Goal: Task Accomplishment & Management: Complete application form

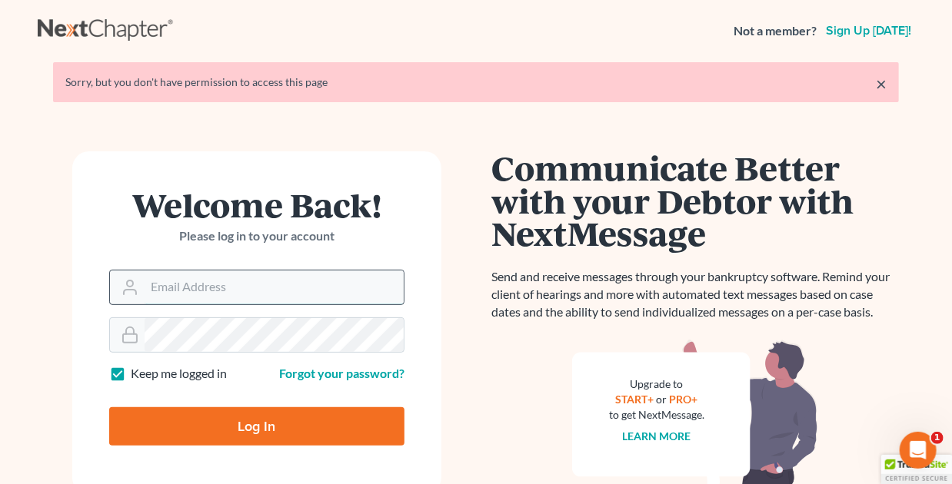
click at [232, 296] on input "Email Address" at bounding box center [274, 288] width 259 height 34
type input "mgoodin@glfok.com"
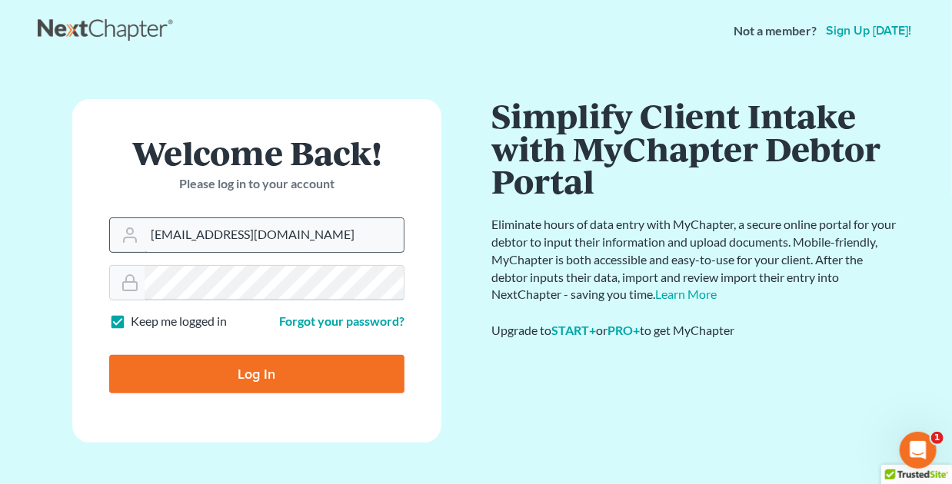
click at [109, 355] on input "Log In" at bounding box center [256, 374] width 295 height 38
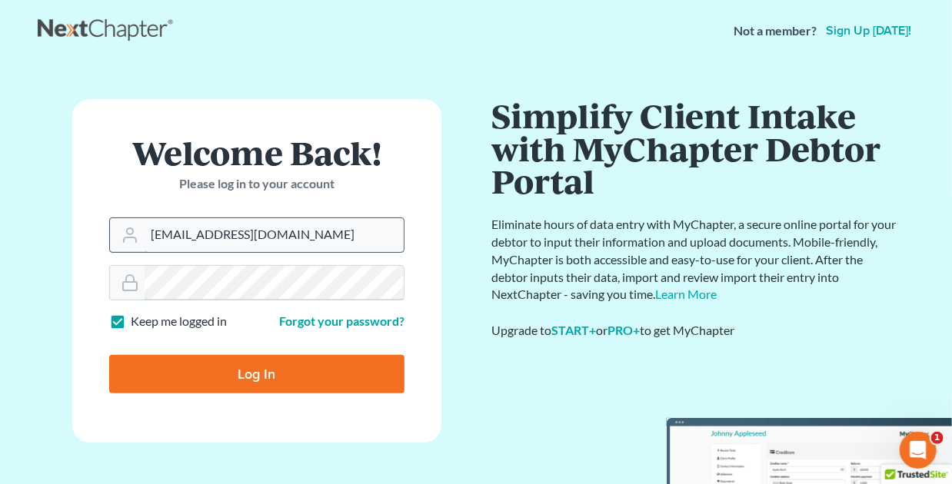
type input "Thinking..."
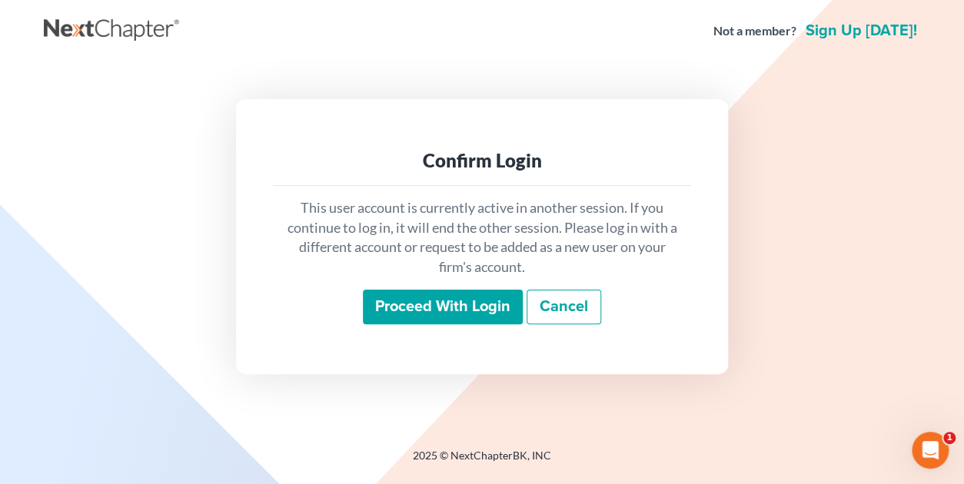
click at [424, 307] on input "Proceed with login" at bounding box center [443, 307] width 160 height 35
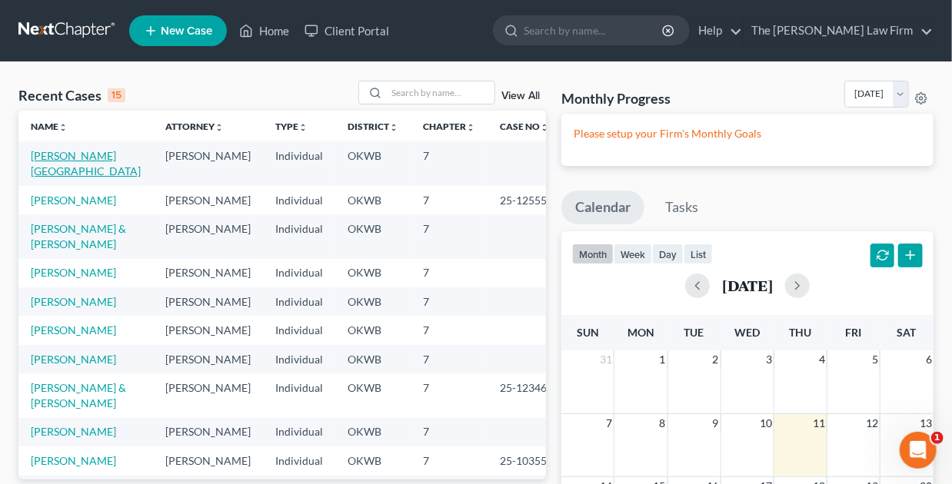
click at [62, 155] on link "[PERSON_NAME][GEOGRAPHIC_DATA]" at bounding box center [86, 163] width 110 height 28
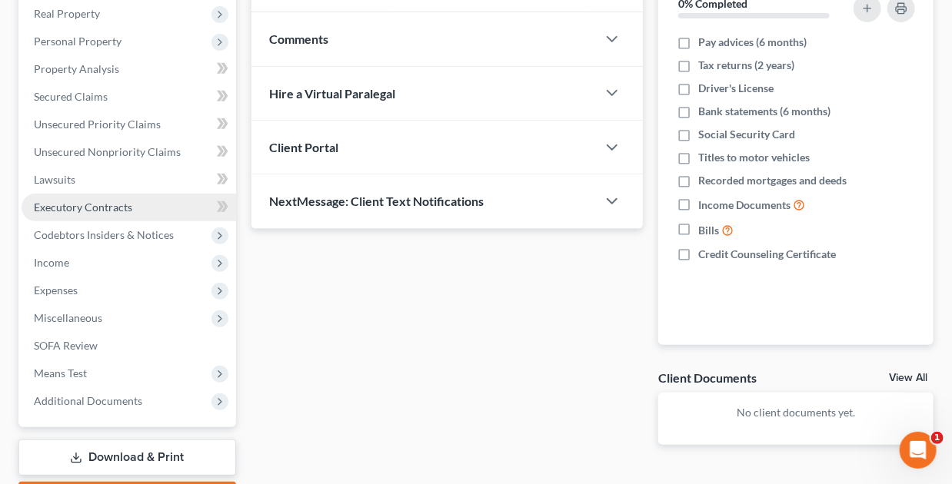
scroll to position [331, 0]
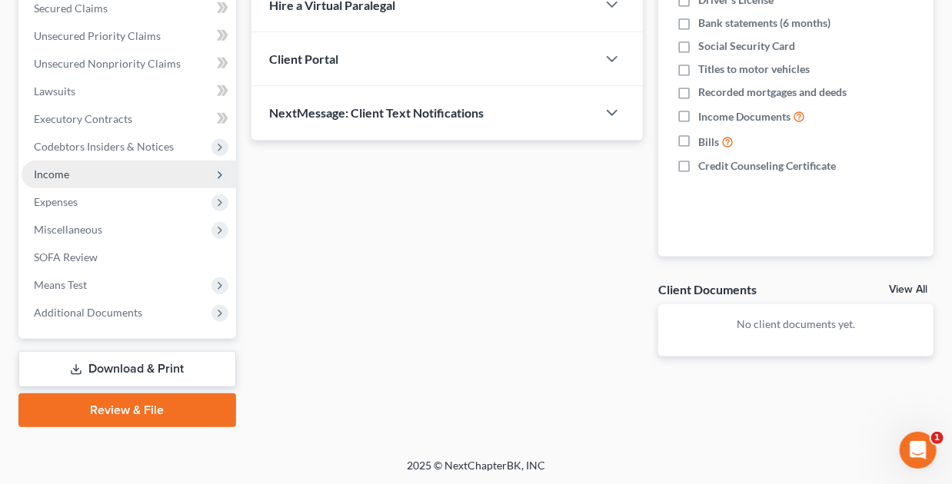
click at [62, 170] on span "Income" at bounding box center [51, 174] width 35 height 13
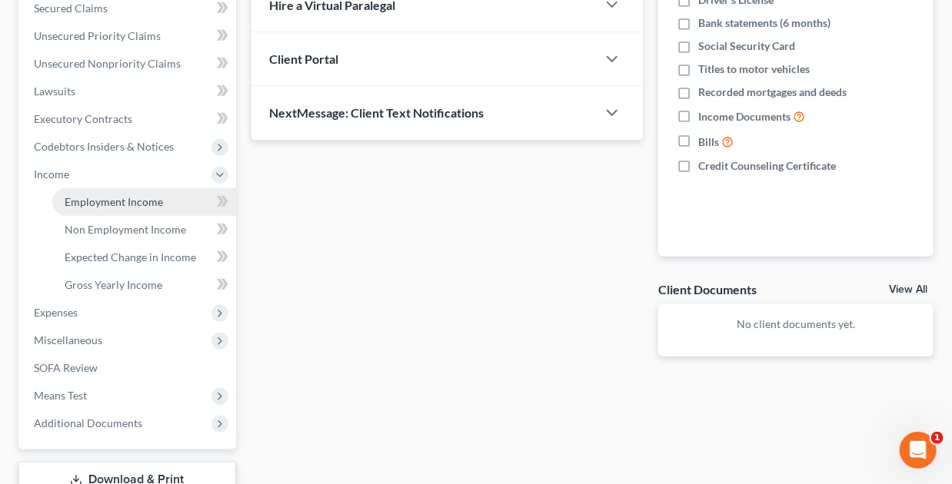
click at [126, 198] on span "Employment Income" at bounding box center [114, 201] width 98 height 13
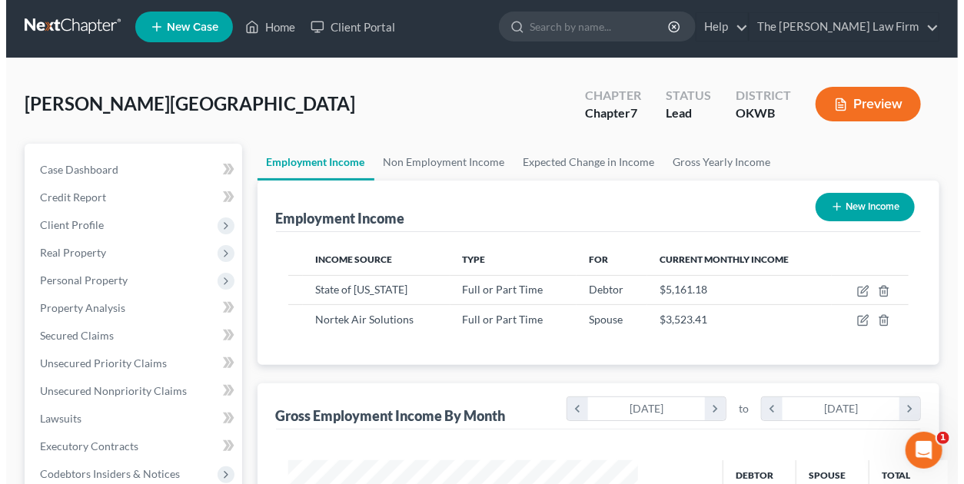
scroll to position [154, 0]
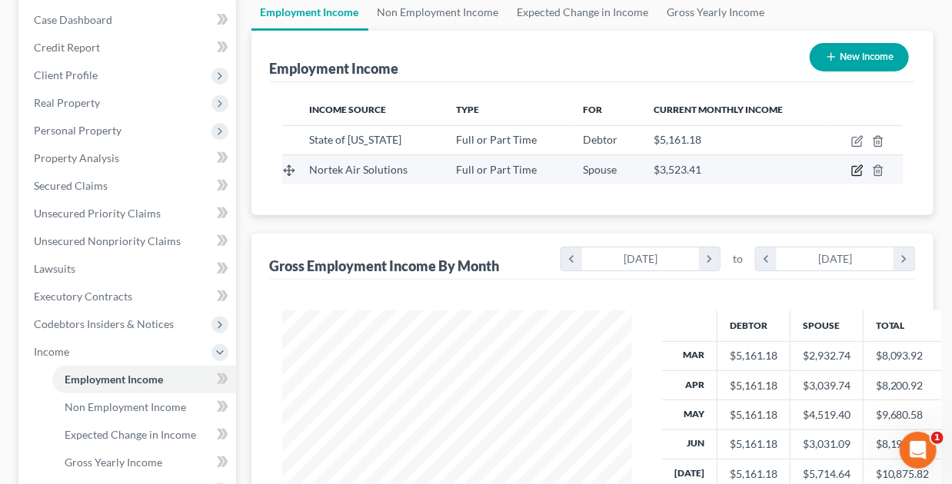
click at [858, 166] on icon "button" at bounding box center [857, 171] width 12 height 12
select select "0"
select select "37"
select select "2"
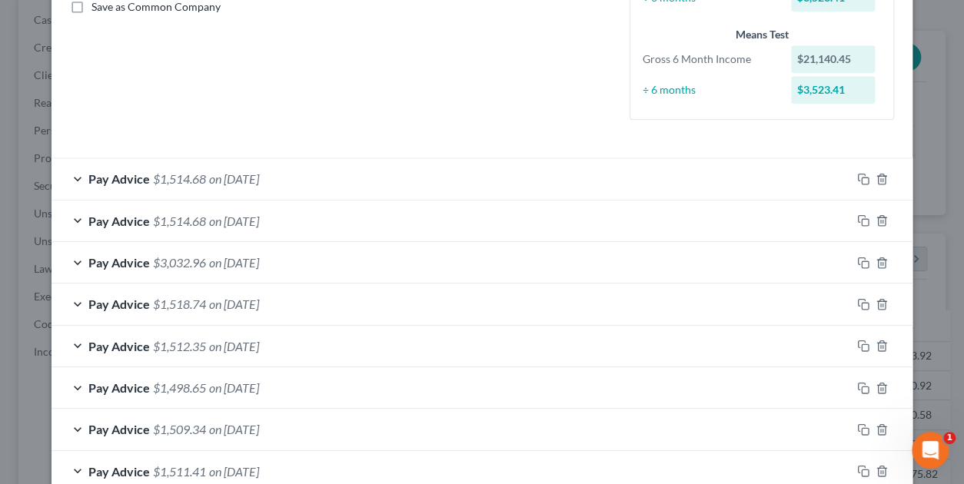
scroll to position [384, 0]
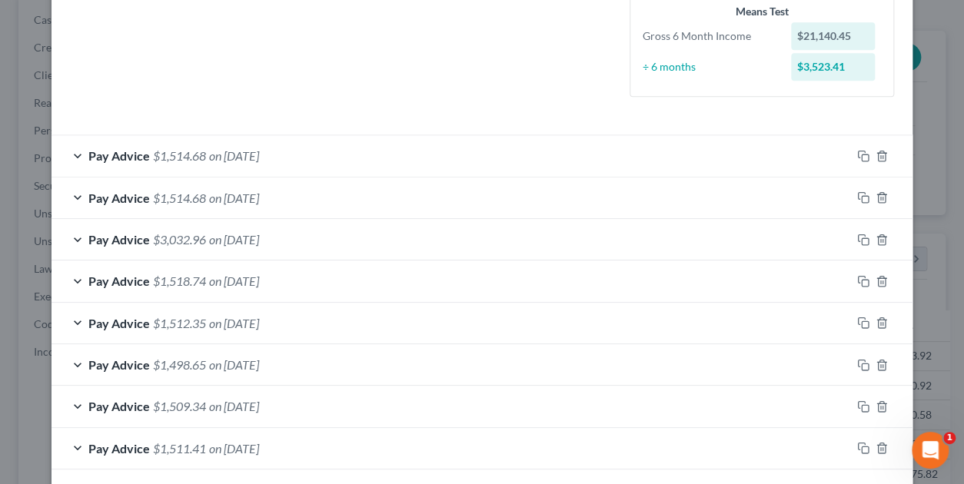
click at [73, 238] on div "Pay Advice $3,032.96 on 07/11/2025" at bounding box center [452, 239] width 800 height 41
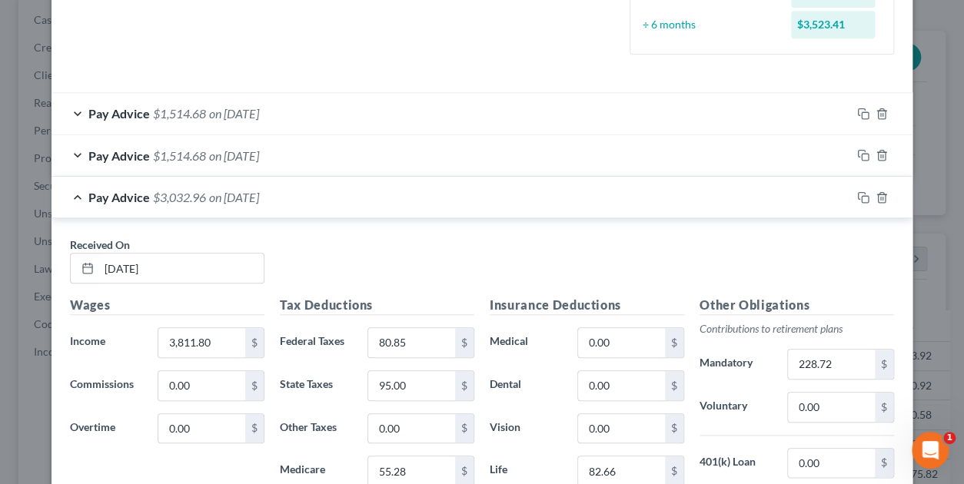
scroll to position [461, 0]
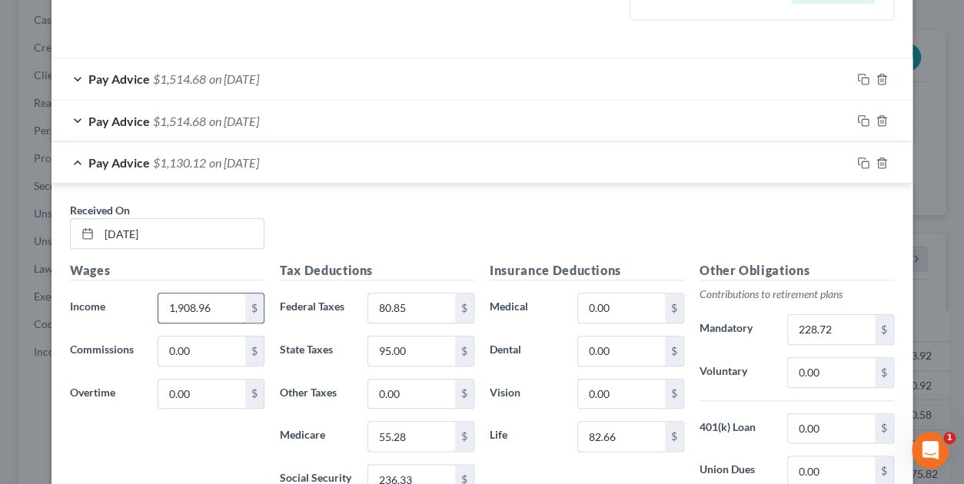
type input "1,908.96"
type input "40.77"
type input "48.00"
type input "27.68"
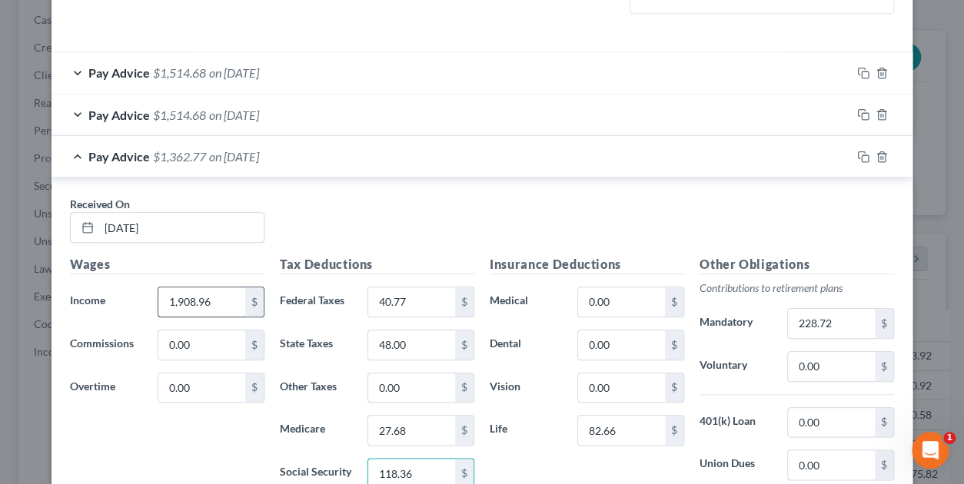
type input "118.36"
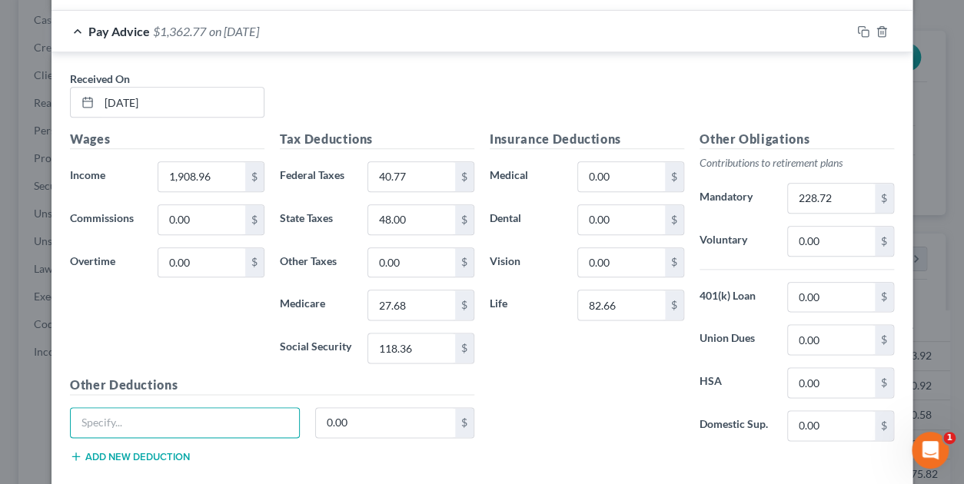
scroll to position [539, 0]
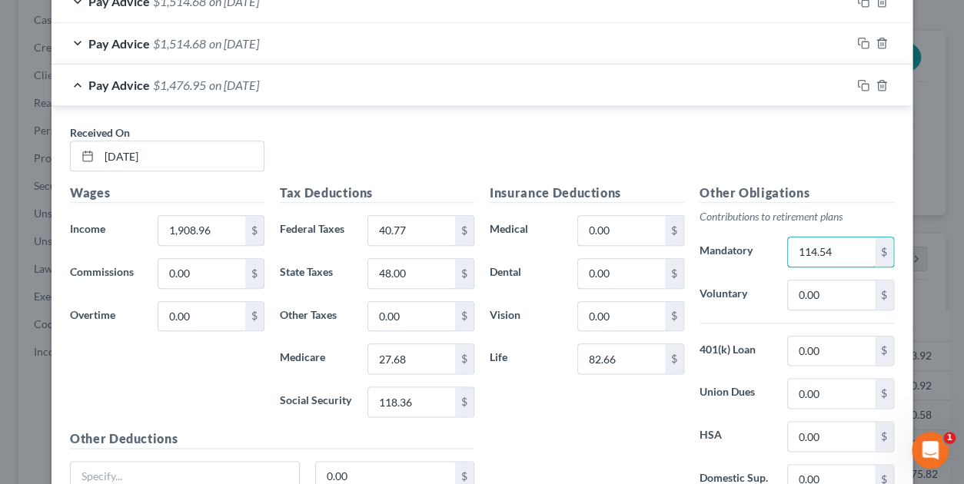
type input "114.54"
click at [471, 128] on div "Received On * 07/11/2025" at bounding box center [482, 154] width 840 height 59
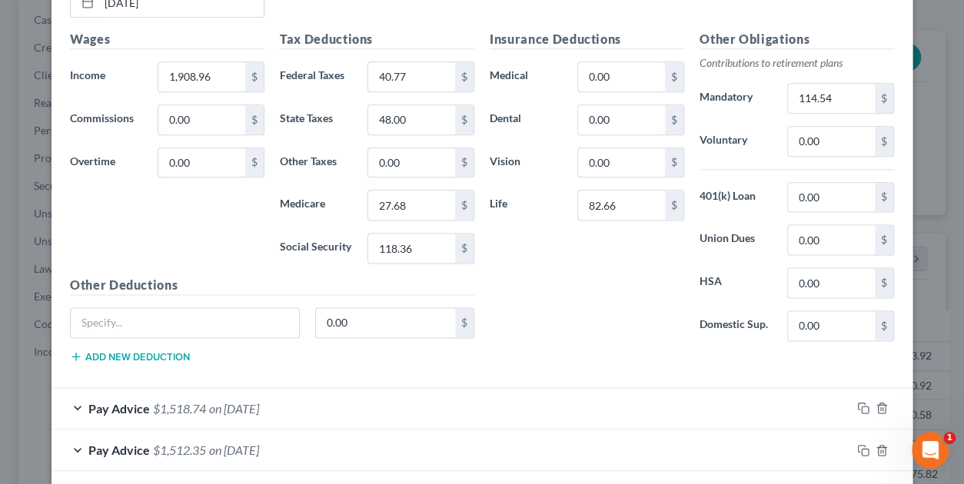
scroll to position [616, 0]
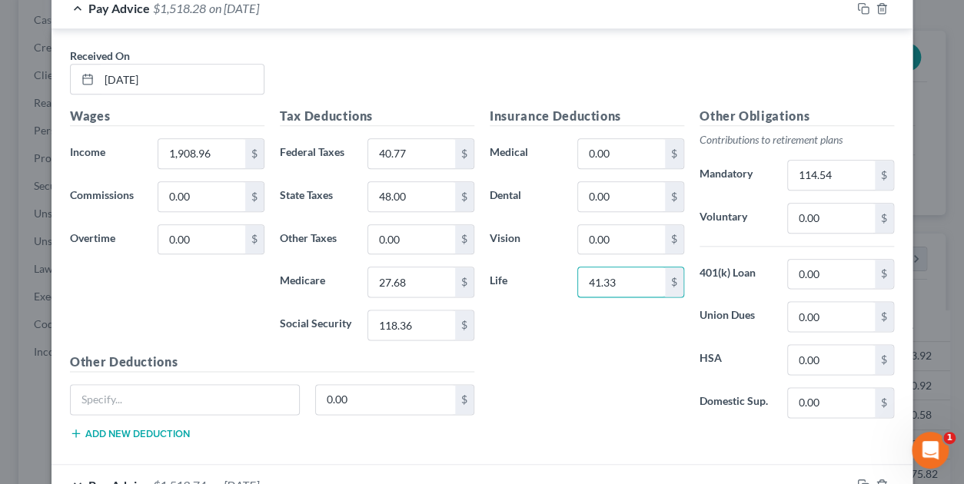
type input "41.33"
click at [567, 352] on div "Insurance Deductions Medical 0.00 $ Dental 0.00 $ Vision 0.00 $ Life 41.33 $" at bounding box center [587, 269] width 210 height 324
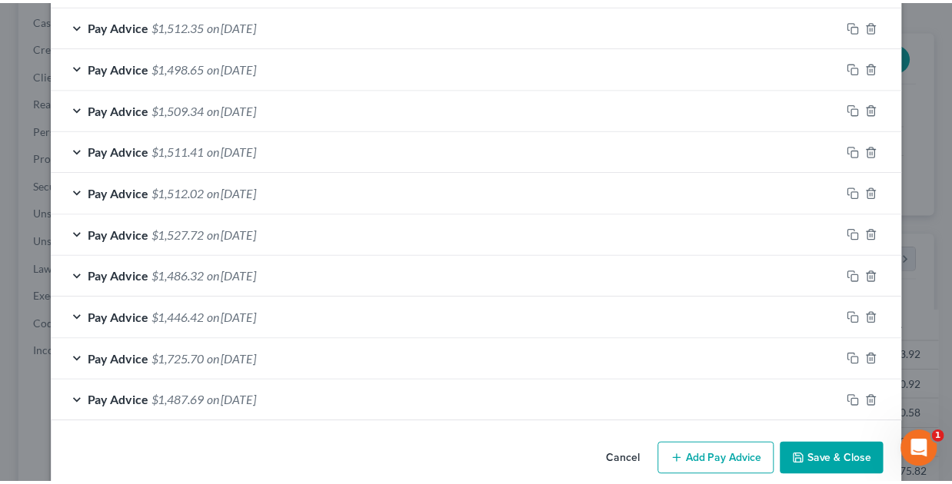
scroll to position [1135, 0]
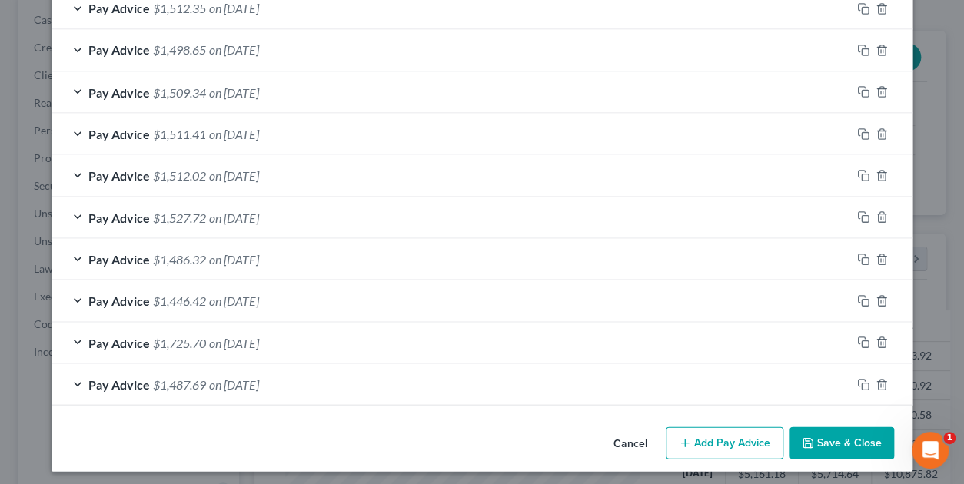
click at [854, 432] on button "Save & Close" at bounding box center [842, 443] width 105 height 32
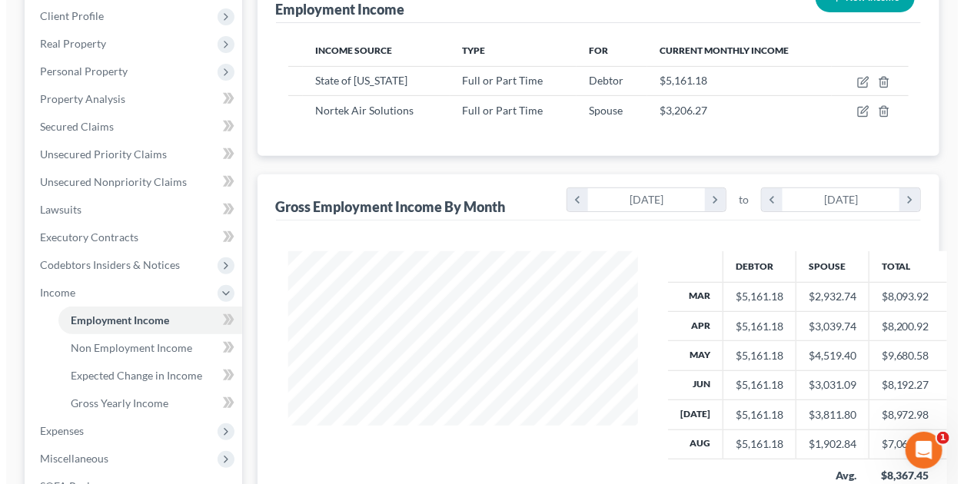
scroll to position [211, 0]
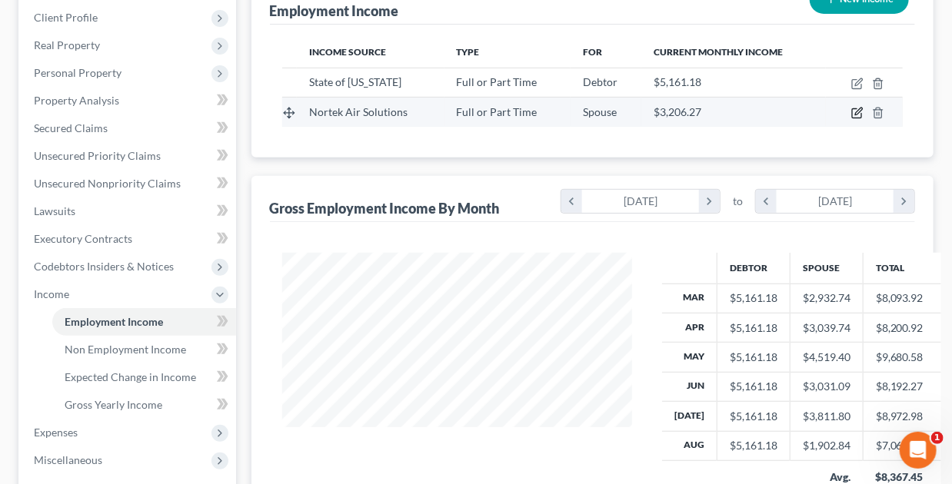
click at [860, 111] on icon "button" at bounding box center [858, 111] width 7 height 7
select select "0"
select select "37"
select select "2"
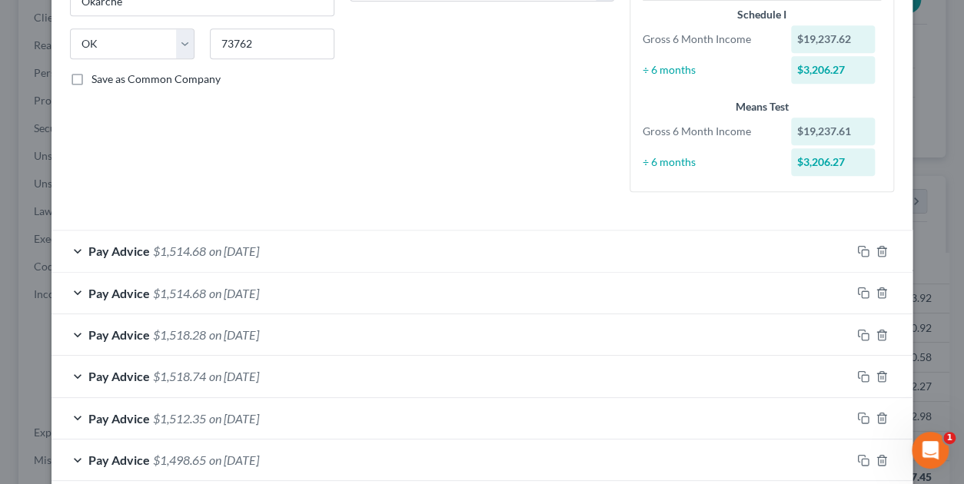
scroll to position [308, 0]
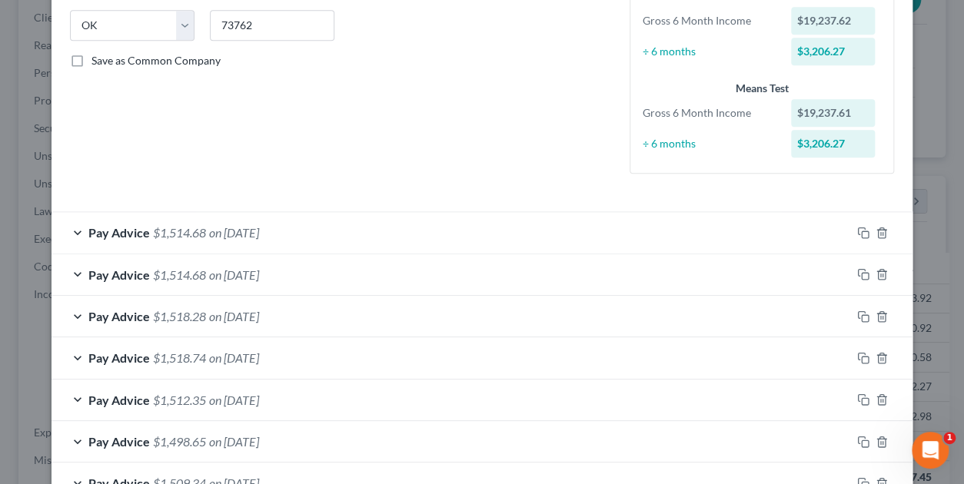
click at [191, 231] on span "$1,514.68" at bounding box center [179, 232] width 53 height 15
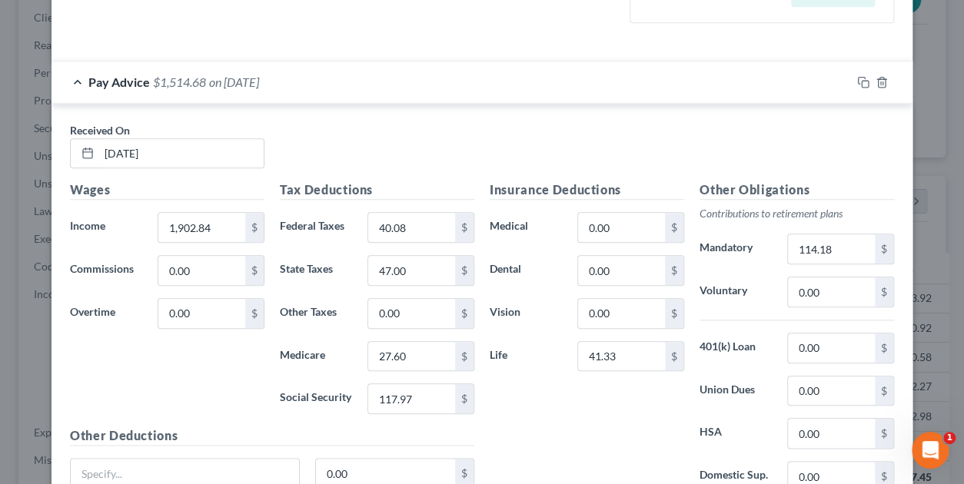
scroll to position [461, 0]
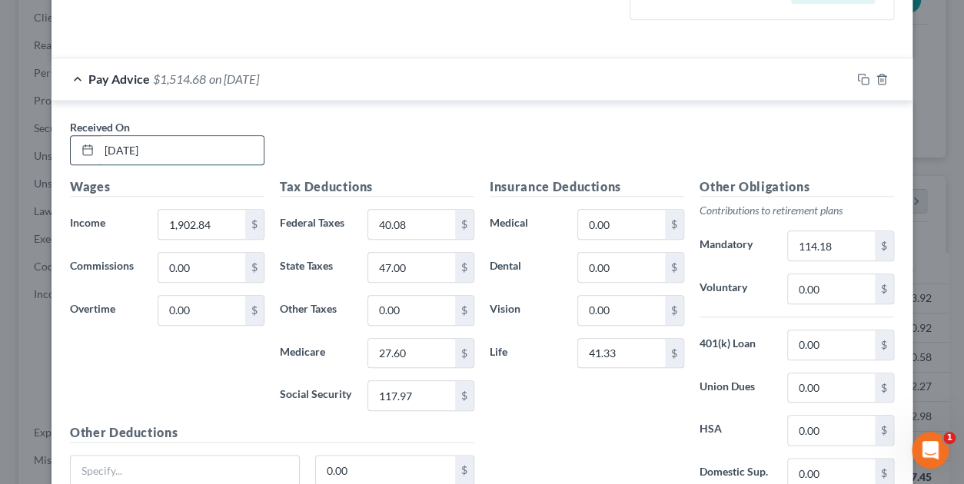
drag, startPoint x: 173, startPoint y: 151, endPoint x: 92, endPoint y: 151, distance: 80.7
click at [99, 151] on input "08/15/2025" at bounding box center [181, 150] width 165 height 29
type input "08/08/2025"
type input "1,897.15"
type input "39.44"
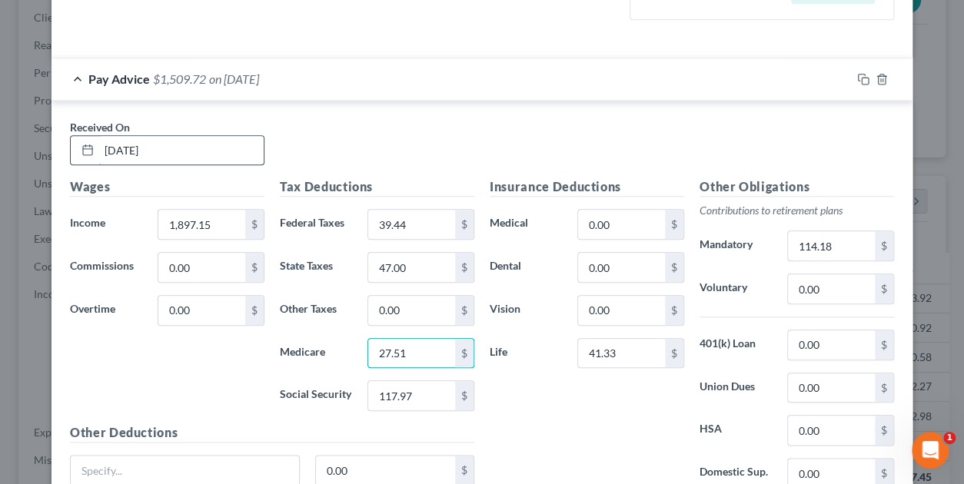
type input "27.51"
type input "117.62"
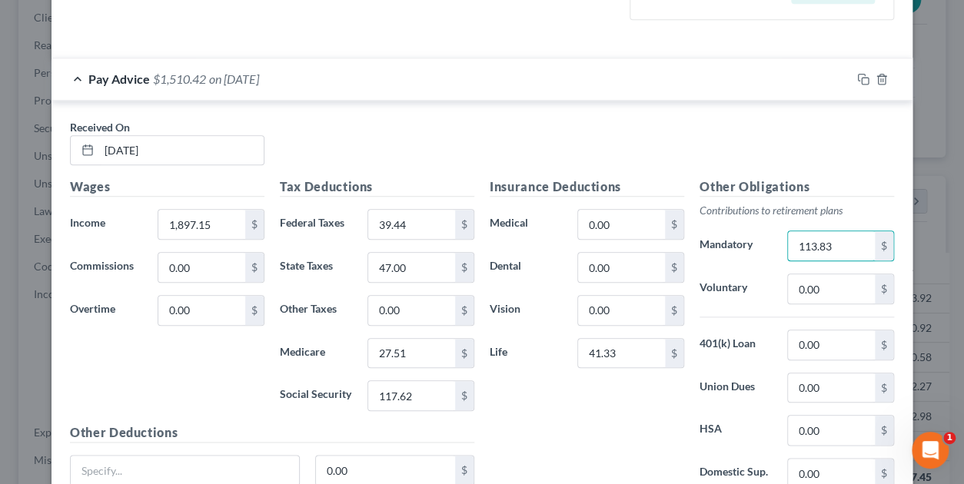
type input "113.83"
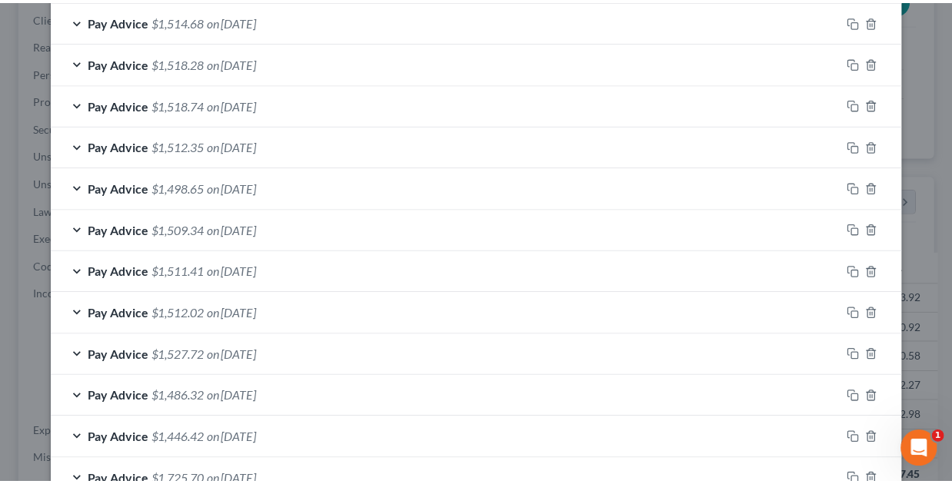
scroll to position [1135, 0]
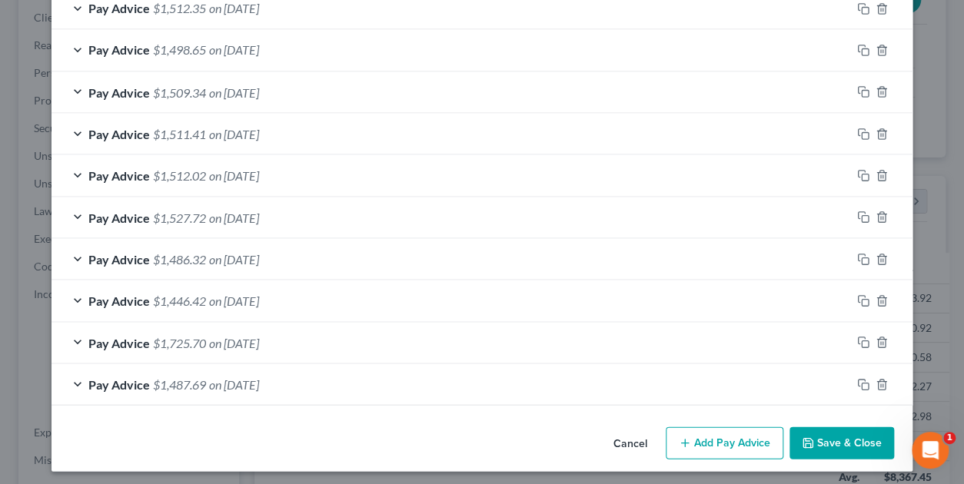
drag, startPoint x: 840, startPoint y: 446, endPoint x: 816, endPoint y: 424, distance: 32.6
click at [840, 446] on button "Save & Close" at bounding box center [842, 443] width 105 height 32
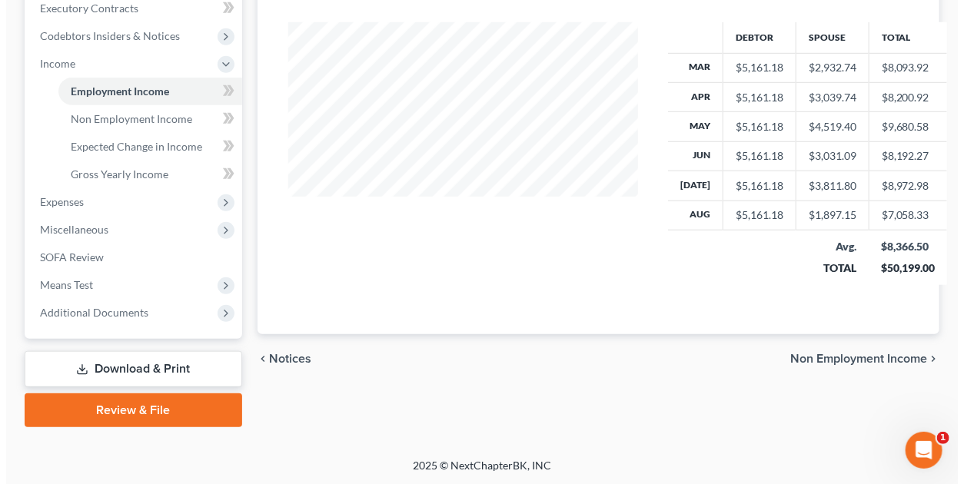
scroll to position [0, 0]
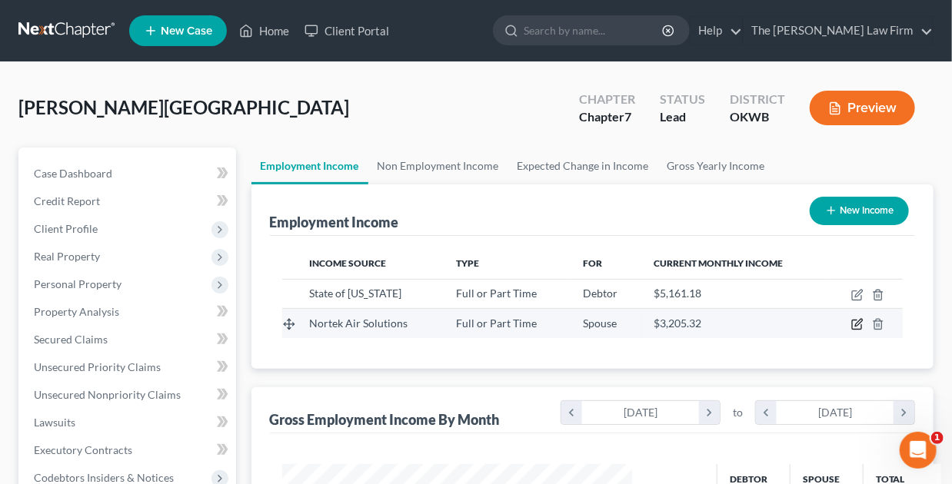
click at [854, 326] on icon "button" at bounding box center [857, 324] width 12 height 12
select select "0"
select select "37"
select select "2"
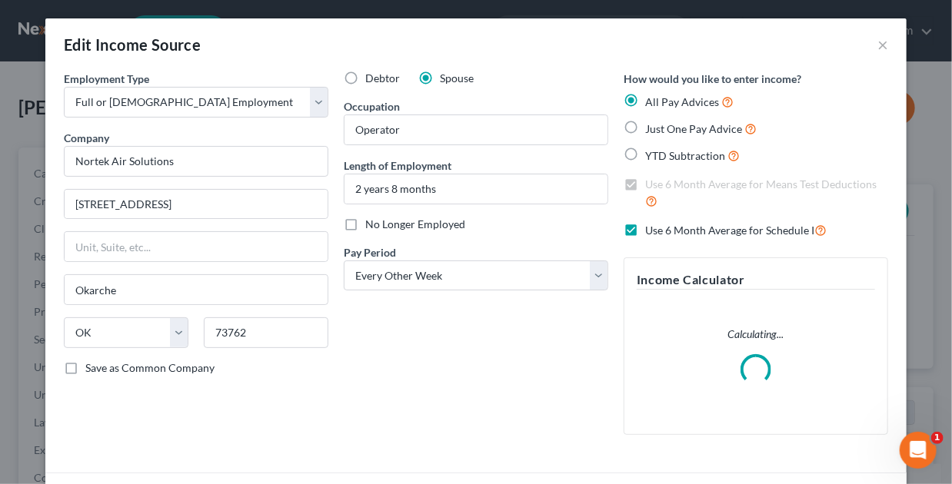
scroll to position [274, 384]
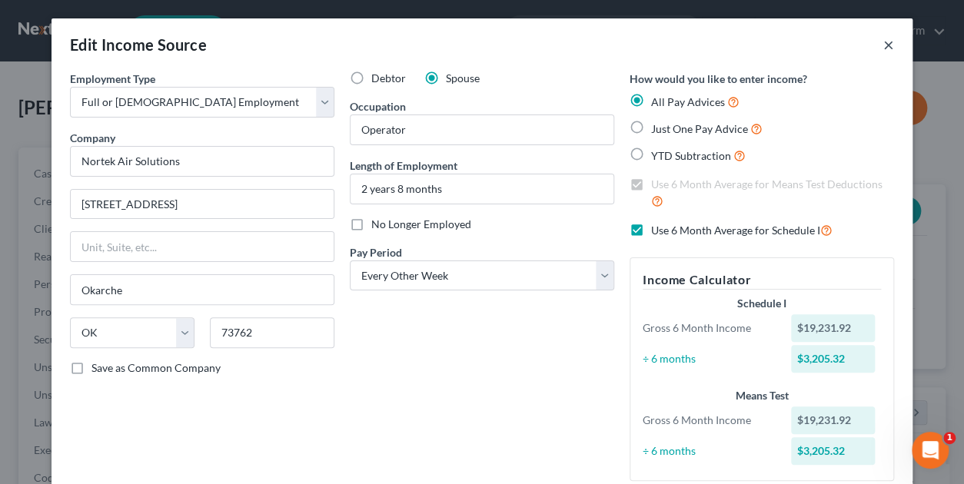
click at [884, 46] on button "×" at bounding box center [889, 44] width 11 height 18
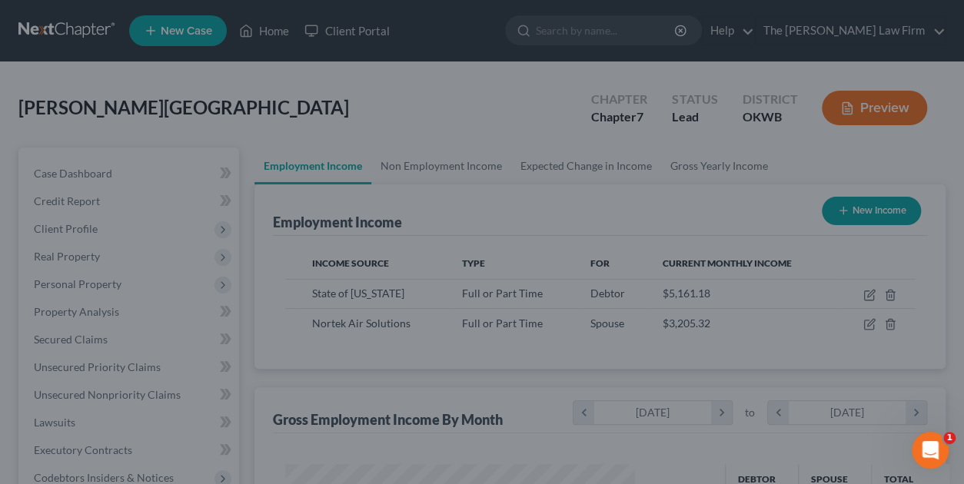
scroll to position [768667, 768560]
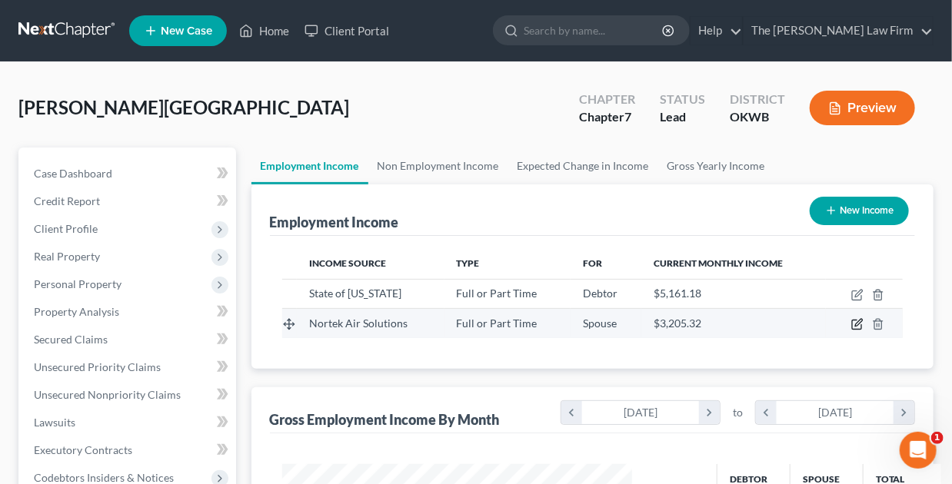
click at [858, 323] on icon "button" at bounding box center [857, 324] width 12 height 12
select select "0"
select select "37"
select select "2"
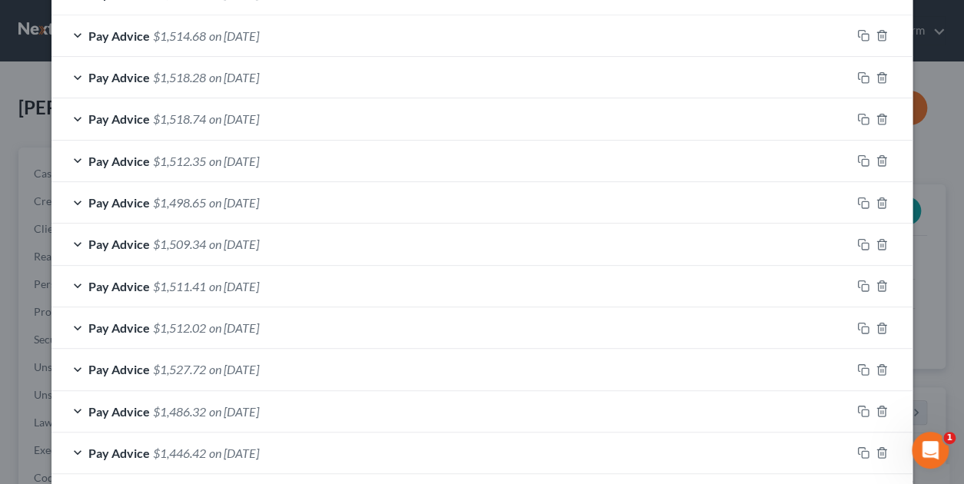
scroll to position [701, 0]
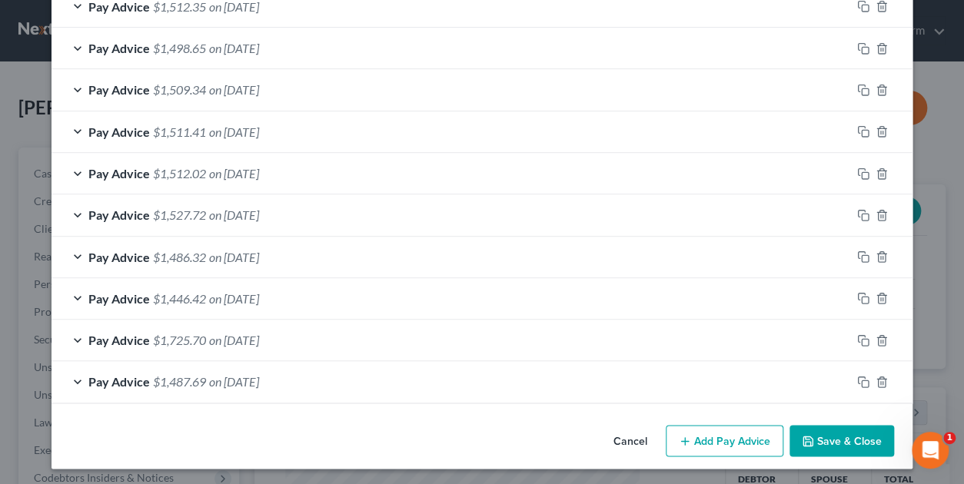
click at [729, 438] on button "Add Pay Advice" at bounding box center [725, 441] width 118 height 32
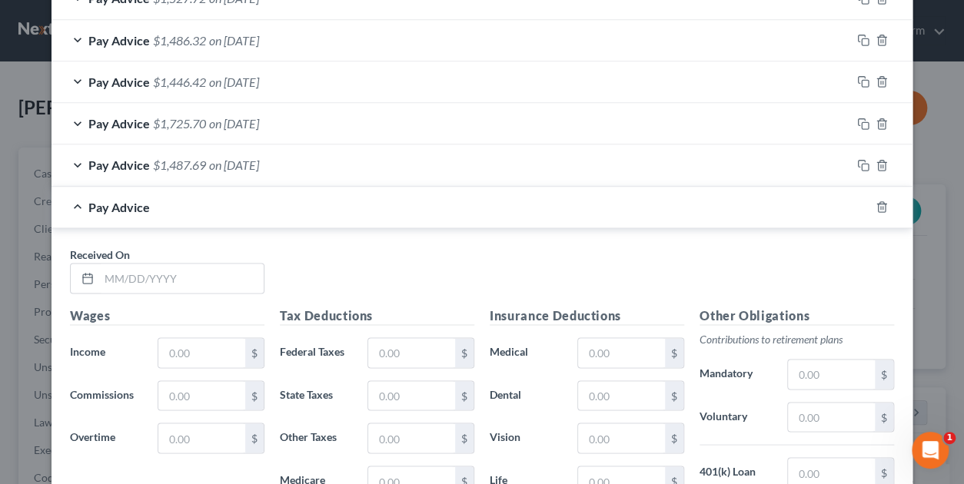
scroll to position [1009, 0]
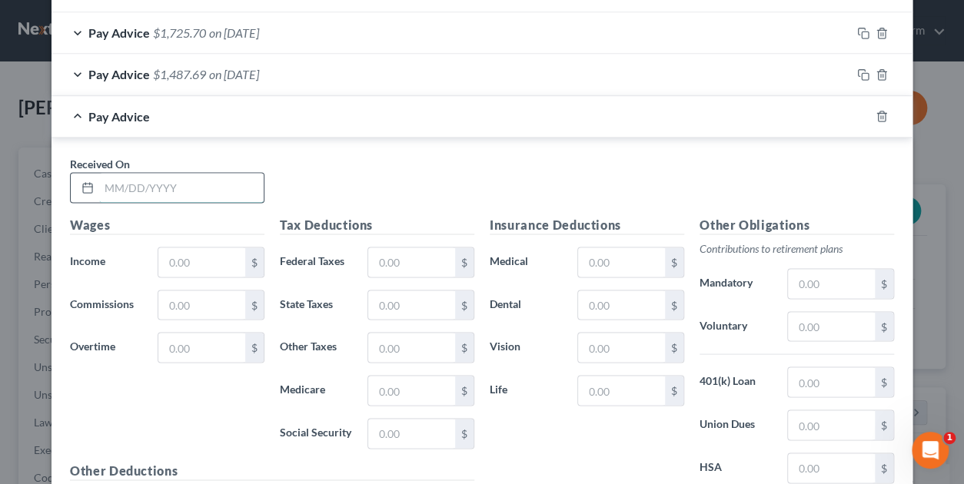
click at [148, 179] on input "text" at bounding box center [181, 187] width 165 height 29
type input "8/22/2025"
type input "1,892.90"
type input "38.96"
type input "47"
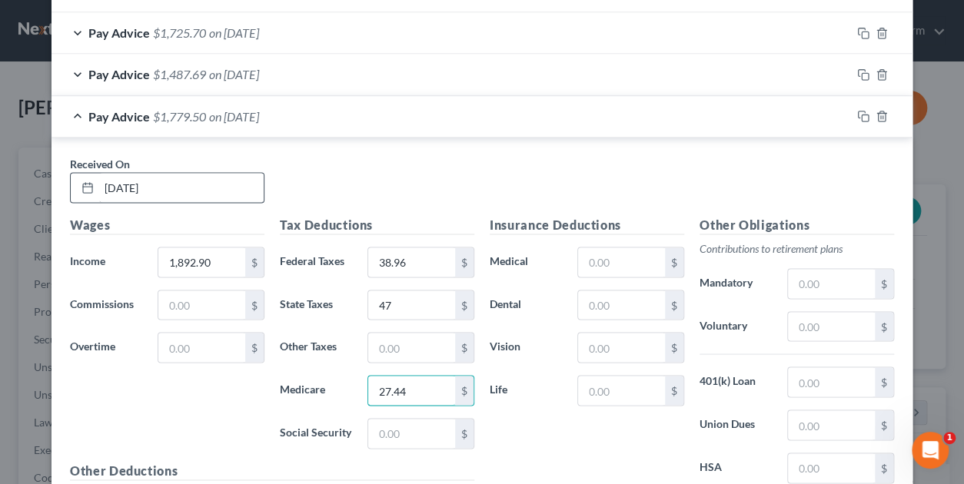
type input "27.44"
type input "117.36"
click at [597, 382] on input "text" at bounding box center [621, 390] width 87 height 29
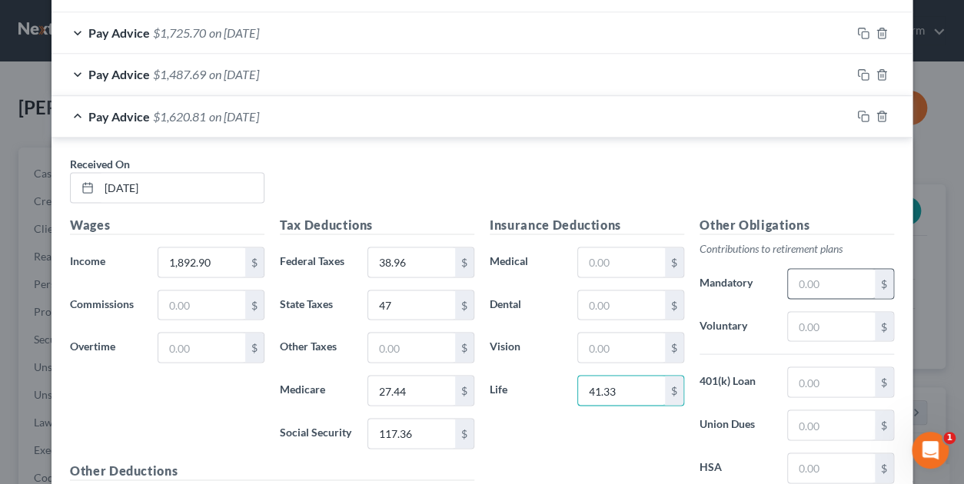
type input "41.33"
click at [827, 278] on input "text" at bounding box center [831, 283] width 87 height 29
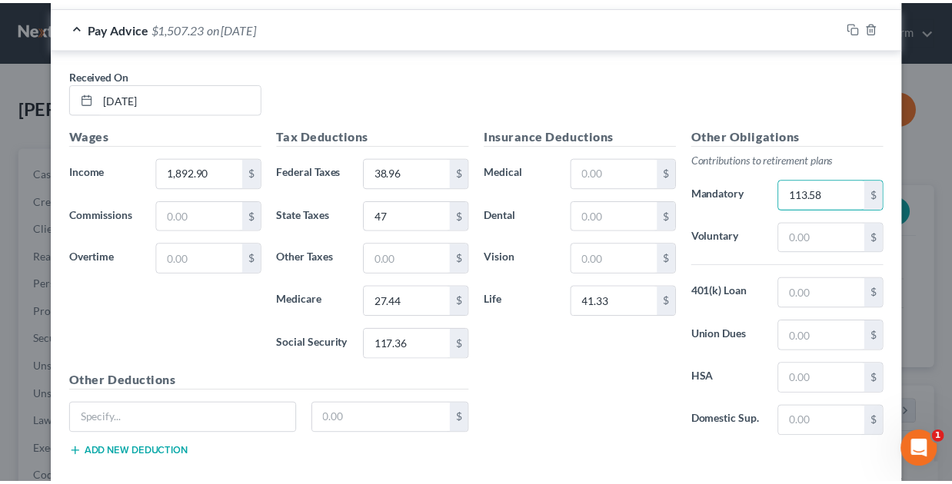
scroll to position [1175, 0]
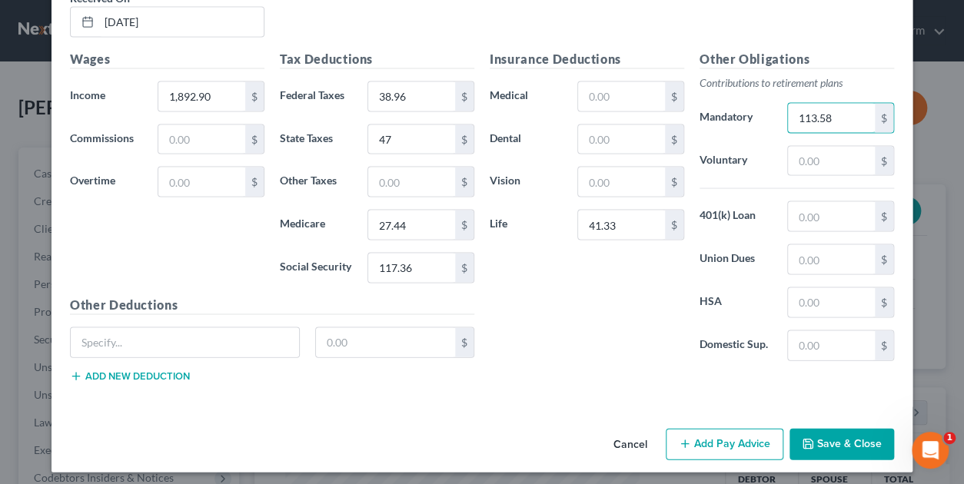
type input "113.58"
click at [844, 434] on button "Save & Close" at bounding box center [842, 444] width 105 height 32
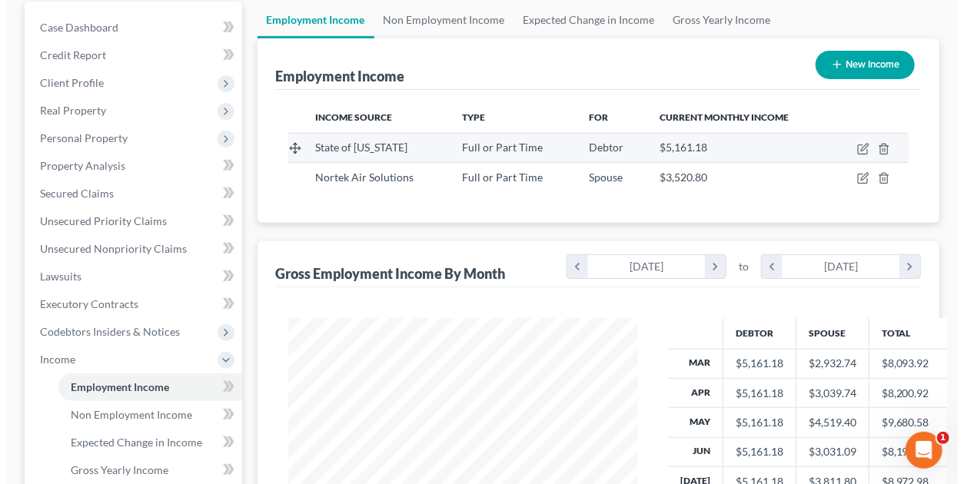
scroll to position [154, 0]
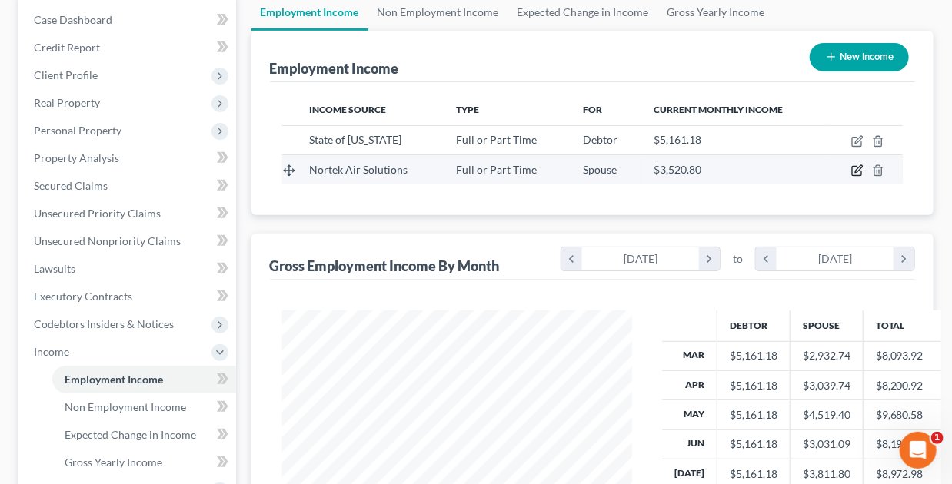
click at [856, 170] on icon "button" at bounding box center [858, 169] width 7 height 7
select select "0"
select select "37"
select select "2"
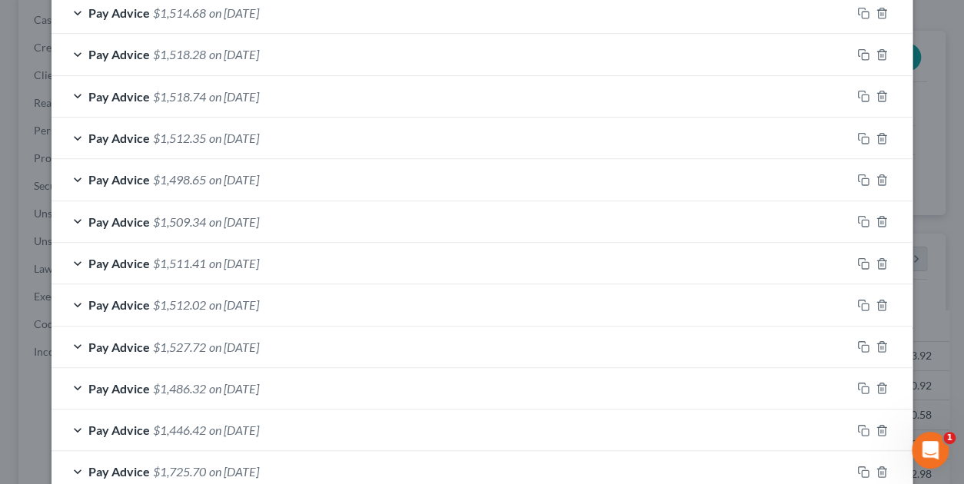
scroll to position [743, 0]
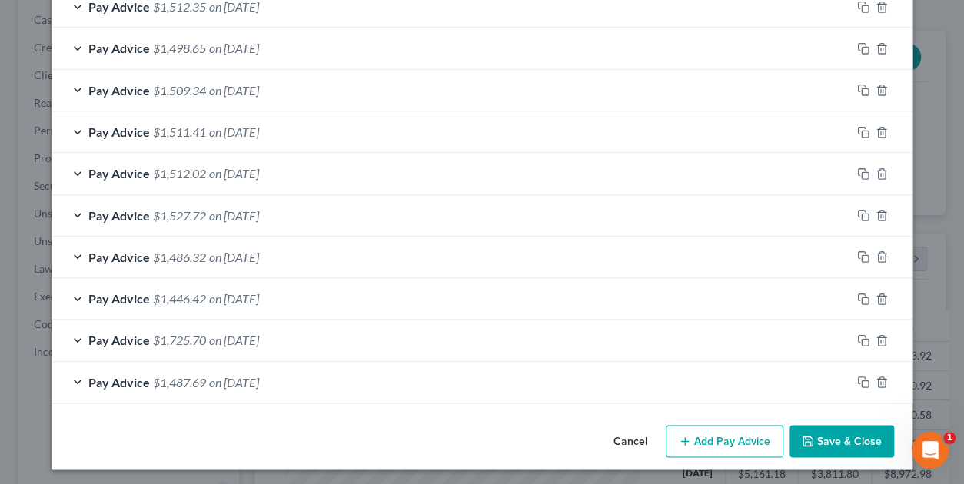
click at [715, 438] on button "Add Pay Advice" at bounding box center [725, 441] width 118 height 32
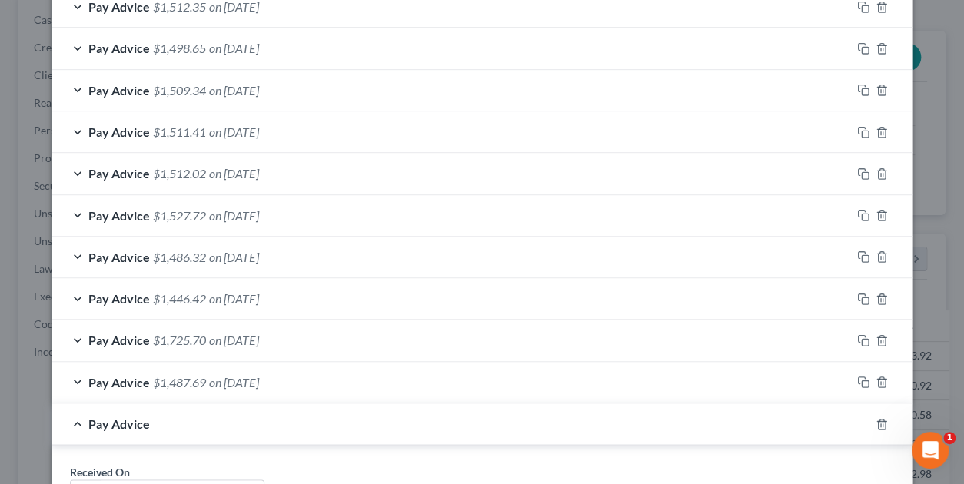
scroll to position [973, 0]
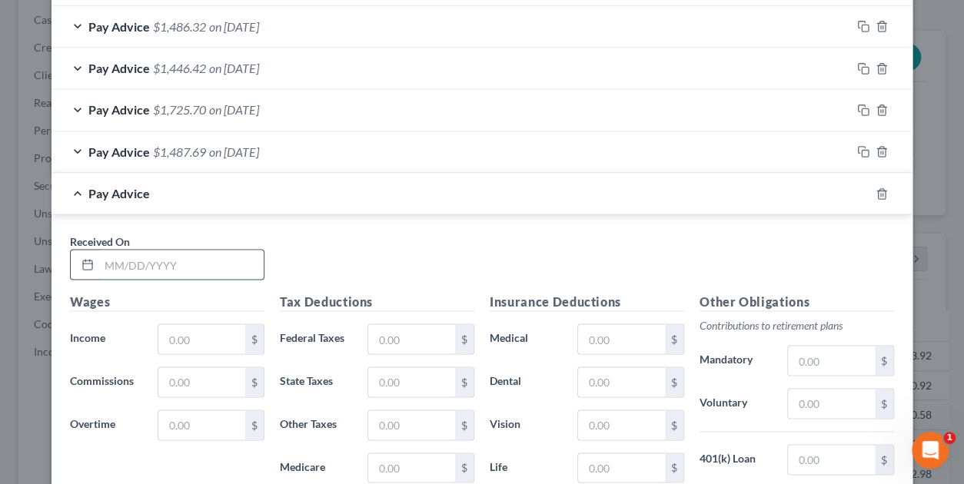
click at [182, 259] on input "text" at bounding box center [181, 264] width 165 height 29
type input "9/5/2025"
type input "1,897.87"
type input "39.52"
type input "7"
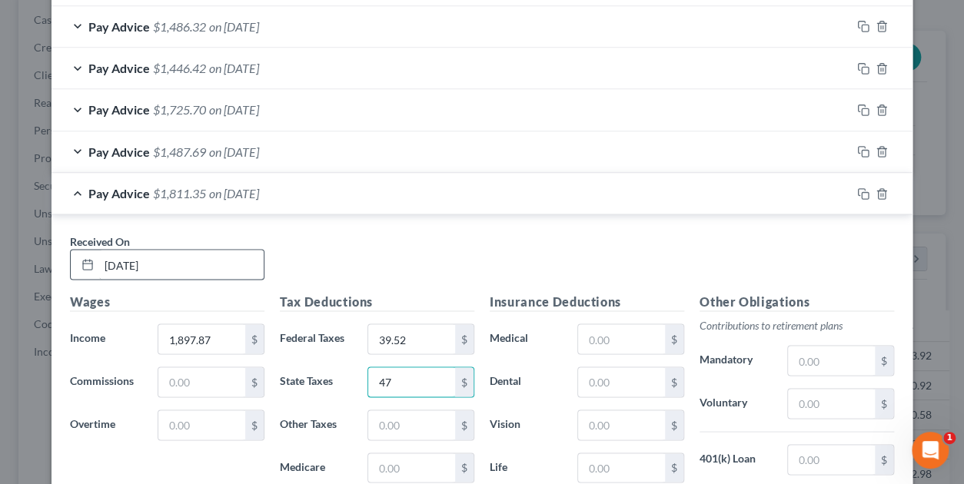
type input "47"
type input "27.52"
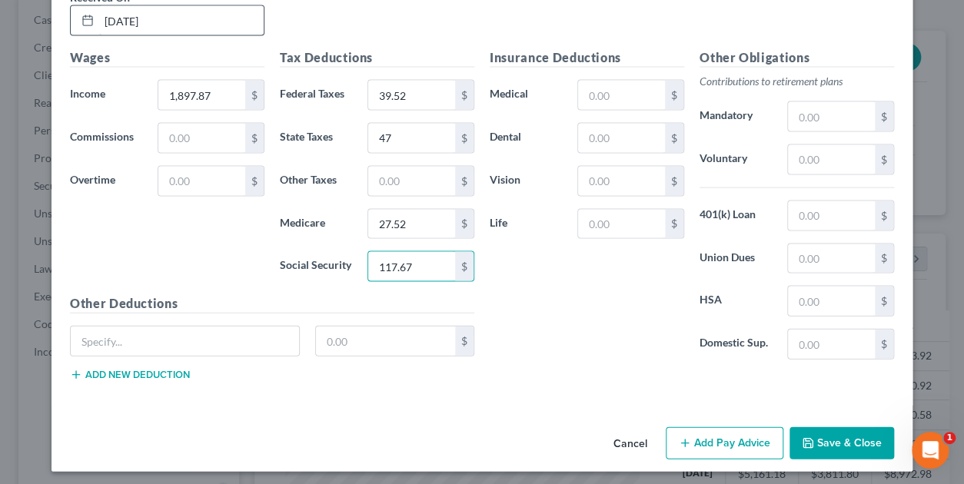
type input "117.67"
click at [591, 211] on input "text" at bounding box center [621, 224] width 87 height 29
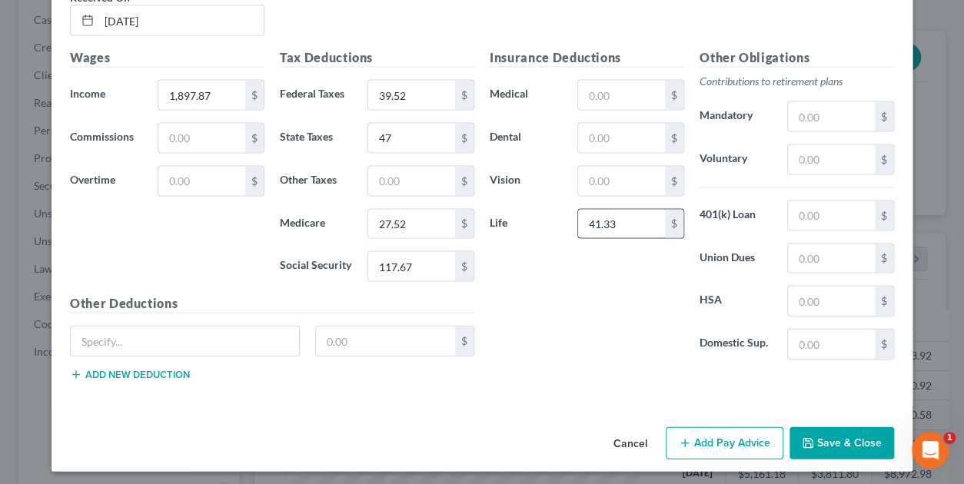
type input "41.33"
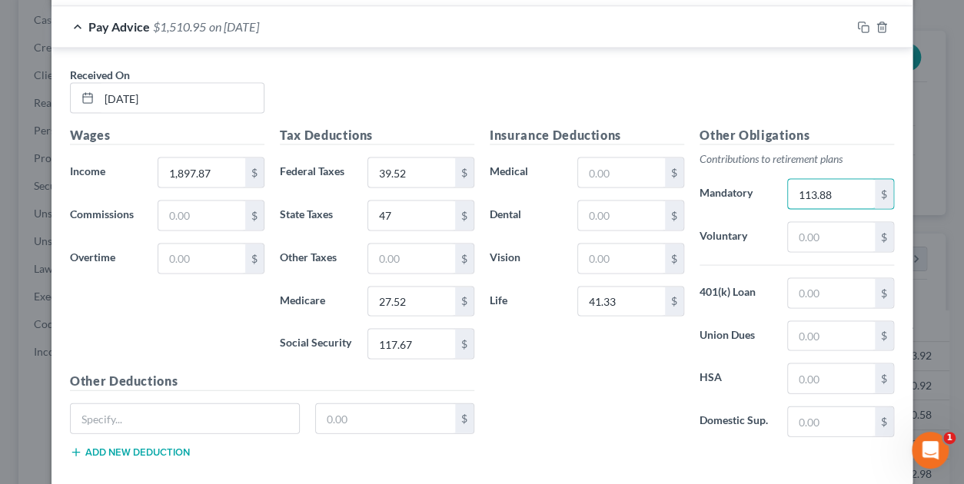
type input "113.88"
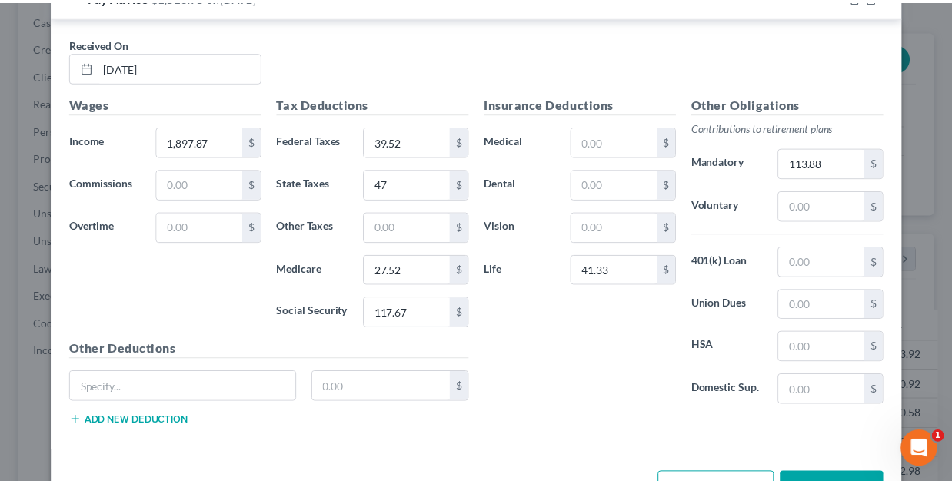
scroll to position [1217, 0]
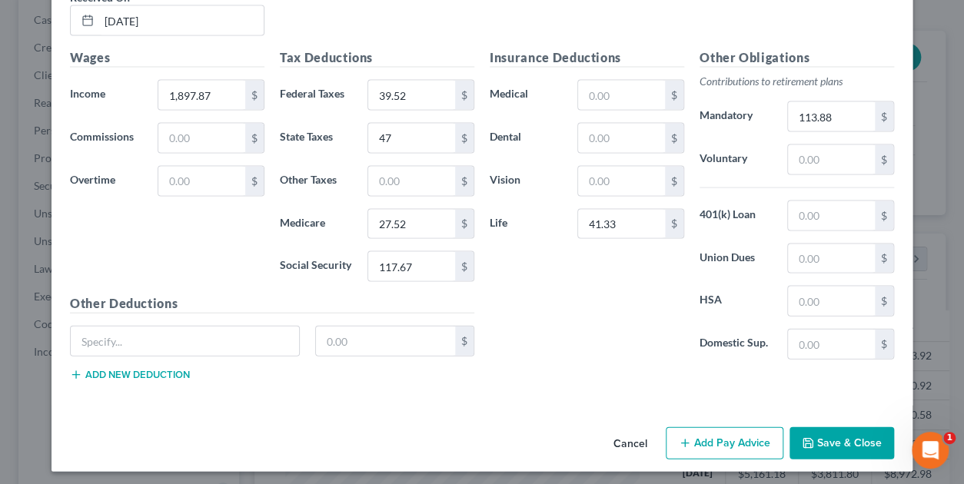
click at [846, 442] on button "Save & Close" at bounding box center [842, 444] width 105 height 32
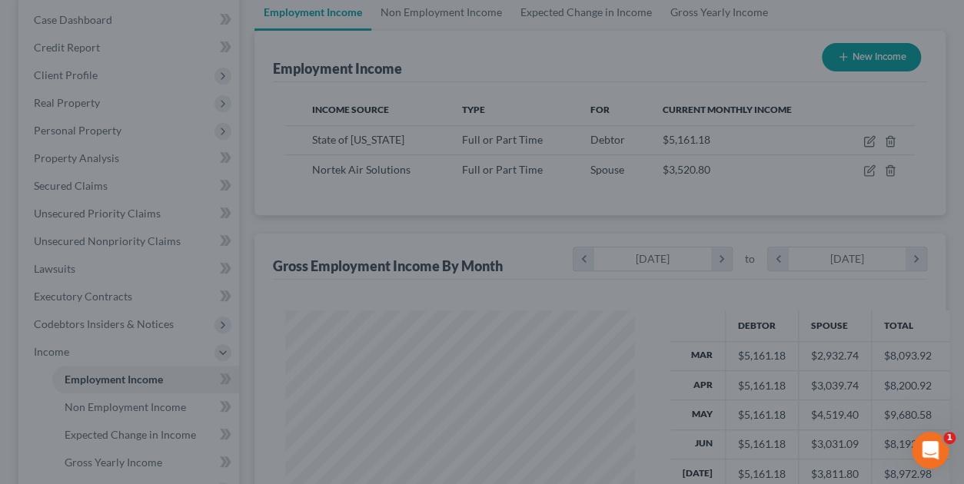
scroll to position [768667, 768560]
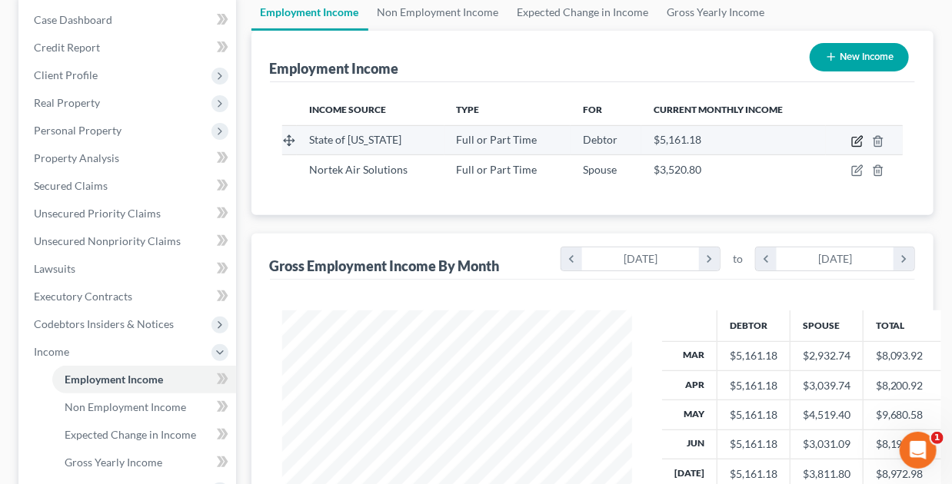
click at [855, 139] on icon "button" at bounding box center [857, 141] width 12 height 12
select select "0"
select select "37"
select select "0"
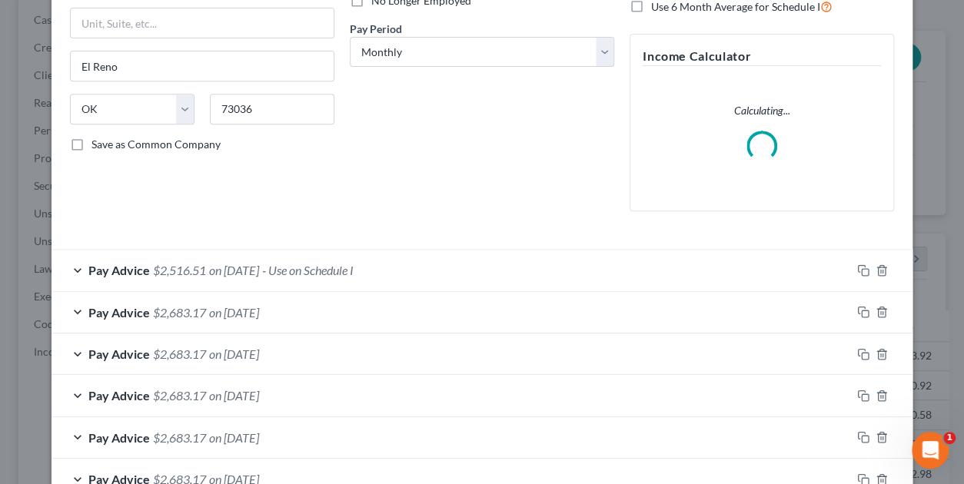
scroll to position [231, 0]
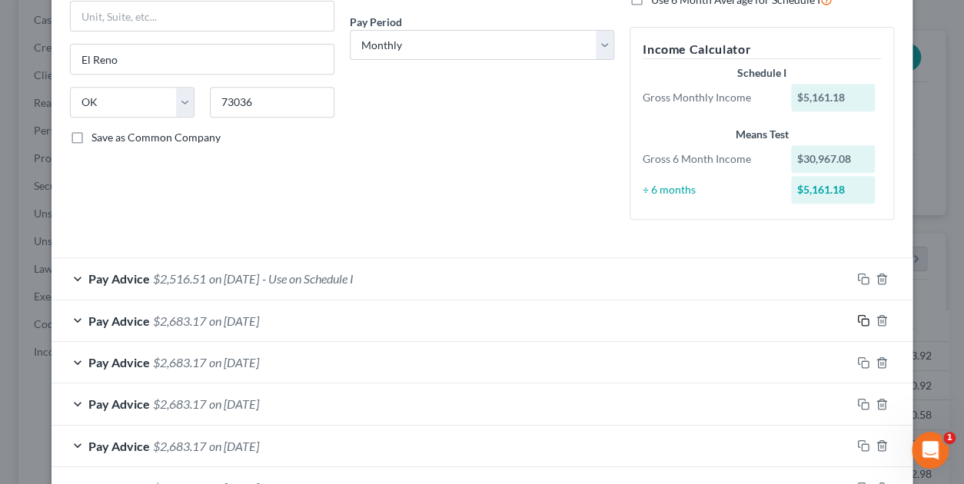
click at [857, 321] on icon "button" at bounding box center [863, 320] width 12 height 12
click at [72, 318] on div "Pay Advice $2,683.17 on 07/31/2025" at bounding box center [452, 321] width 800 height 41
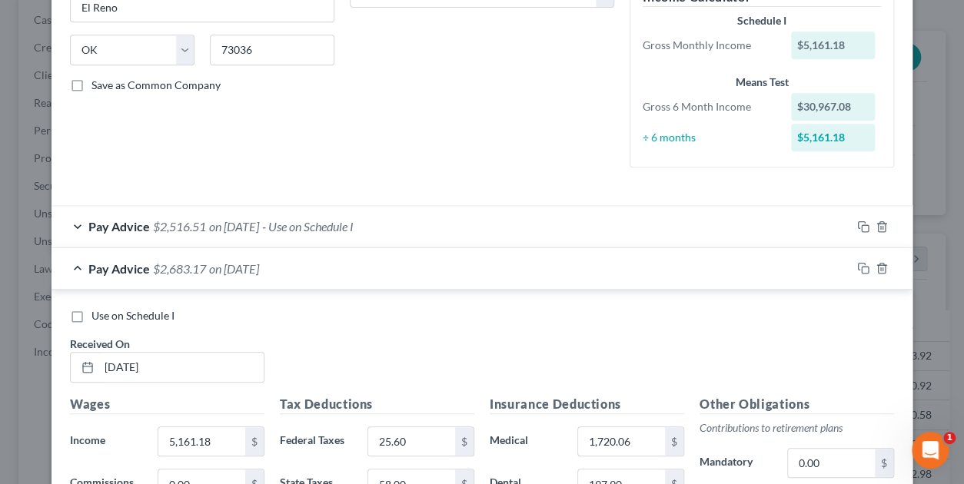
scroll to position [384, 0]
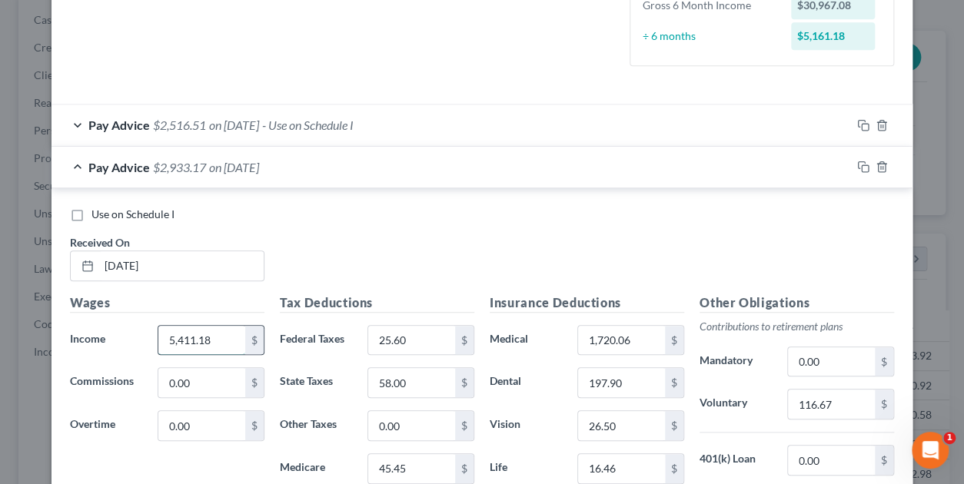
type input "5,411.18"
type input "221.21"
type input "69"
type input "49.08"
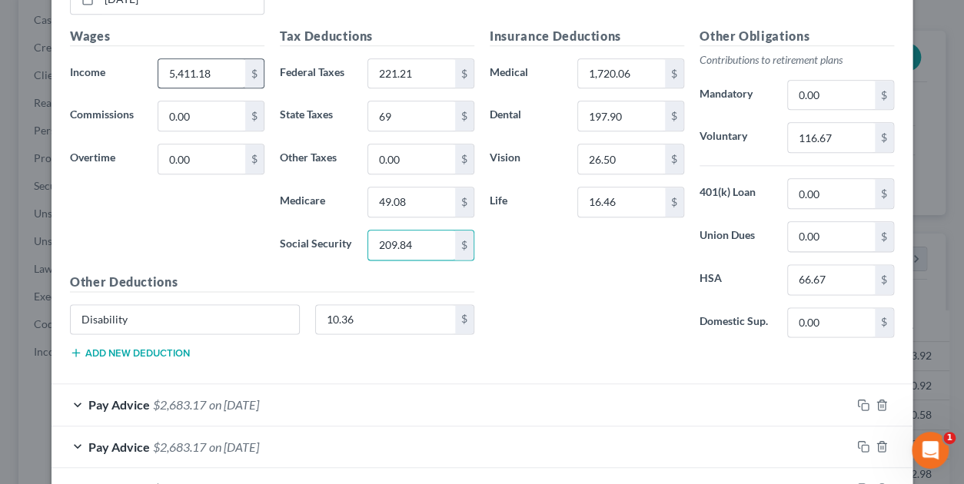
type input "209.84"
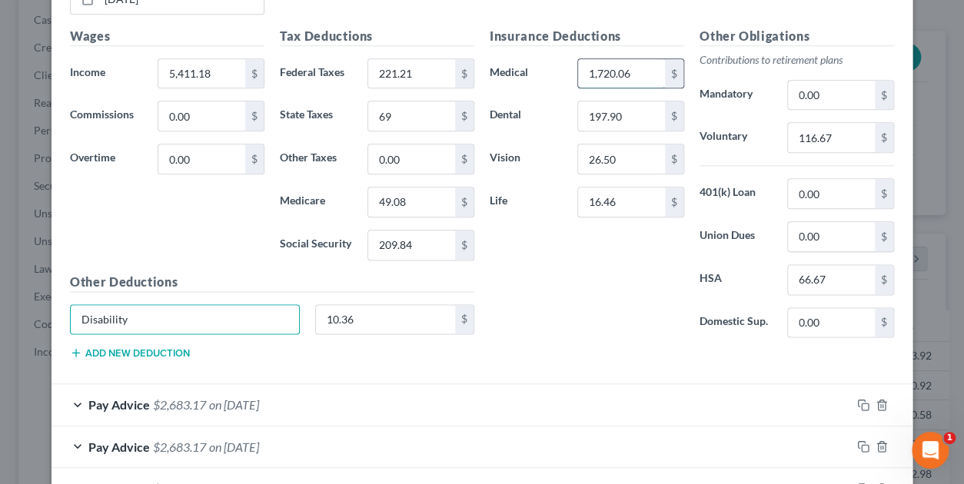
click at [629, 74] on input "1,720.06" at bounding box center [621, 73] width 87 height 29
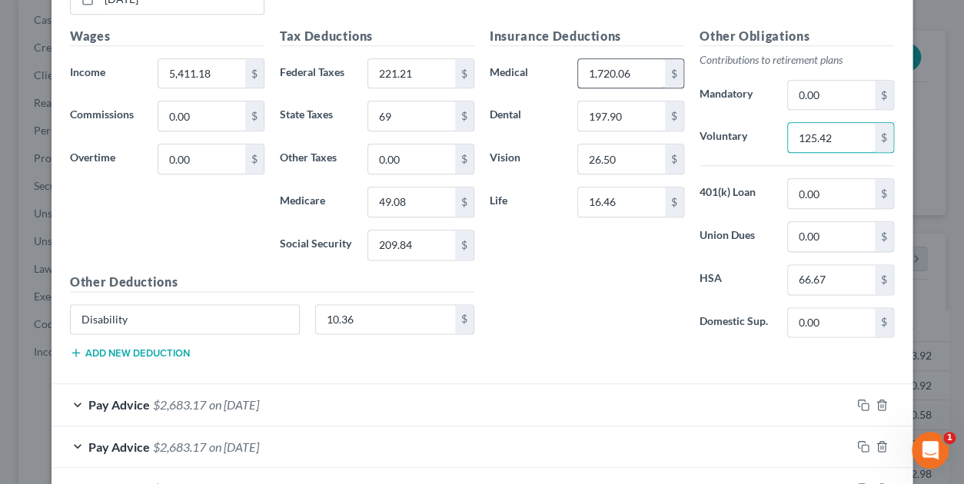
type input "125.42"
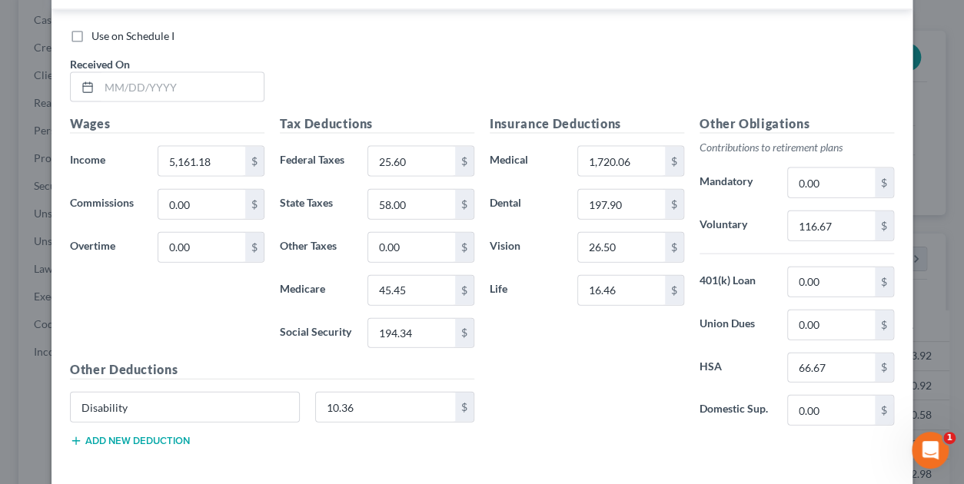
scroll to position [1383, 0]
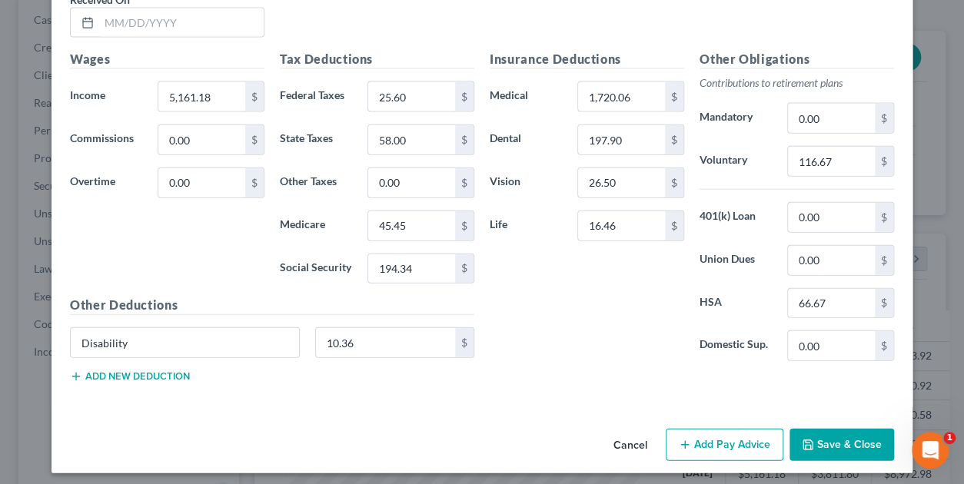
click at [843, 443] on button "Save & Close" at bounding box center [842, 445] width 105 height 32
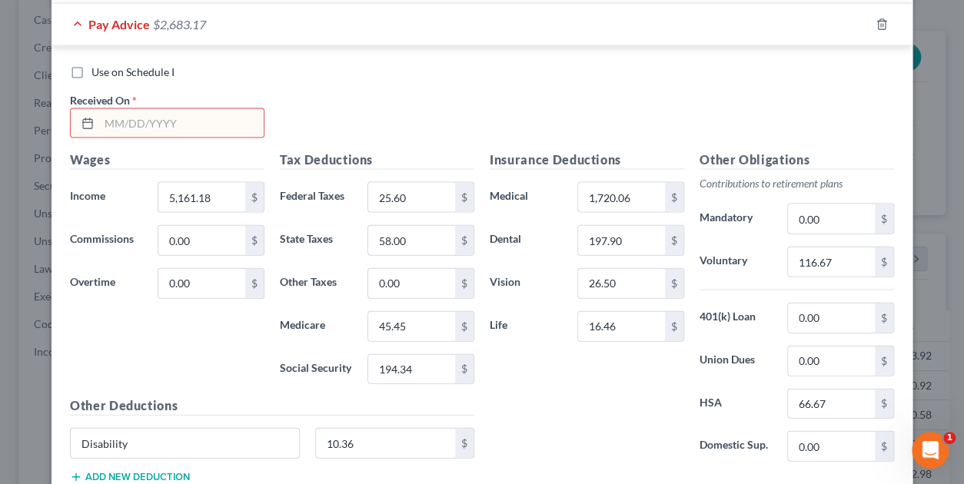
scroll to position [1306, 0]
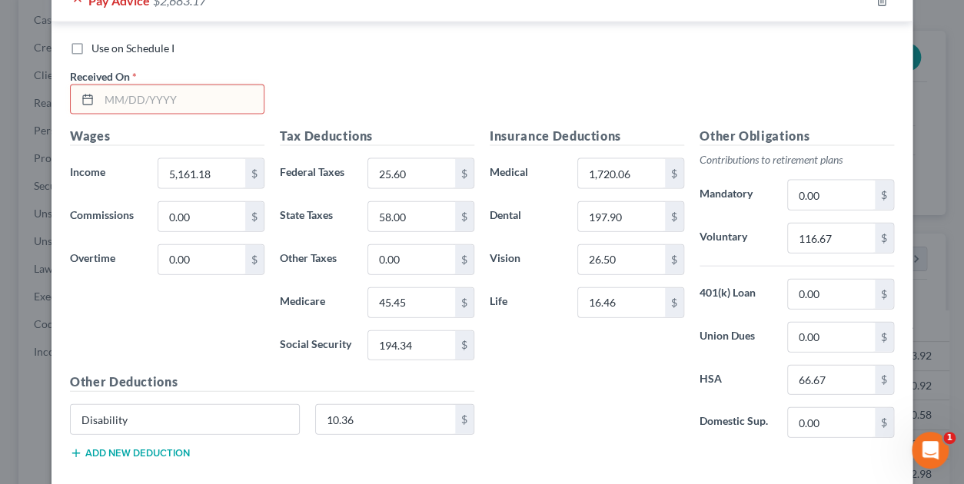
click at [535, 330] on div "Insurance Deductions Medical 1,720.06 $ Dental 197.90 $ Vision 26.50 $ Life 16.…" at bounding box center [587, 289] width 210 height 324
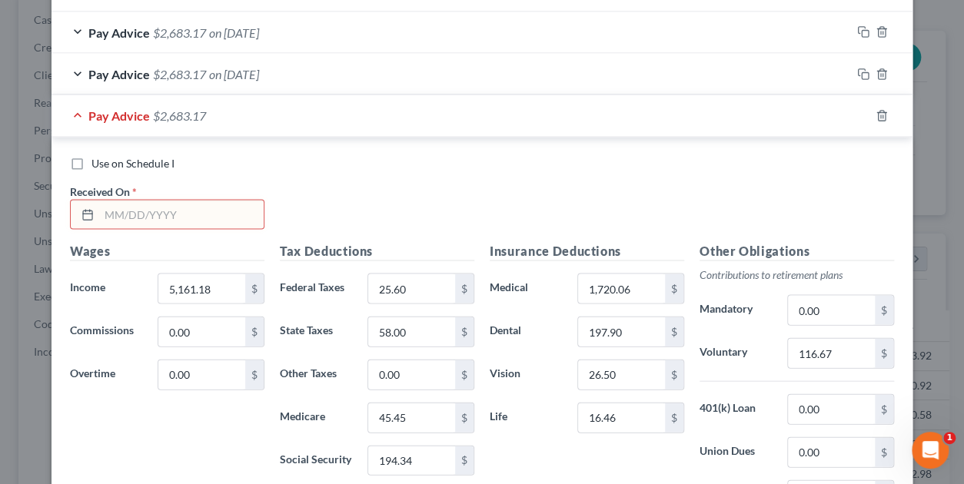
scroll to position [1153, 0]
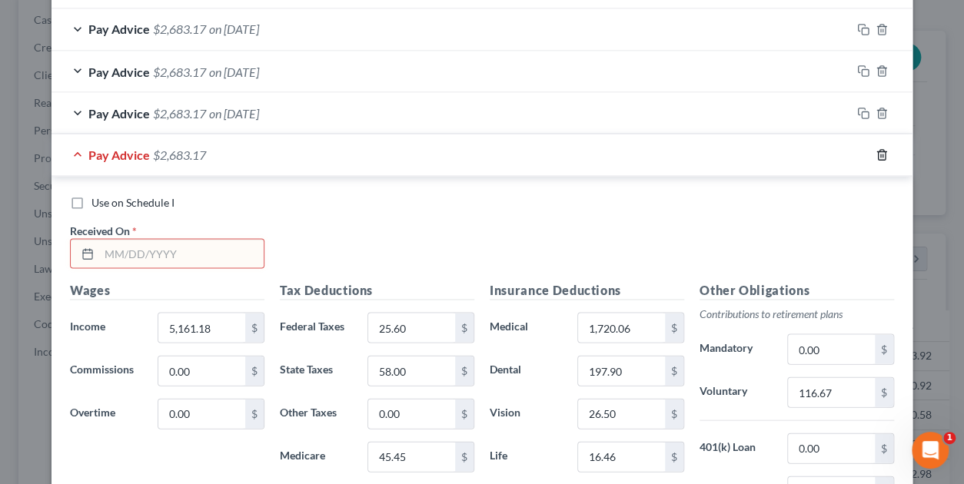
click at [876, 155] on icon "button" at bounding box center [882, 154] width 12 height 12
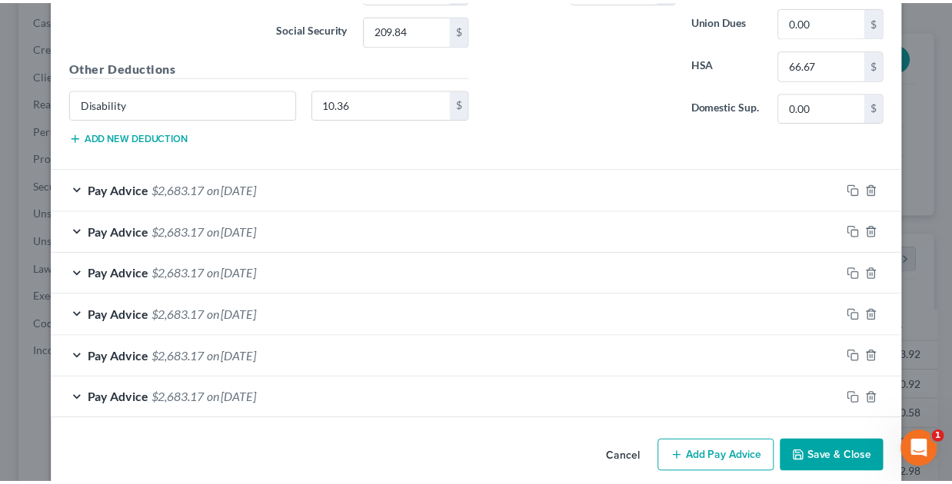
scroll to position [882, 0]
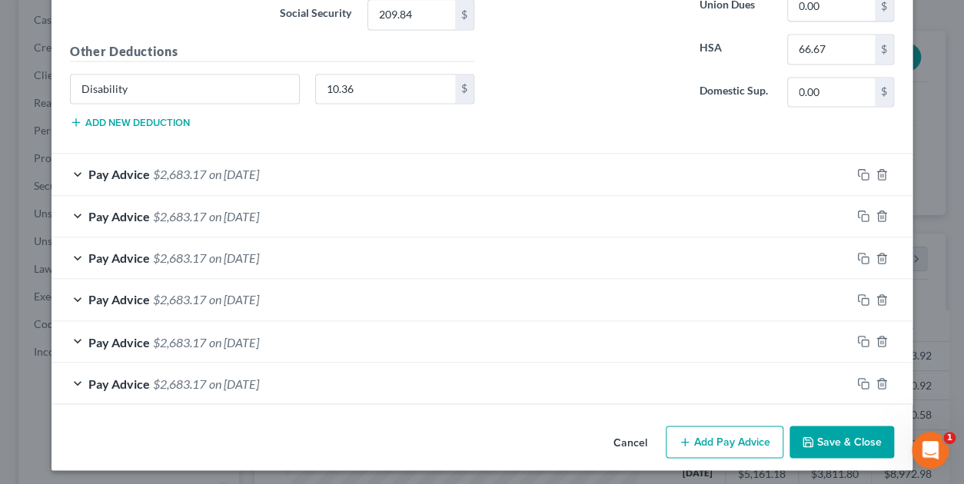
click at [837, 430] on button "Save & Close" at bounding box center [842, 442] width 105 height 32
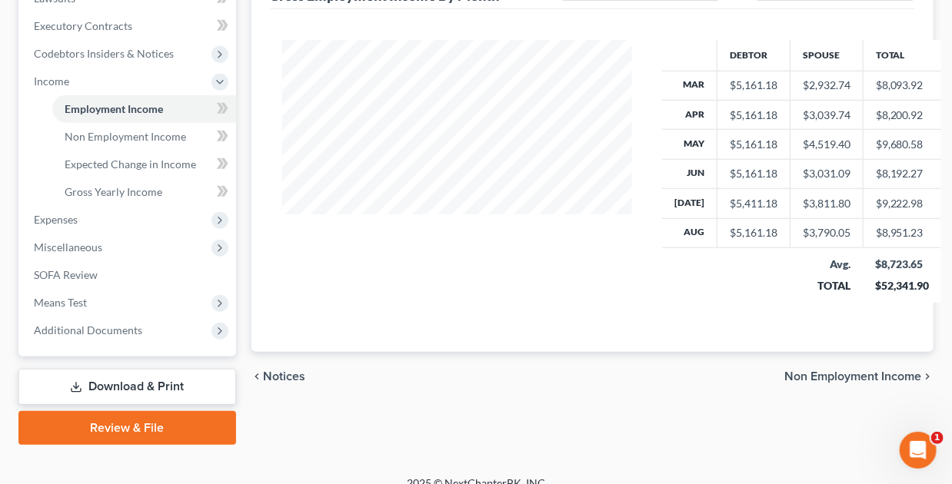
scroll to position [442, 0]
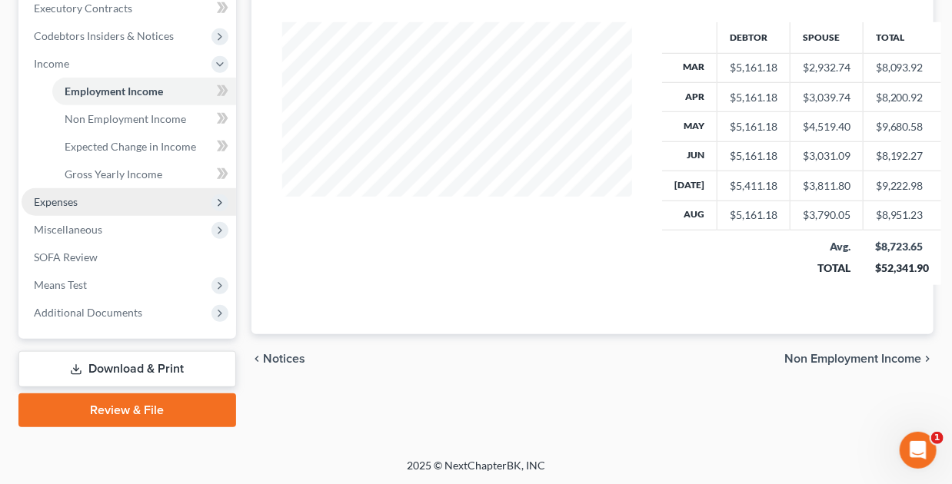
click at [64, 201] on span "Expenses" at bounding box center [56, 201] width 44 height 13
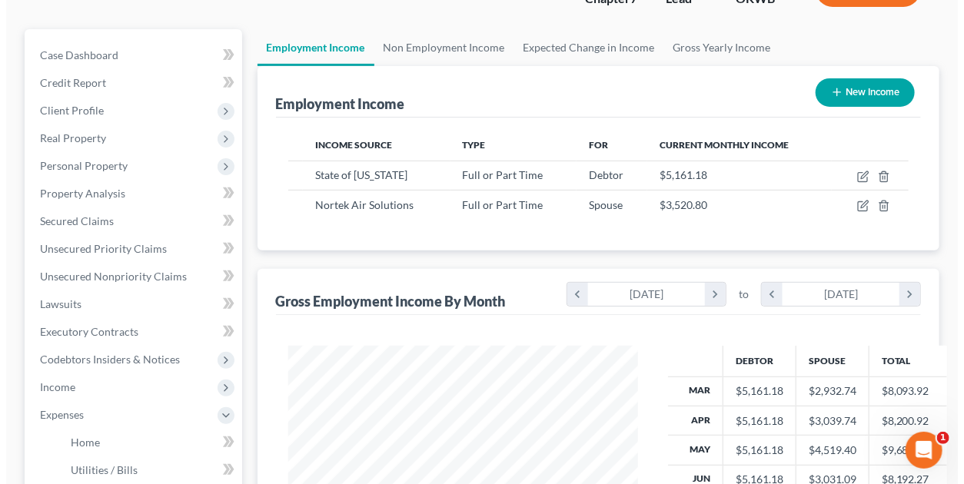
scroll to position [211, 0]
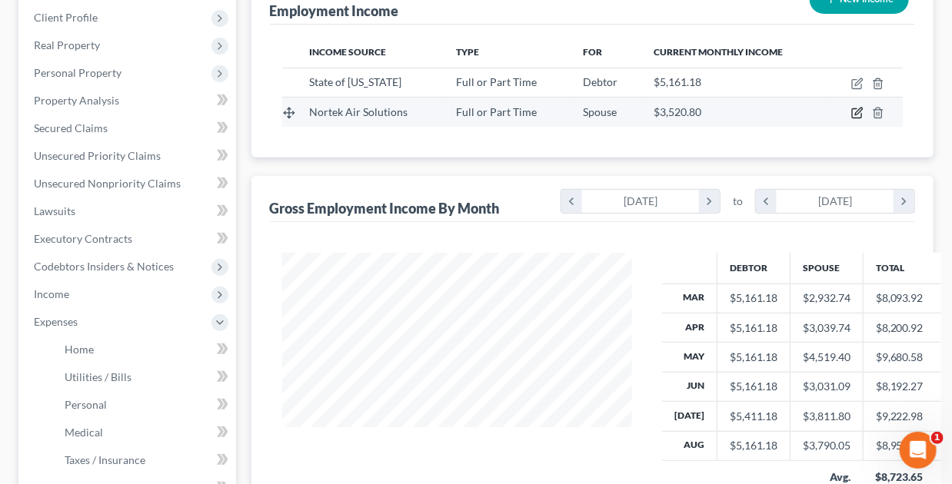
click at [861, 111] on icon "button" at bounding box center [857, 113] width 12 height 12
select select "0"
select select "37"
select select "2"
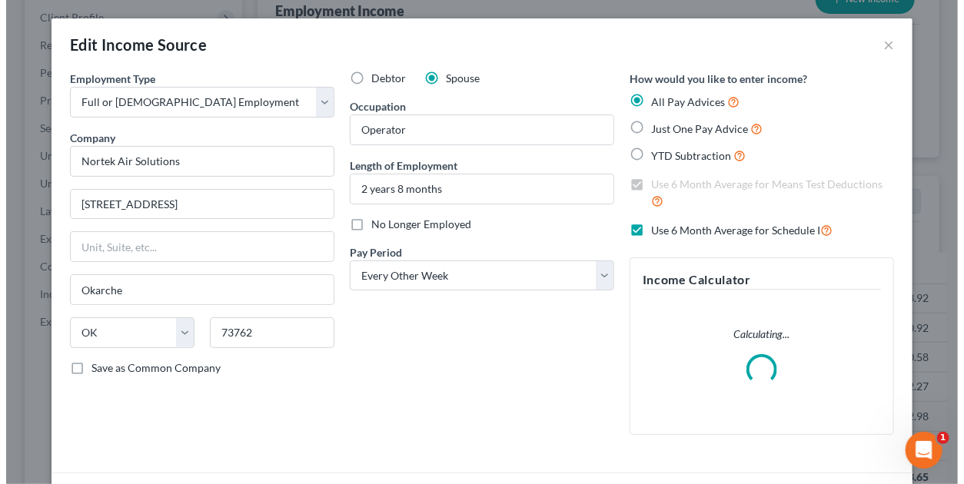
scroll to position [274, 384]
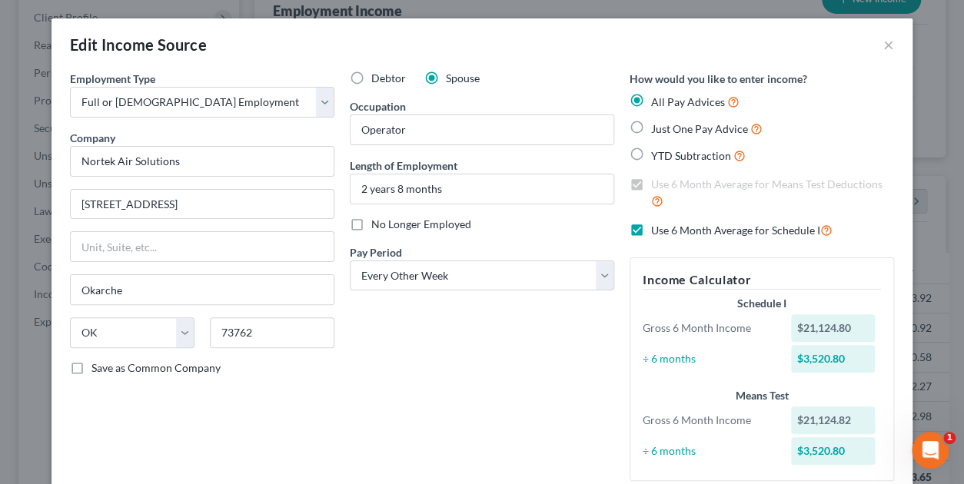
click at [651, 231] on label "Use 6 Month Average for Schedule I" at bounding box center [741, 230] width 181 height 18
click at [657, 231] on input "Use 6 Month Average for Schedule I" at bounding box center [662, 226] width 10 height 10
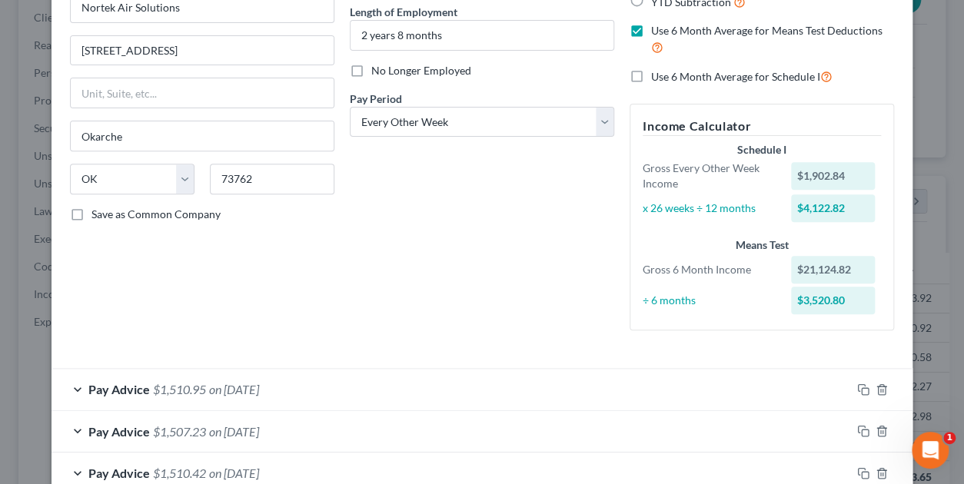
scroll to position [77, 0]
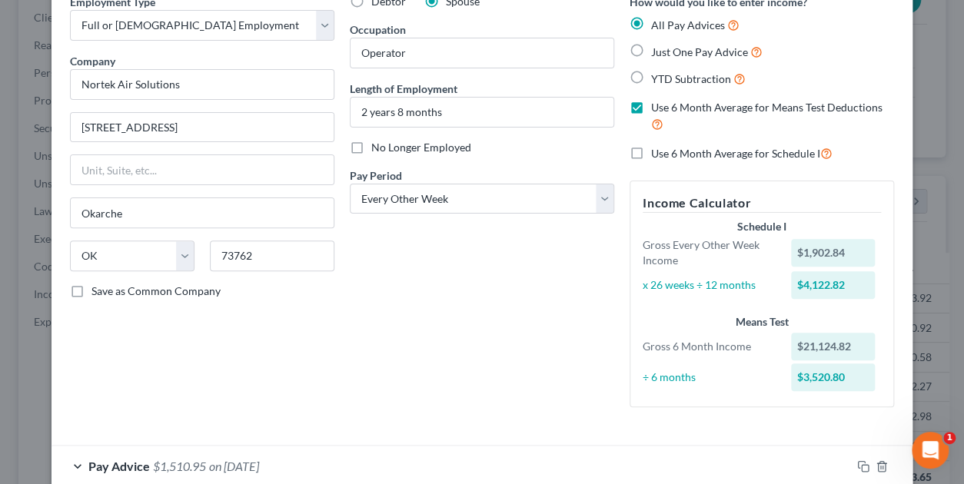
click at [651, 153] on label "Use 6 Month Average for Schedule I" at bounding box center [741, 154] width 181 height 18
click at [657, 153] on input "Use 6 Month Average for Schedule I" at bounding box center [662, 150] width 10 height 10
checkbox input "true"
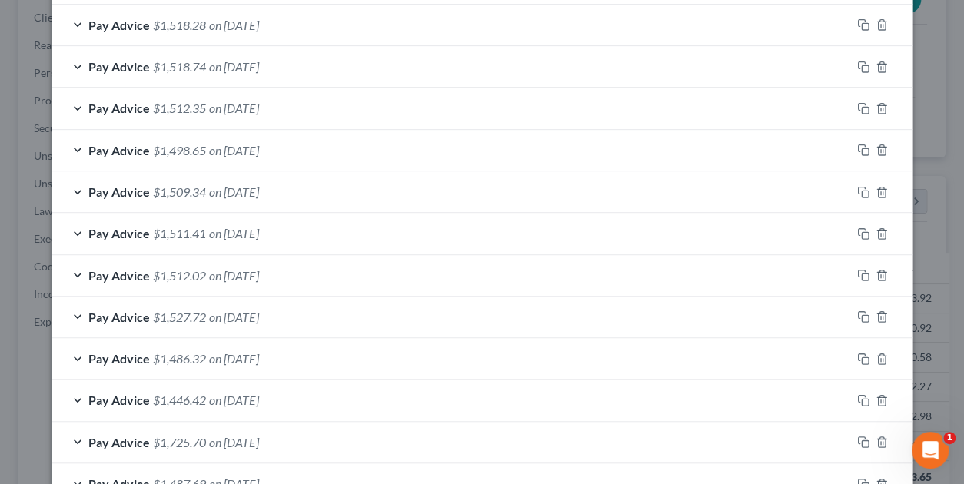
scroll to position [246, 0]
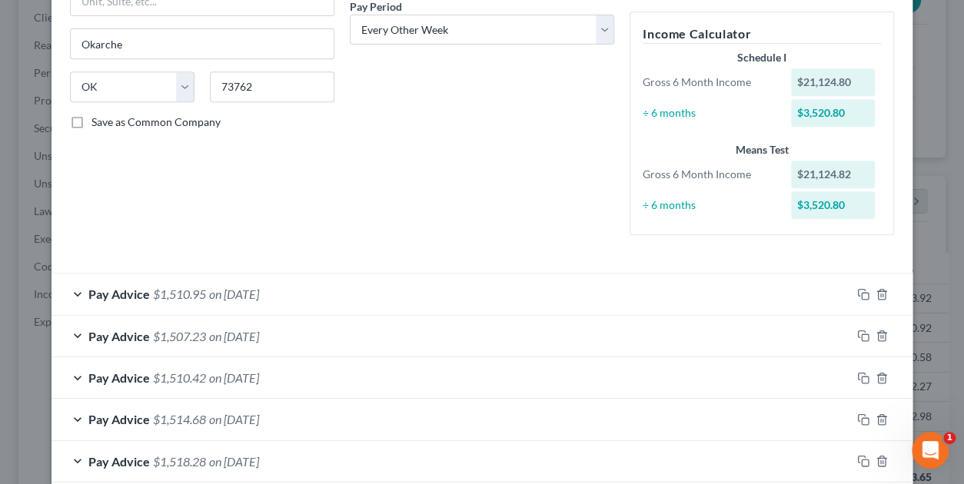
click at [73, 335] on div "Pay Advice $1,507.23 on 08/22/2025" at bounding box center [452, 336] width 800 height 41
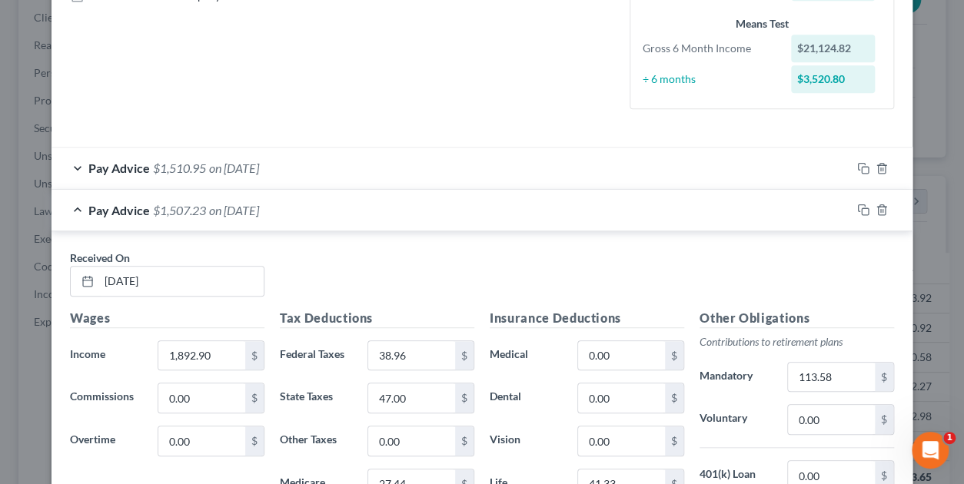
scroll to position [169, 0]
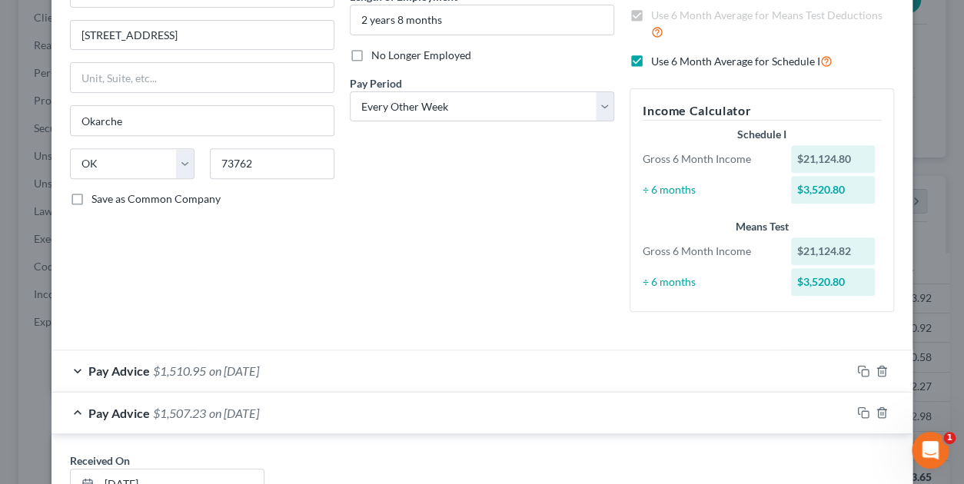
click at [474, 290] on div "Debtor Spouse Occupation Operator Length of Employment 2 years 8 months No Long…" at bounding box center [482, 113] width 280 height 423
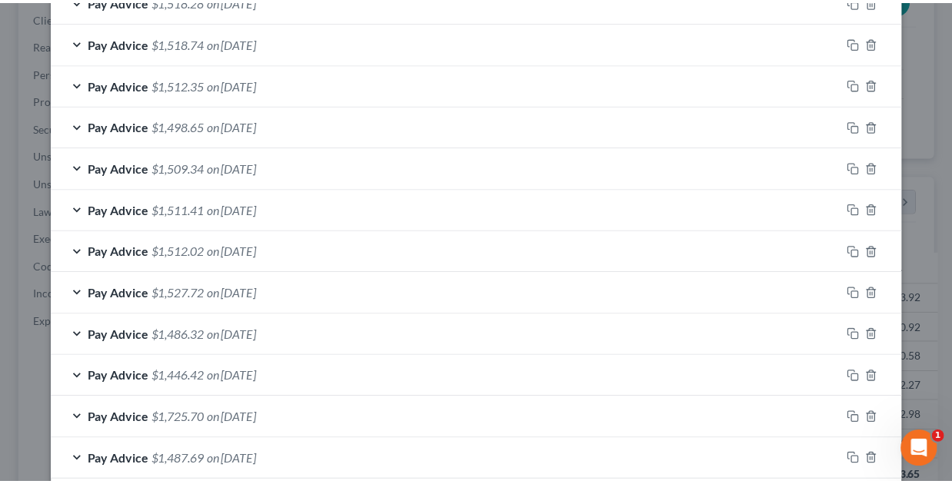
scroll to position [1218, 0]
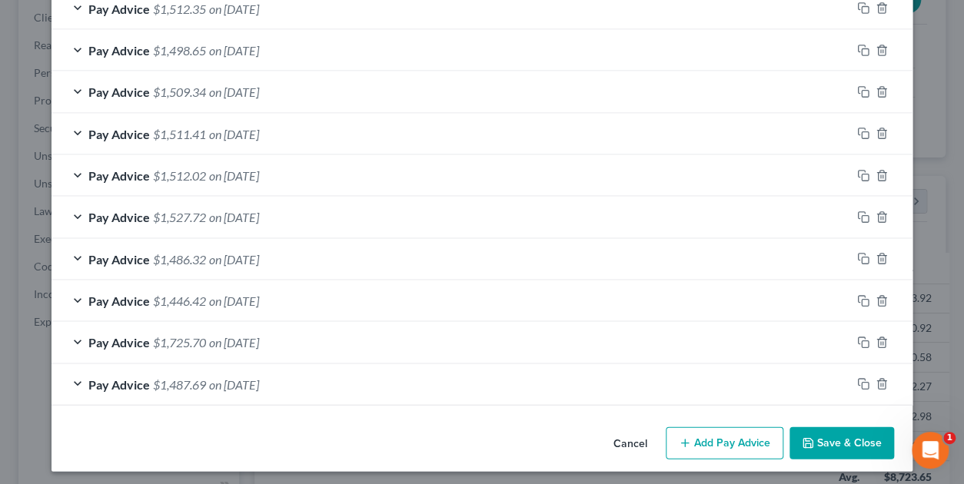
click at [827, 434] on button "Save & Close" at bounding box center [842, 444] width 105 height 32
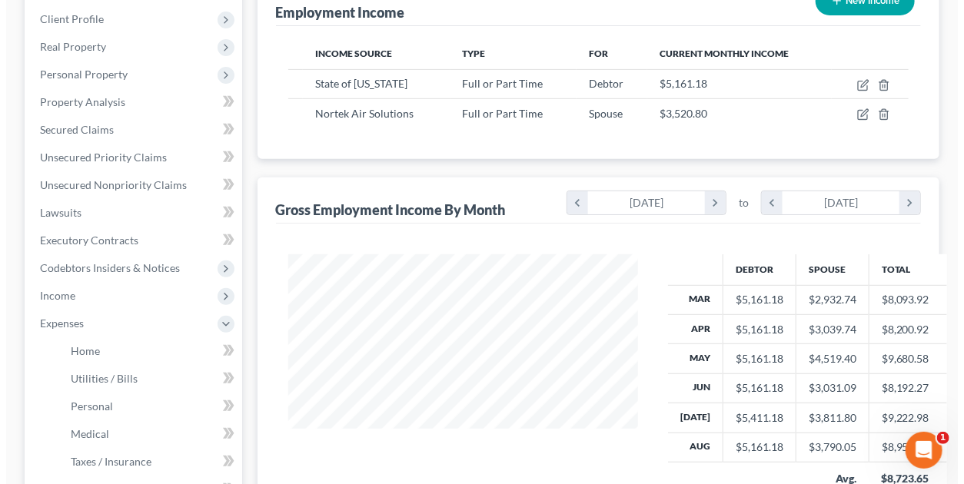
scroll to position [135, 0]
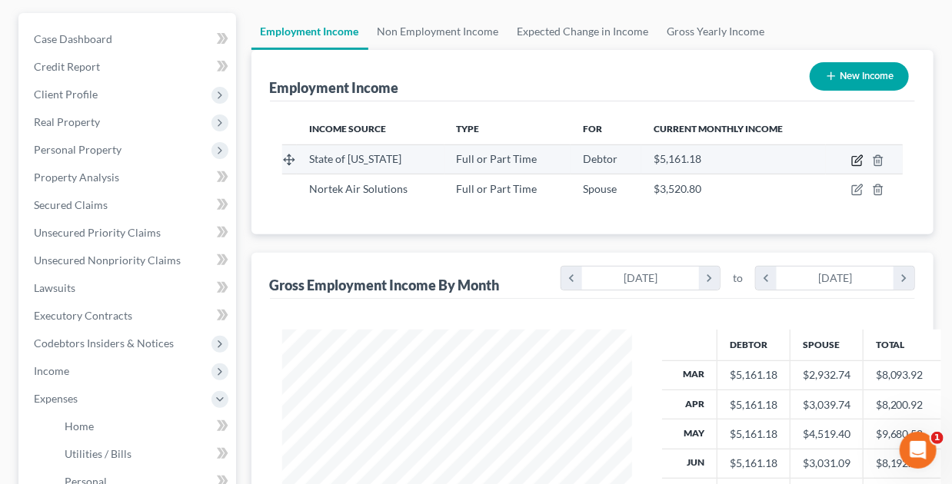
click at [852, 160] on icon "button" at bounding box center [856, 161] width 9 height 9
select select "0"
select select "37"
select select "0"
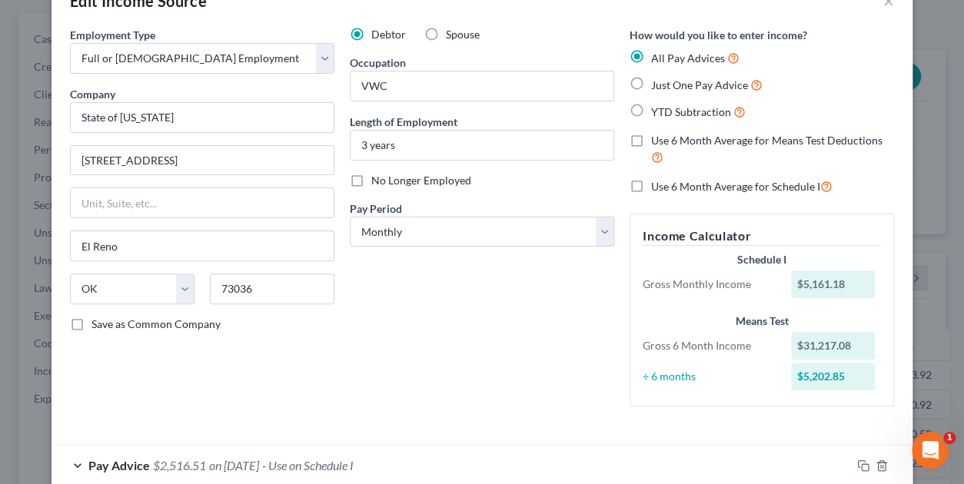
scroll to position [77, 0]
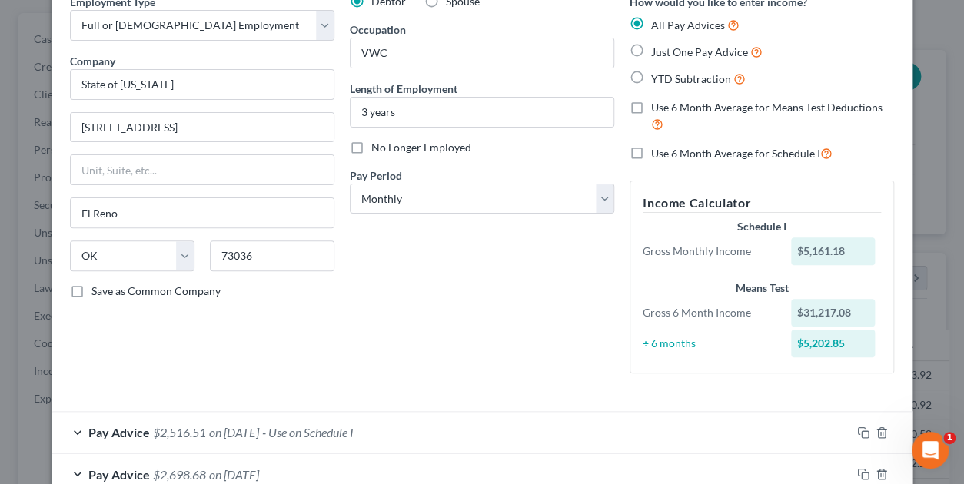
click at [651, 108] on label "Use 6 Month Average for Means Test Deductions" at bounding box center [772, 116] width 243 height 33
click at [657, 108] on input "Use 6 Month Average for Means Test Deductions" at bounding box center [662, 105] width 10 height 10
checkbox input "true"
click at [651, 153] on label "Use 6 Month Average for Schedule I" at bounding box center [741, 154] width 181 height 18
click at [657, 153] on input "Use 6 Month Average for Schedule I" at bounding box center [662, 150] width 10 height 10
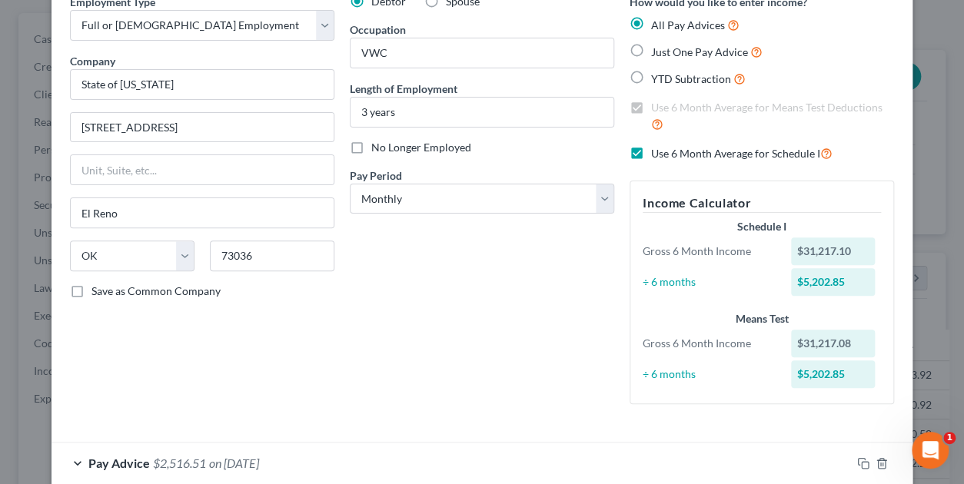
click at [651, 152] on label "Use 6 Month Average for Schedule I" at bounding box center [741, 154] width 181 height 18
click at [657, 152] on input "Use 6 Month Average for Schedule I" at bounding box center [662, 150] width 10 height 10
checkbox input "false"
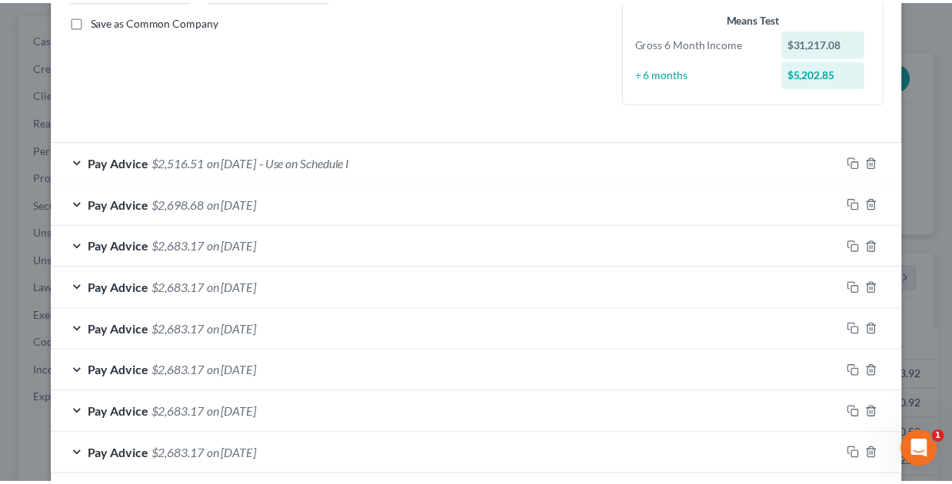
scroll to position [421, 0]
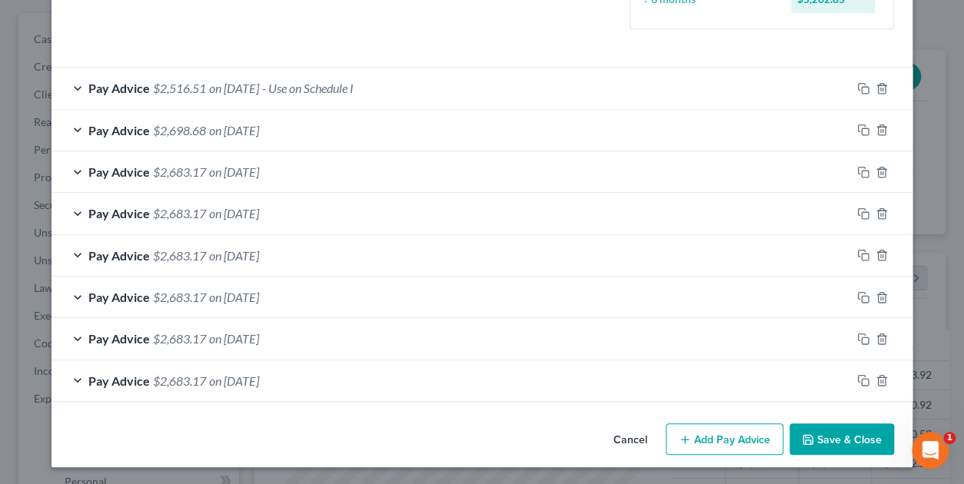
click at [864, 441] on button "Save & Close" at bounding box center [842, 440] width 105 height 32
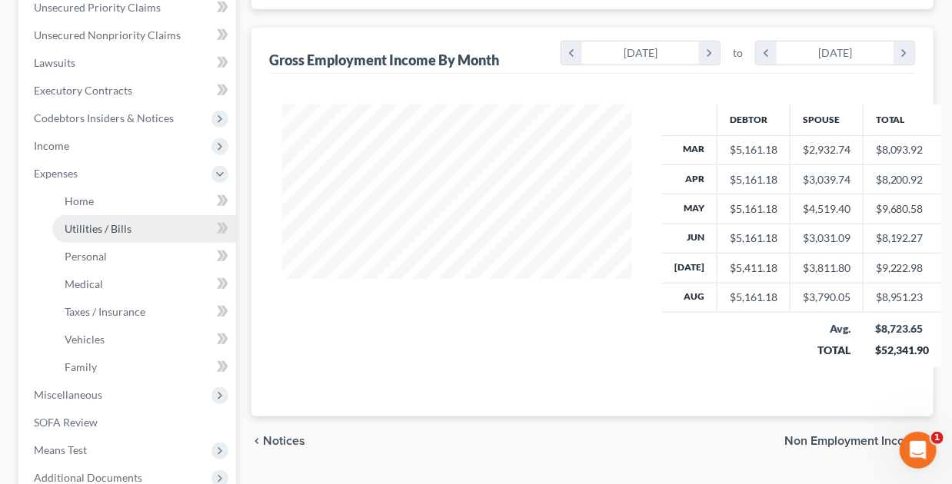
scroll to position [442, 0]
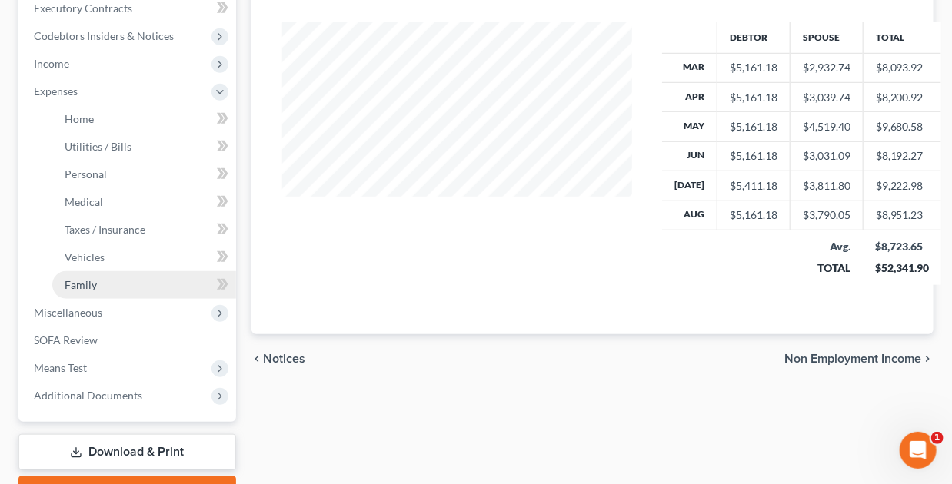
click at [79, 282] on span "Family" at bounding box center [81, 284] width 32 height 13
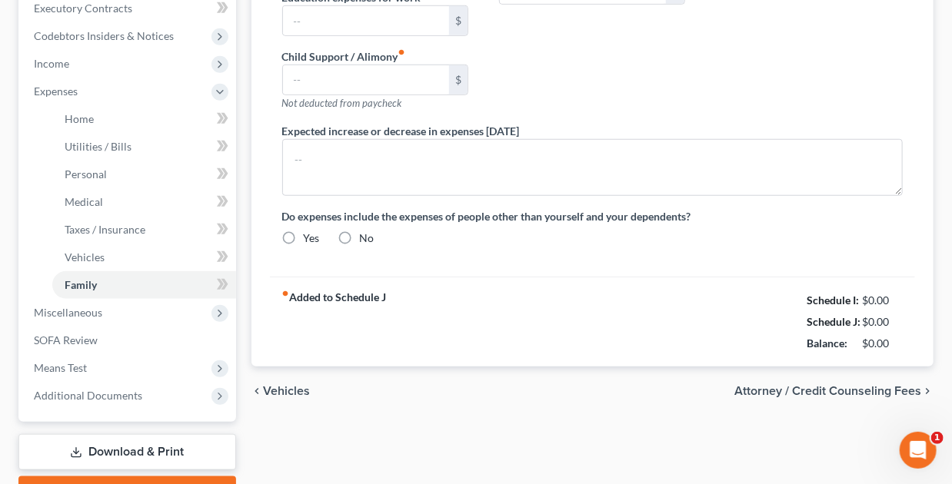
type input "0.00"
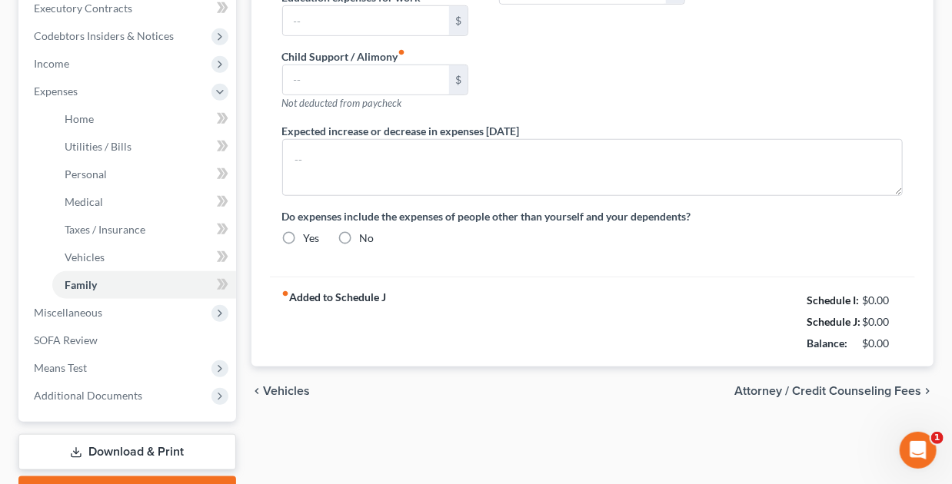
type input "0.00"
radio input "true"
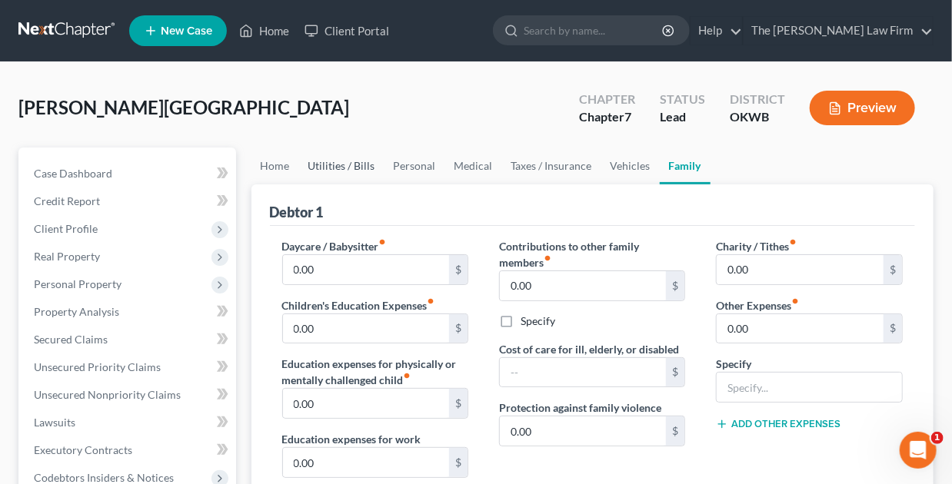
click at [352, 166] on link "Utilities / Bills" at bounding box center [341, 166] width 85 height 37
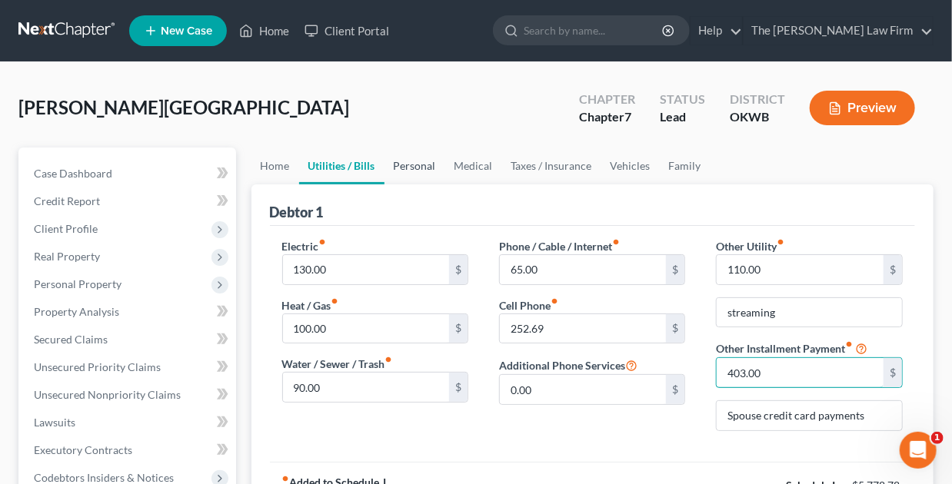
type input "403.00"
click at [408, 164] on link "Personal" at bounding box center [414, 166] width 61 height 37
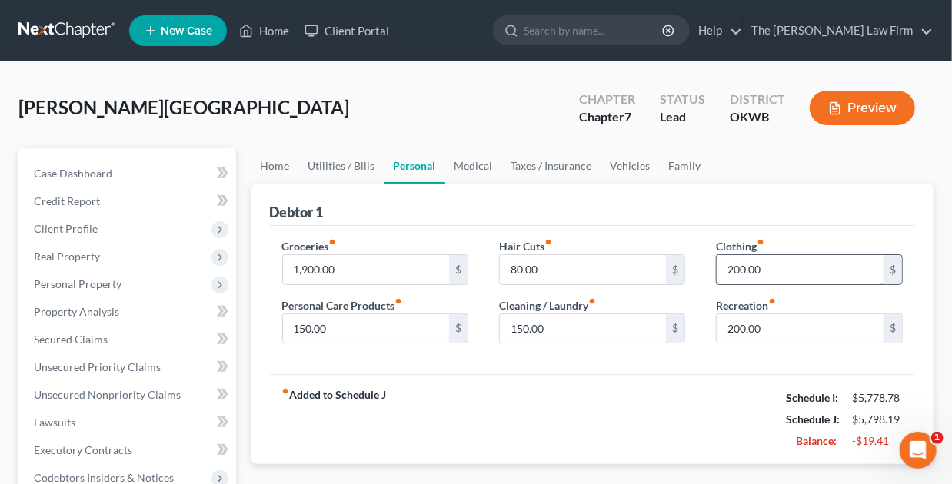
click at [728, 268] on input "200.00" at bounding box center [800, 269] width 167 height 29
click at [737, 264] on input "200.00" at bounding box center [800, 269] width 167 height 29
type input "300.00"
click at [300, 271] on input "1,900.00" at bounding box center [366, 269] width 167 height 29
drag, startPoint x: 308, startPoint y: 269, endPoint x: 293, endPoint y: 272, distance: 14.9
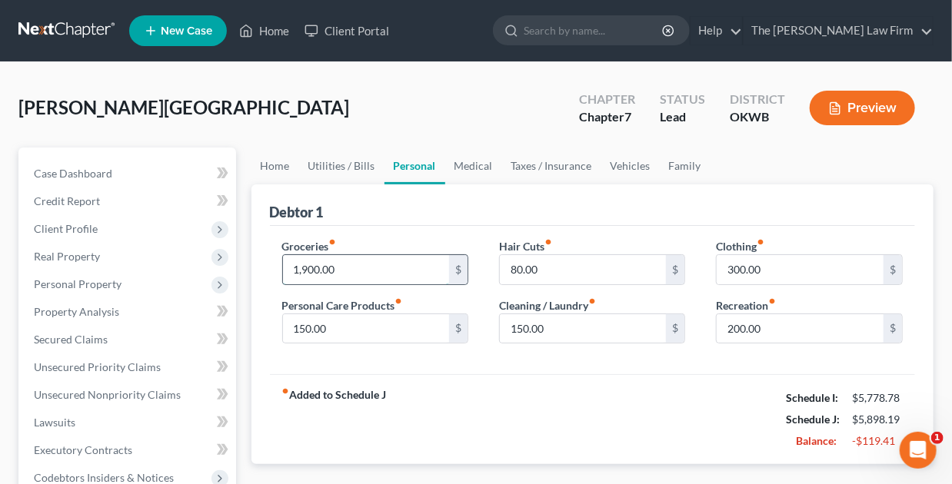
click at [293, 272] on input "1,900.00" at bounding box center [366, 269] width 167 height 29
type input "2,100.00"
click at [516, 266] on input "80.00" at bounding box center [583, 269] width 167 height 29
click at [581, 382] on div "fiber_manual_record Added to Schedule J Schedule I: $5,778.78 Schedule J: $6,09…" at bounding box center [593, 419] width 646 height 90
drag, startPoint x: 336, startPoint y: 161, endPoint x: 361, endPoint y: 159, distance: 25.4
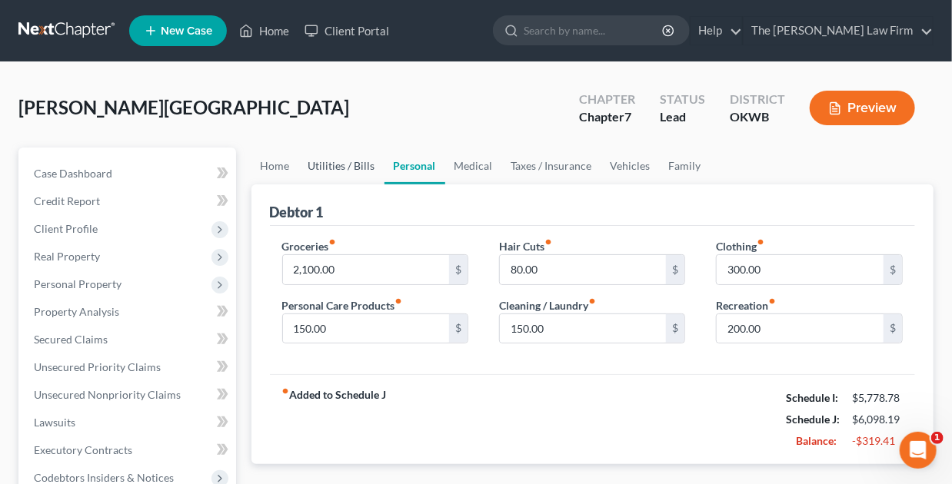
click at [336, 161] on link "Utilities / Bills" at bounding box center [341, 166] width 85 height 37
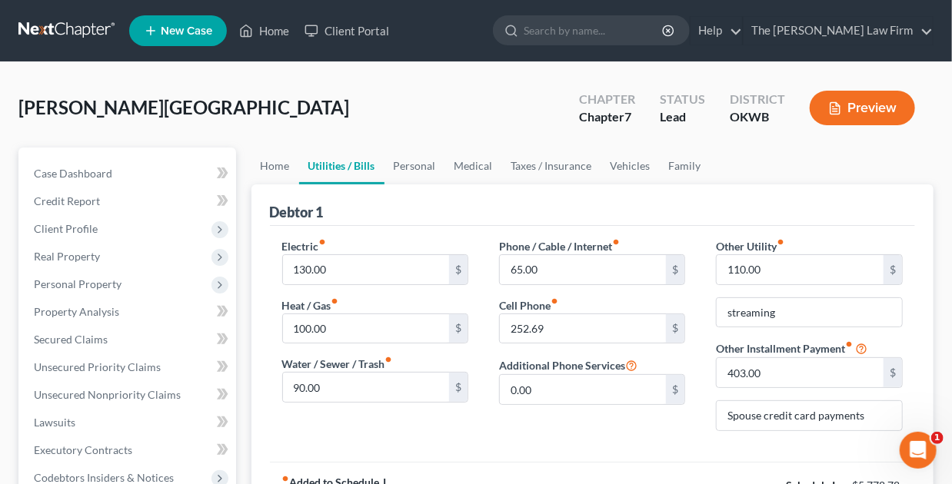
scroll to position [77, 0]
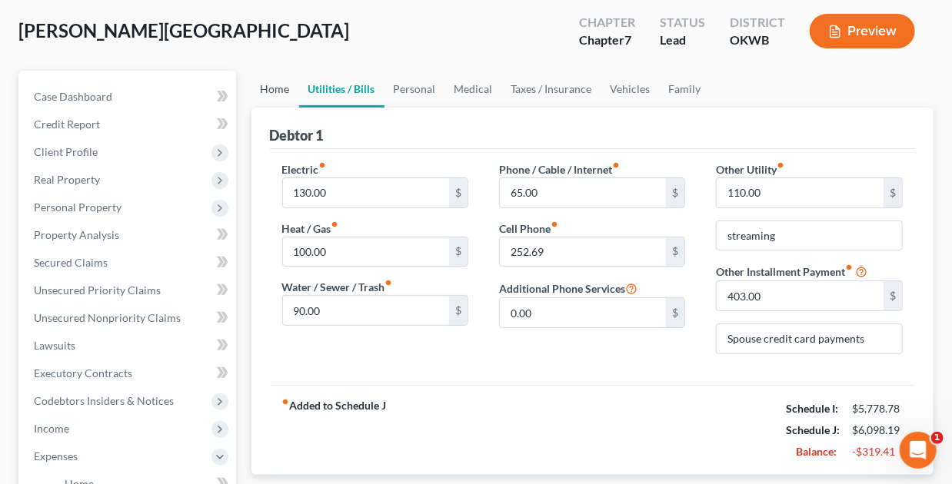
click at [277, 90] on link "Home" at bounding box center [275, 89] width 48 height 37
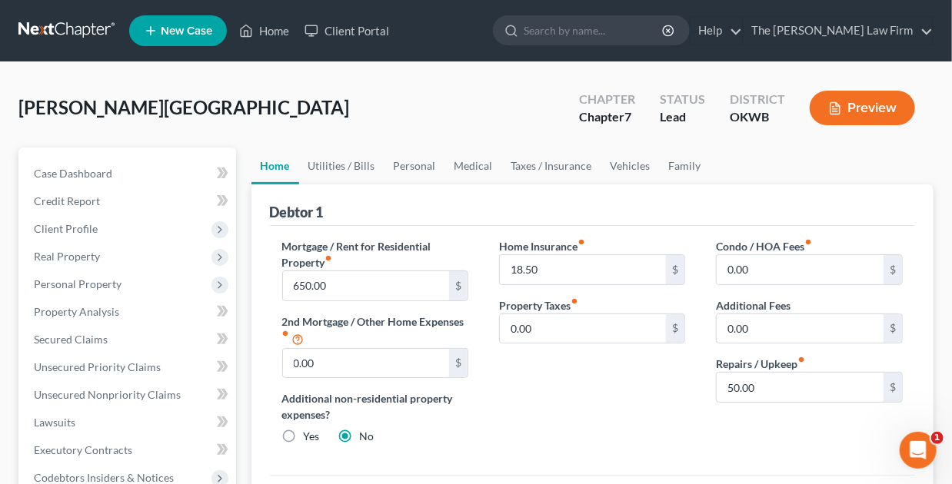
scroll to position [77, 0]
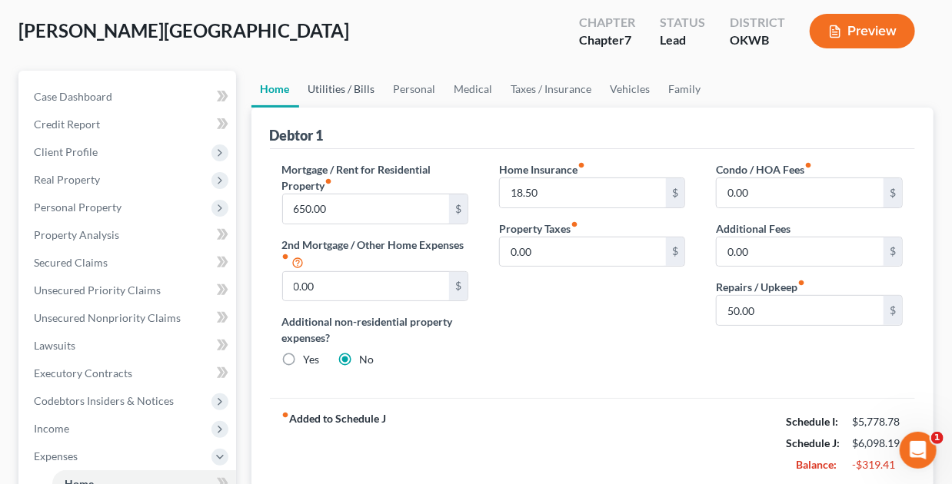
click at [348, 87] on link "Utilities / Bills" at bounding box center [341, 89] width 85 height 37
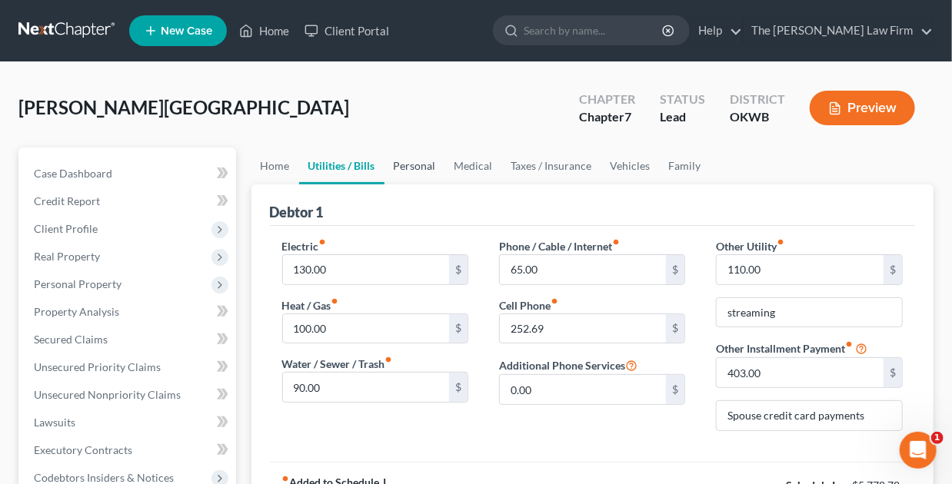
click at [414, 168] on link "Personal" at bounding box center [414, 166] width 61 height 37
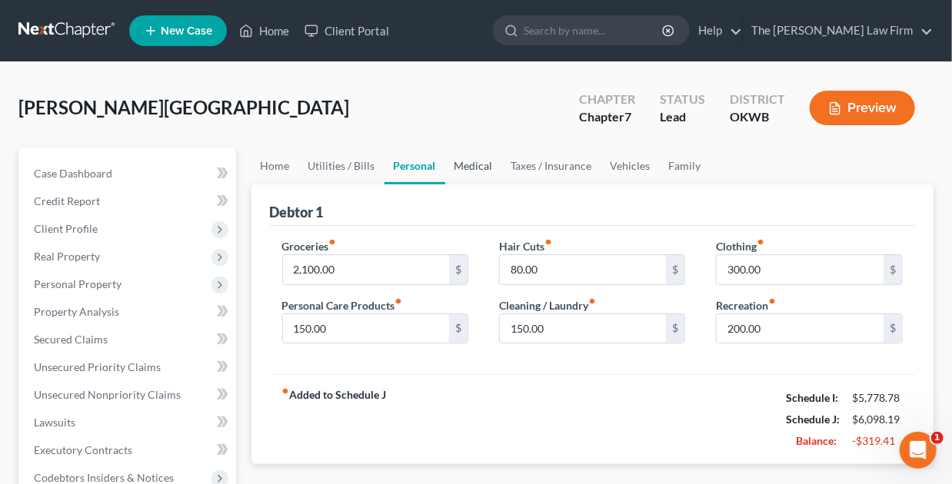
click at [472, 168] on link "Medical" at bounding box center [473, 166] width 57 height 37
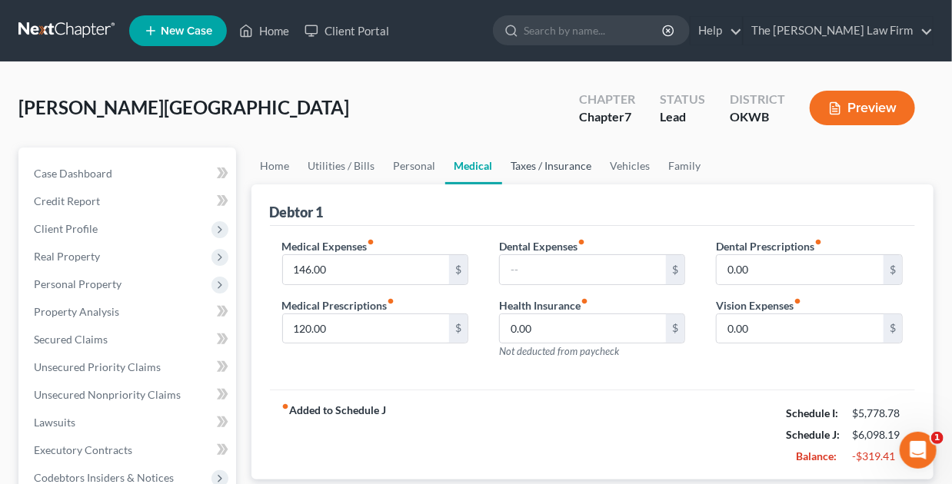
click at [537, 165] on link "Taxes / Insurance" at bounding box center [551, 166] width 99 height 37
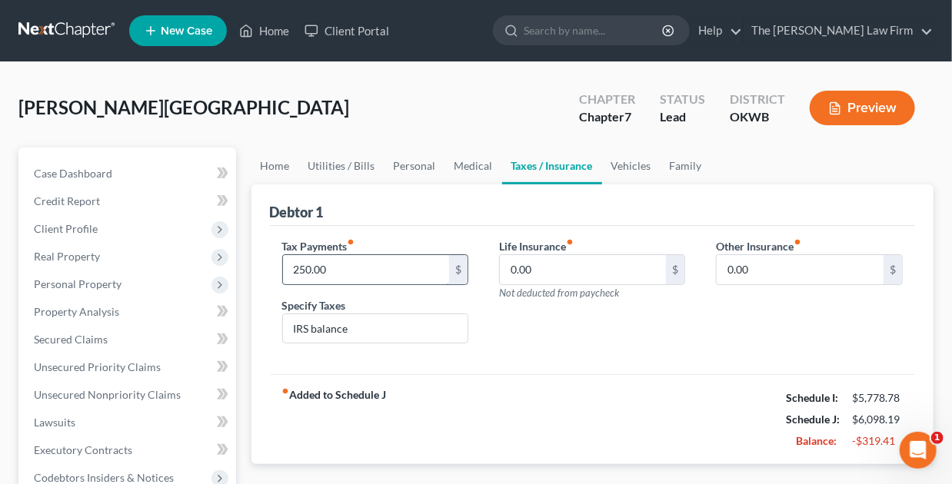
click at [300, 266] on input "250.00" at bounding box center [366, 269] width 167 height 29
click at [299, 264] on input "250.00" at bounding box center [366, 269] width 167 height 29
type input "200.00"
click at [641, 324] on div "Life Insurance fiber_manual_record 0.00 $ Not deducted from paycheck" at bounding box center [592, 297] width 217 height 118
click at [627, 167] on link "Vehicles" at bounding box center [631, 166] width 58 height 37
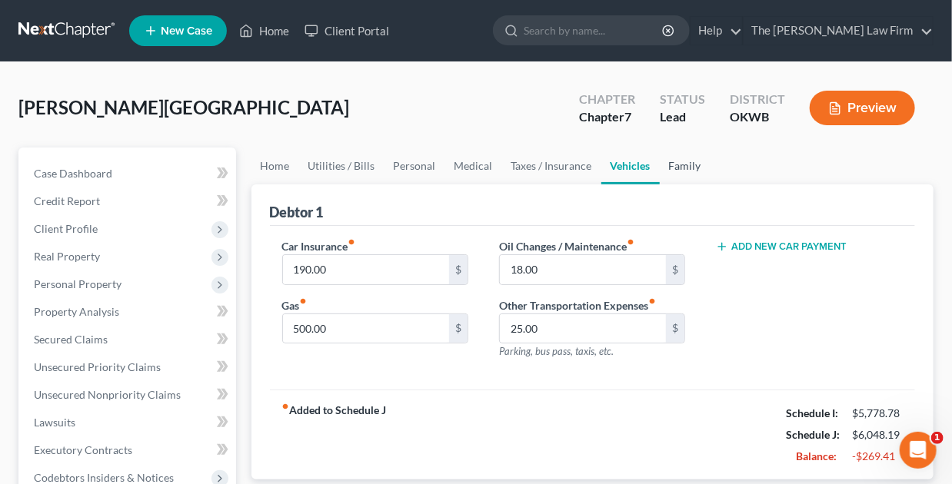
click at [686, 171] on link "Family" at bounding box center [685, 166] width 51 height 37
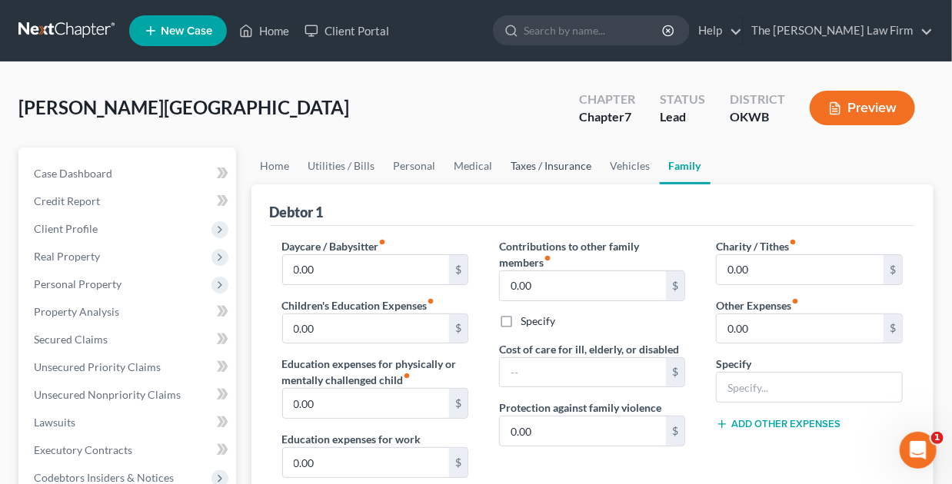
click at [559, 167] on link "Taxes / Insurance" at bounding box center [551, 166] width 99 height 37
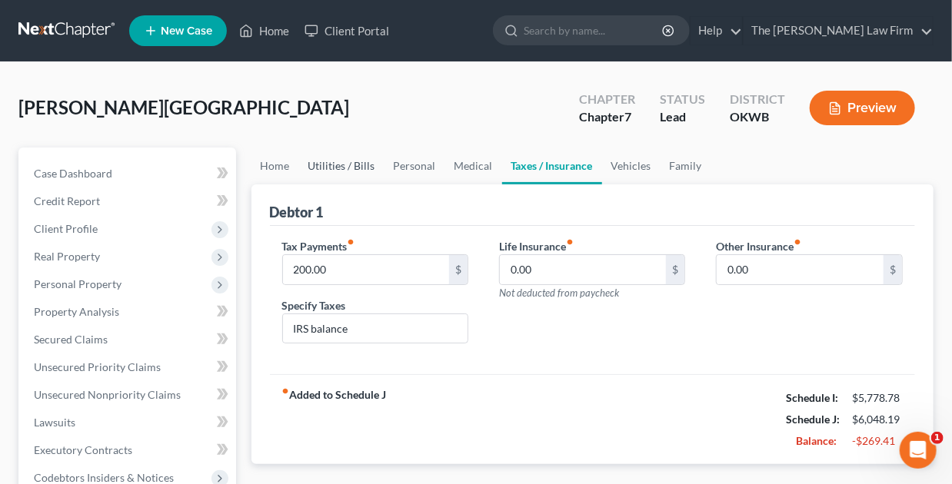
click at [335, 167] on link "Utilities / Bills" at bounding box center [341, 166] width 85 height 37
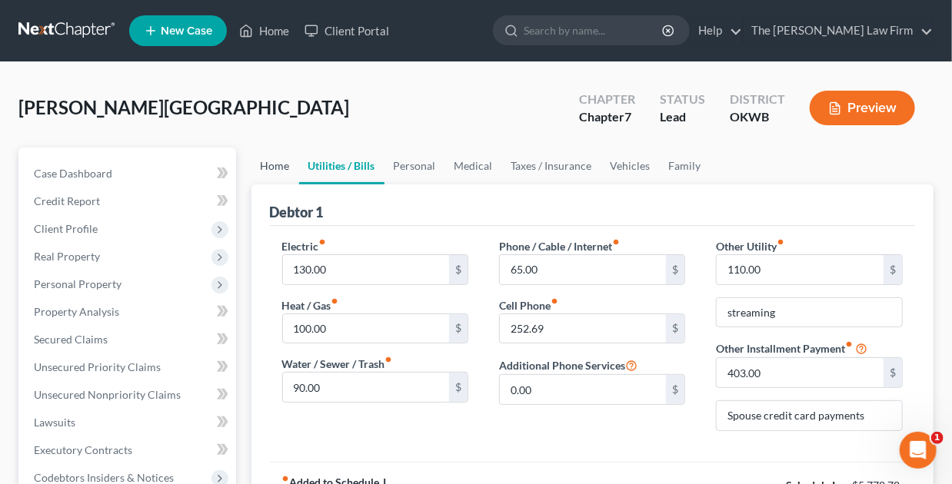
click at [271, 164] on link "Home" at bounding box center [275, 166] width 48 height 37
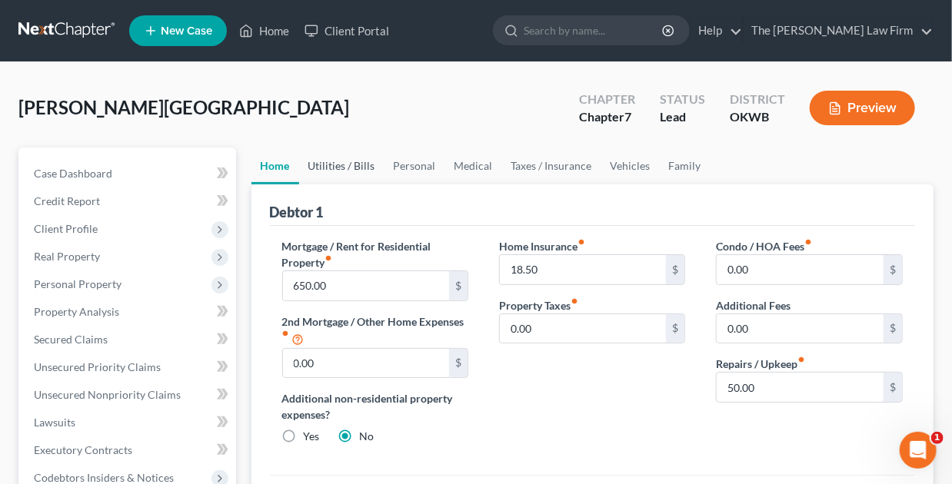
click at [337, 158] on link "Utilities / Bills" at bounding box center [341, 166] width 85 height 37
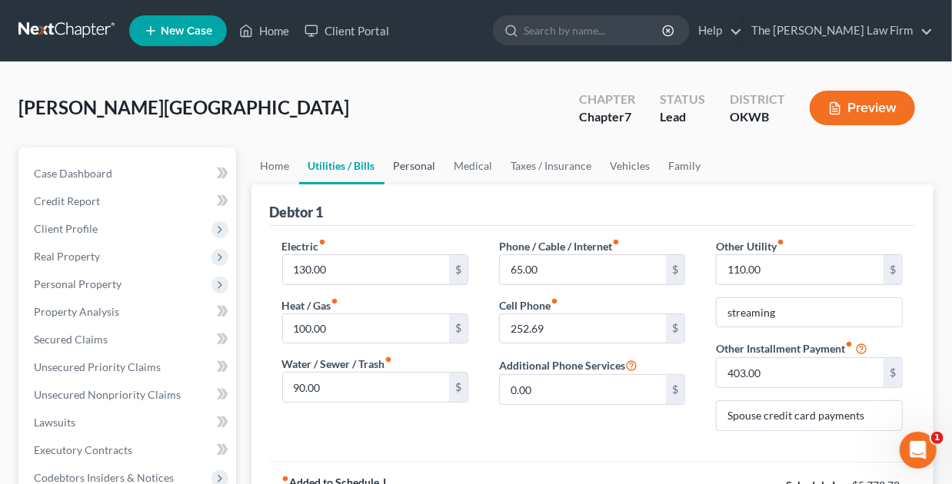
click at [411, 161] on link "Personal" at bounding box center [414, 166] width 61 height 37
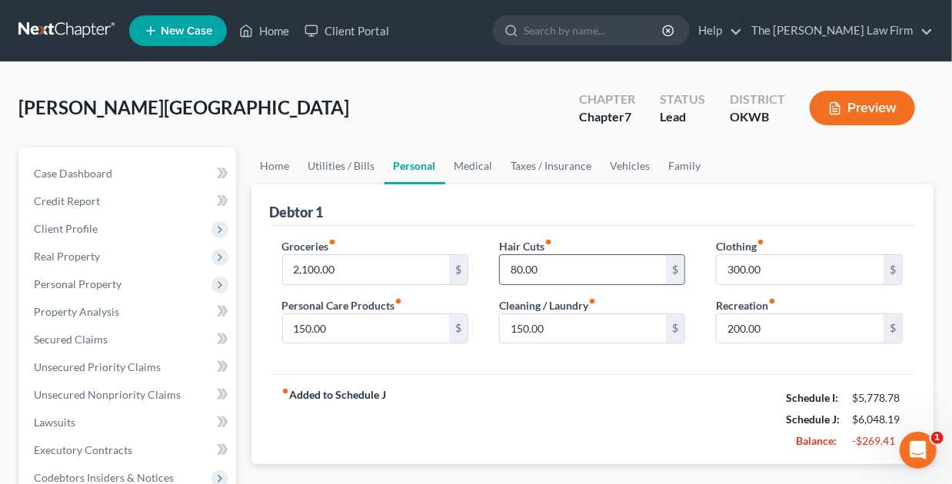
click at [511, 271] on input "80.00" at bounding box center [583, 269] width 167 height 29
type input "120.00"
click at [530, 166] on link "Taxes / Insurance" at bounding box center [551, 166] width 99 height 37
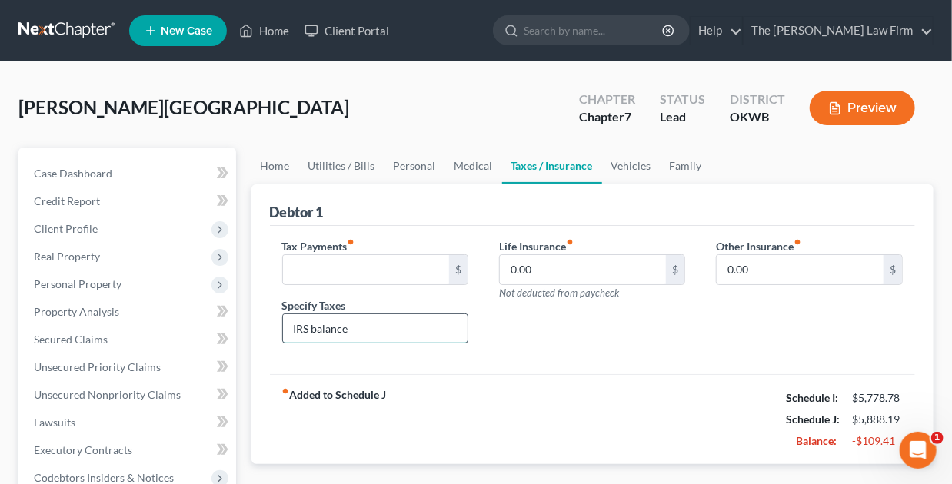
drag, startPoint x: 367, startPoint y: 327, endPoint x: 297, endPoint y: 328, distance: 70.0
click at [267, 321] on div "Tax Payments fiber_manual_record $ Specify Taxes IRS balance" at bounding box center [375, 297] width 217 height 118
click at [594, 330] on div "Life Insurance fiber_manual_record 0.00 $ Not deducted from paycheck" at bounding box center [592, 297] width 217 height 118
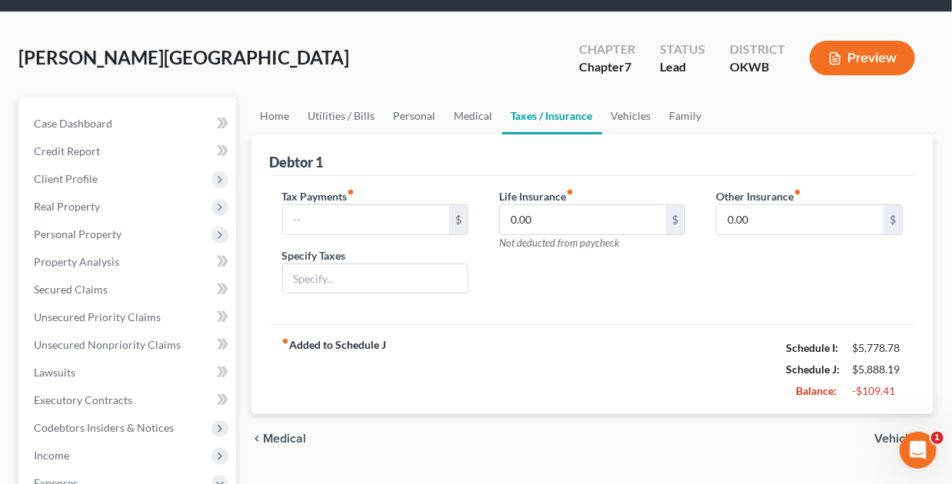
scroll to position [77, 0]
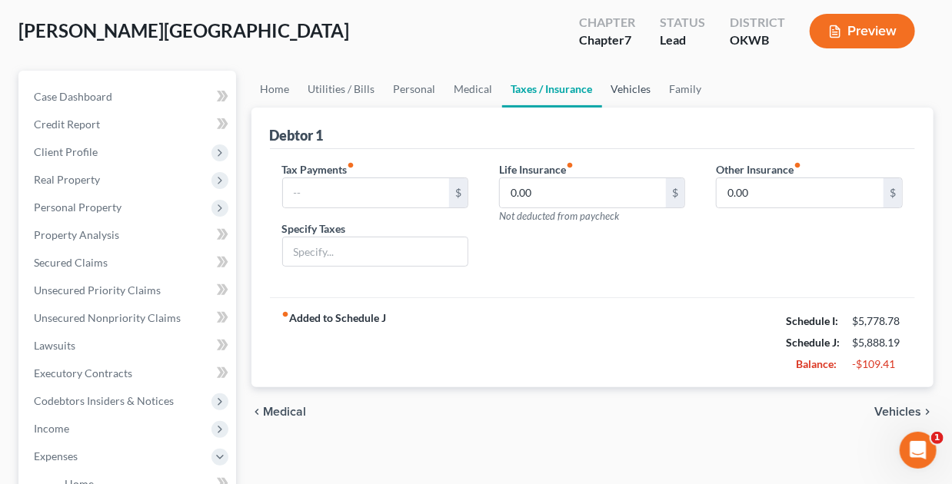
click at [643, 84] on link "Vehicles" at bounding box center [631, 89] width 58 height 37
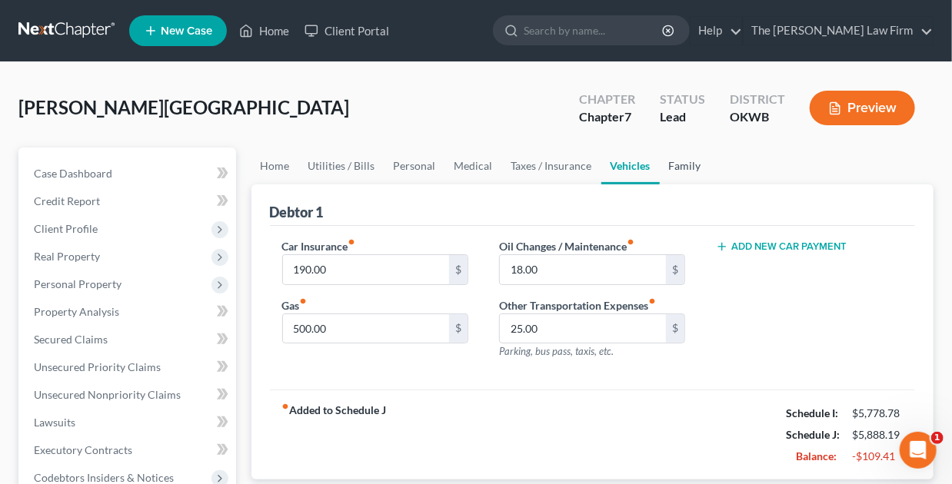
click at [677, 164] on link "Family" at bounding box center [685, 166] width 51 height 37
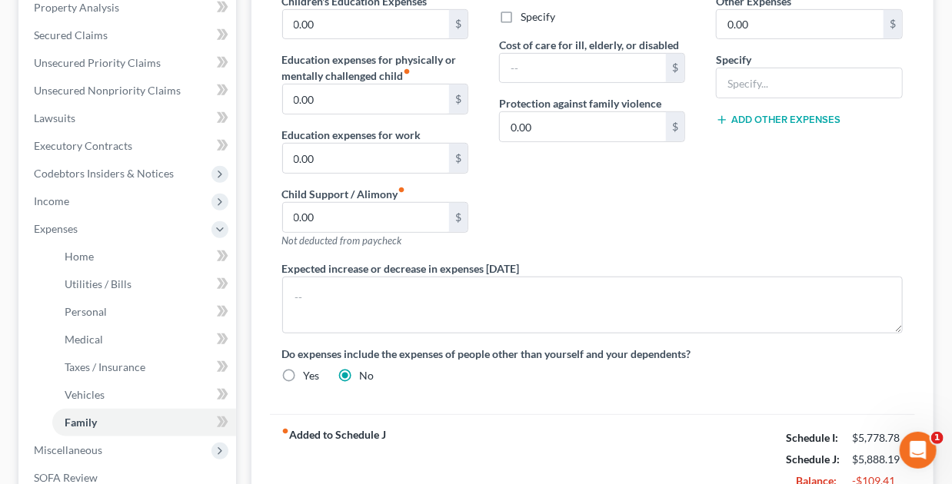
scroll to position [384, 0]
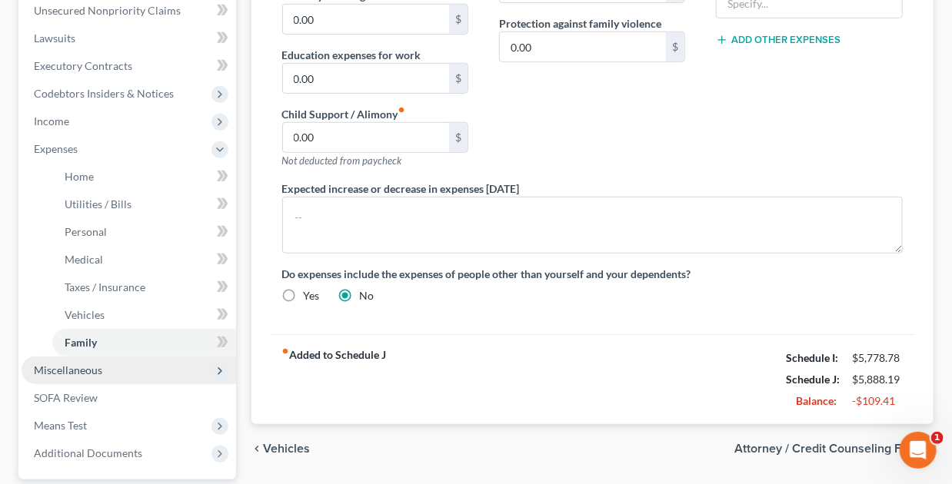
click at [74, 370] on span "Miscellaneous" at bounding box center [68, 370] width 68 height 13
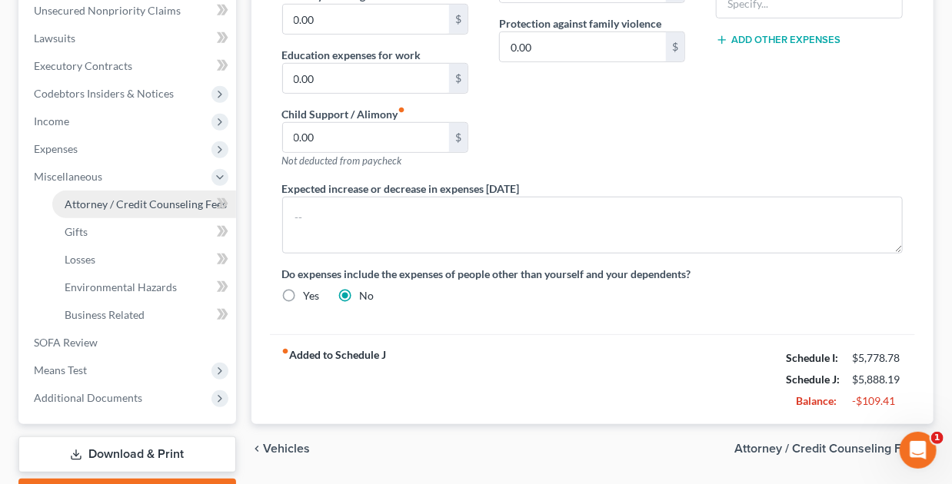
click at [124, 203] on span "Attorney / Credit Counseling Fees" at bounding box center [146, 204] width 162 height 13
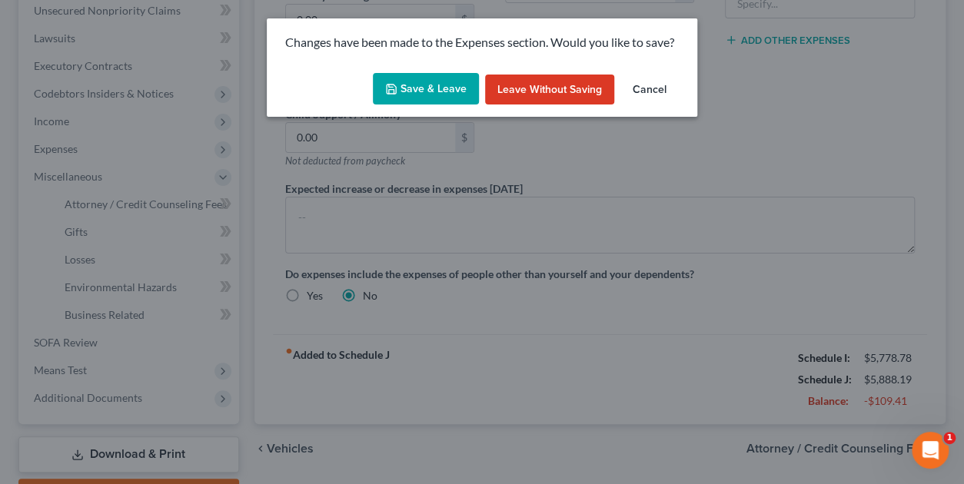
click at [427, 84] on button "Save & Leave" at bounding box center [426, 89] width 106 height 32
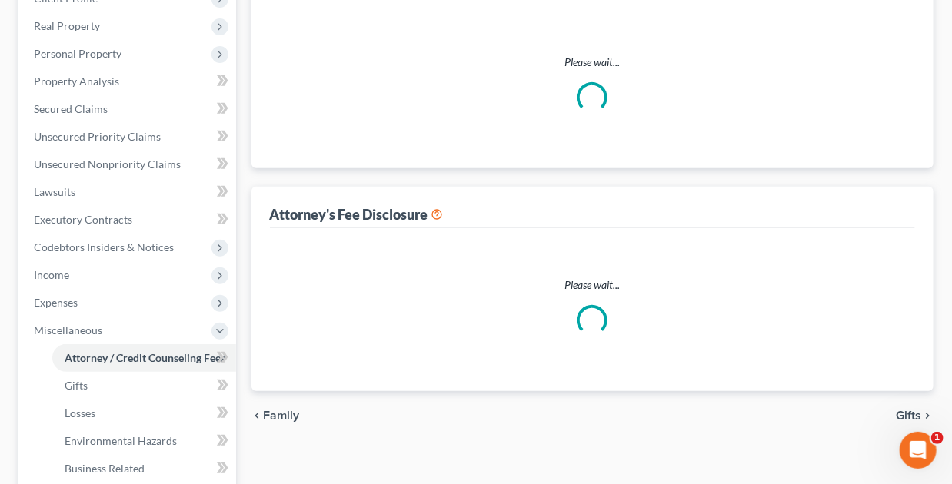
select select "0"
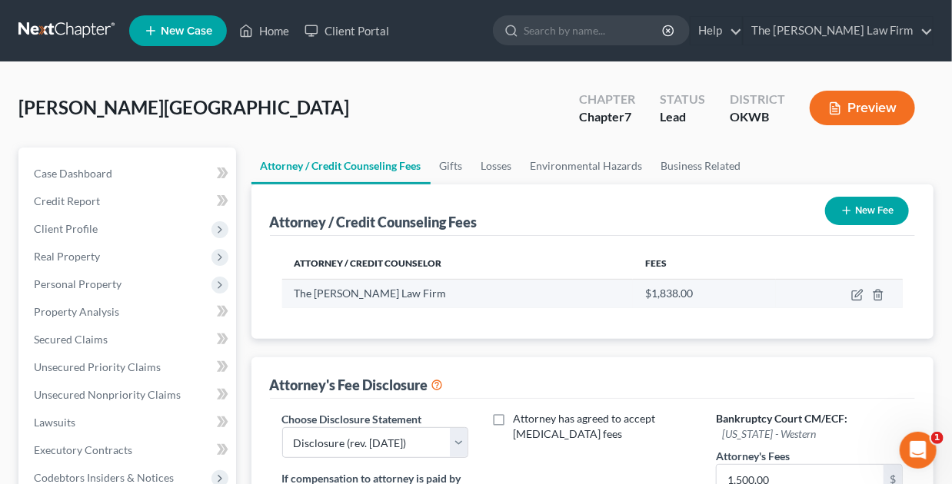
click at [864, 290] on td at bounding box center [839, 293] width 127 height 29
click at [856, 292] on icon "button" at bounding box center [857, 295] width 12 height 12
select select "37"
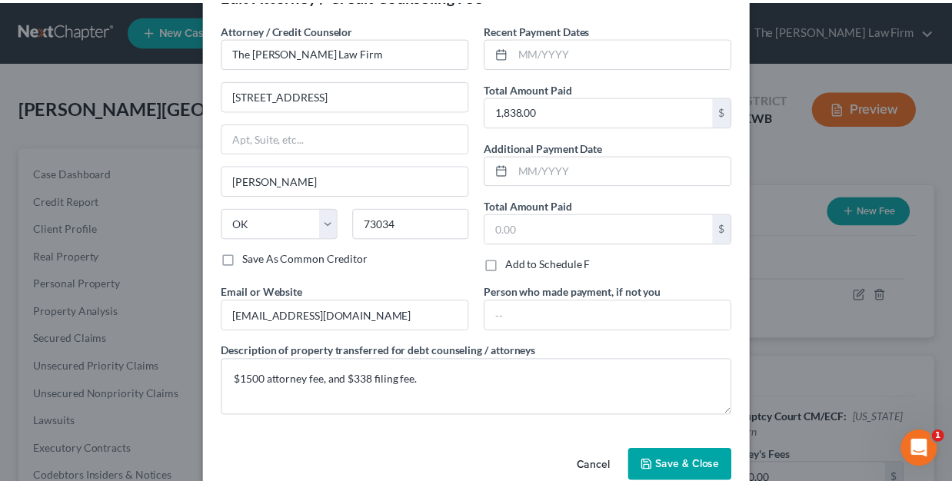
scroll to position [77, 0]
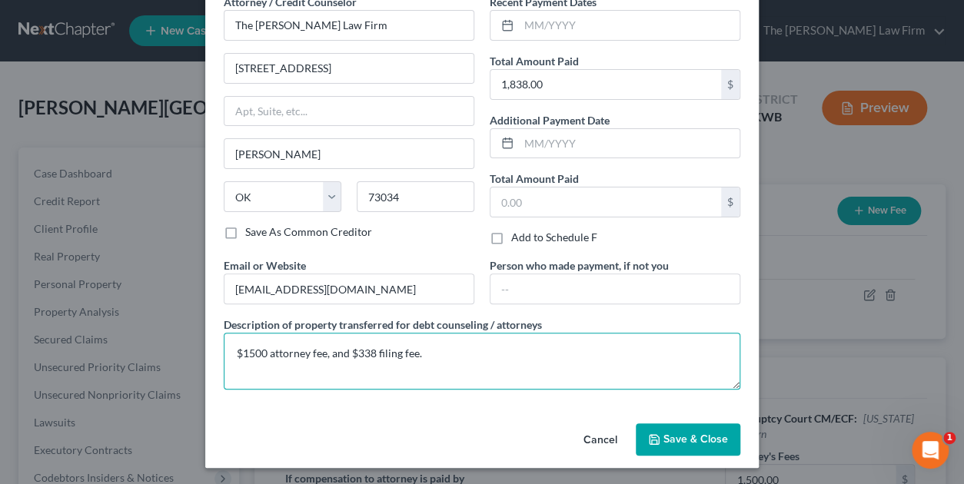
click at [243, 351] on textarea "$1500 attorney fee, and $338 filing fee." at bounding box center [482, 361] width 517 height 57
type textarea "$1350 attorney fee, and $338 filing fee."
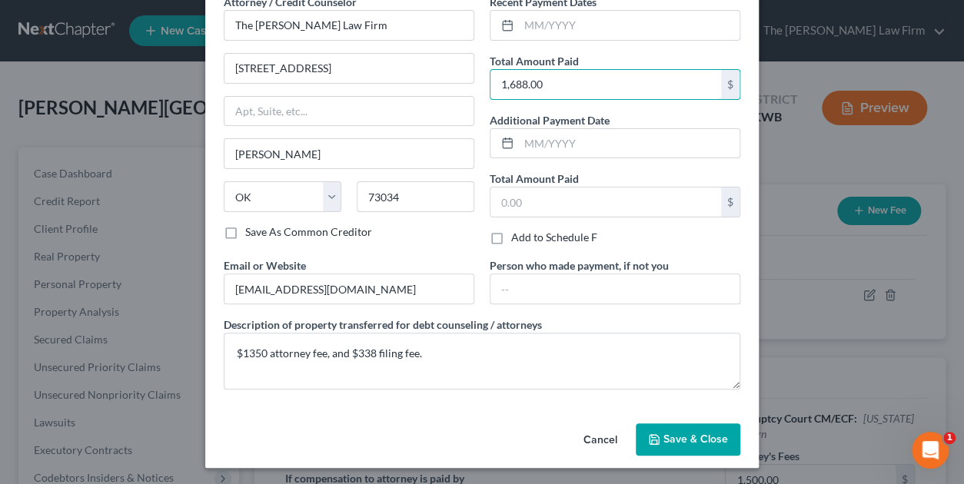
type input "1,688.00"
click at [688, 437] on span "Save & Close" at bounding box center [696, 439] width 65 height 13
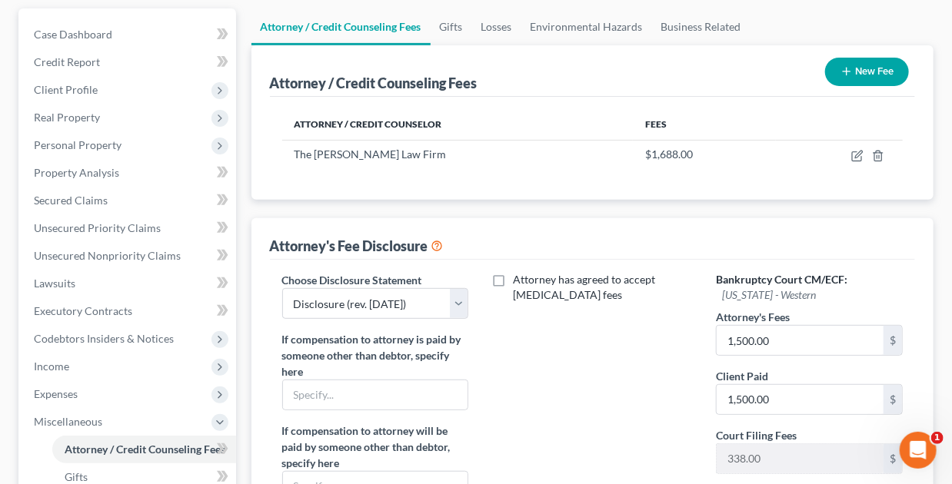
scroll to position [154, 0]
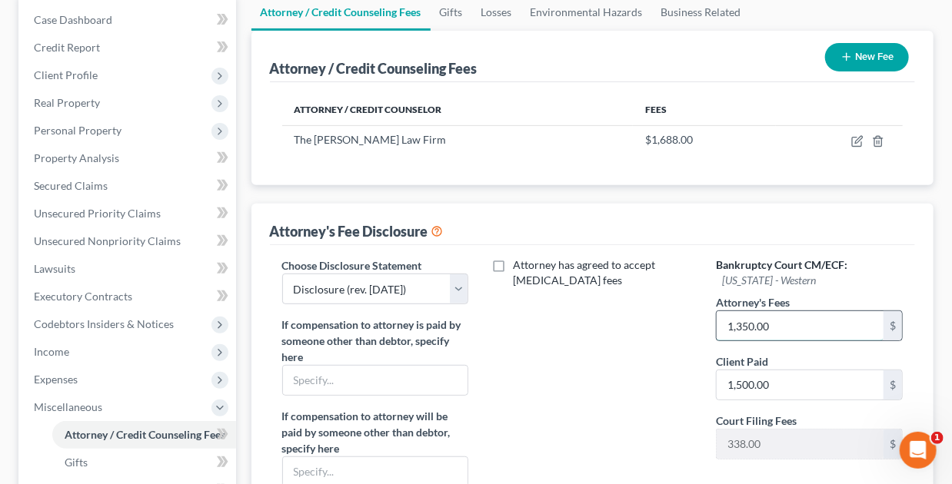
type input "1,350.00"
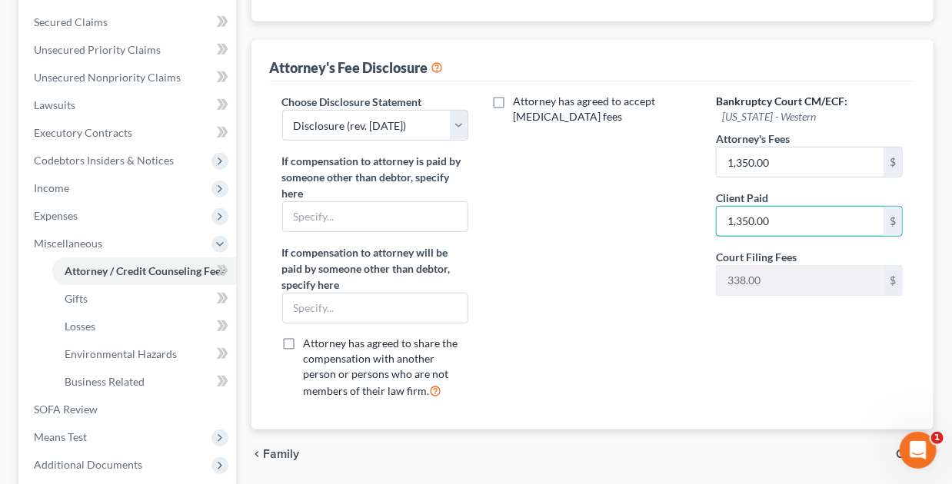
scroll to position [461, 0]
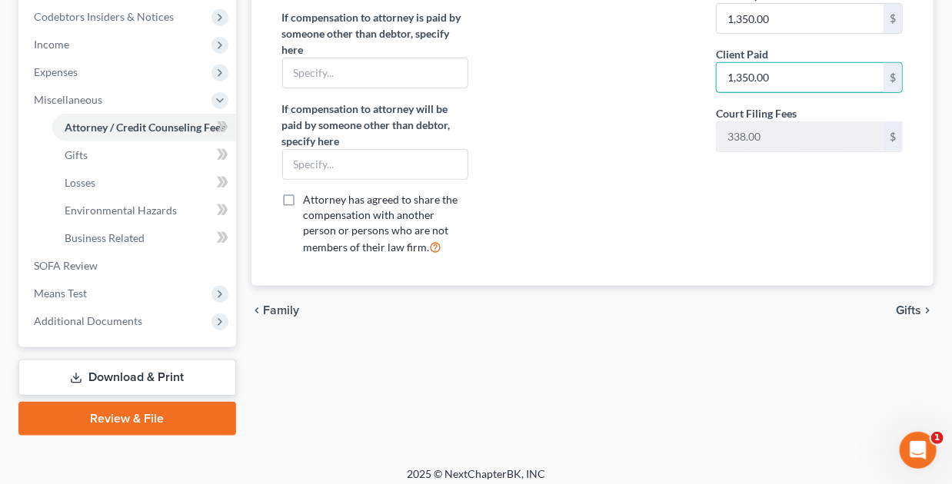
type input "1,350.00"
click at [907, 308] on span "Gifts" at bounding box center [908, 311] width 25 height 12
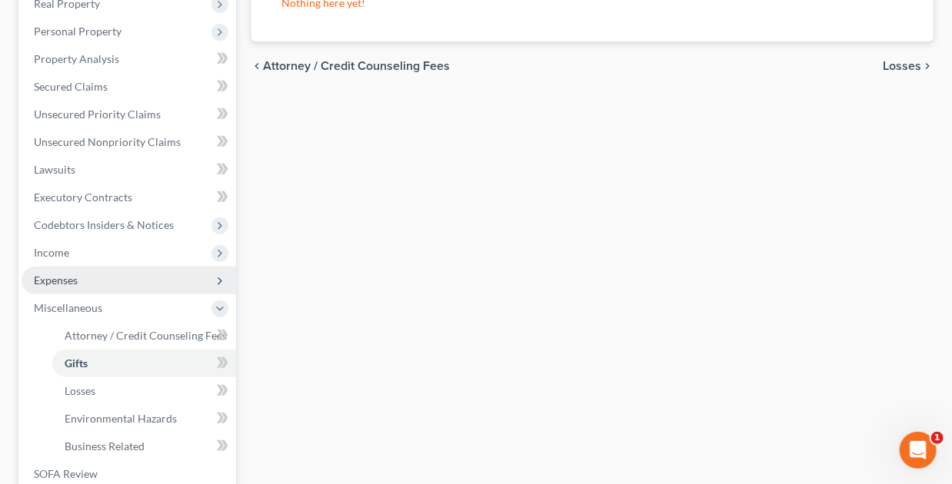
scroll to position [461, 0]
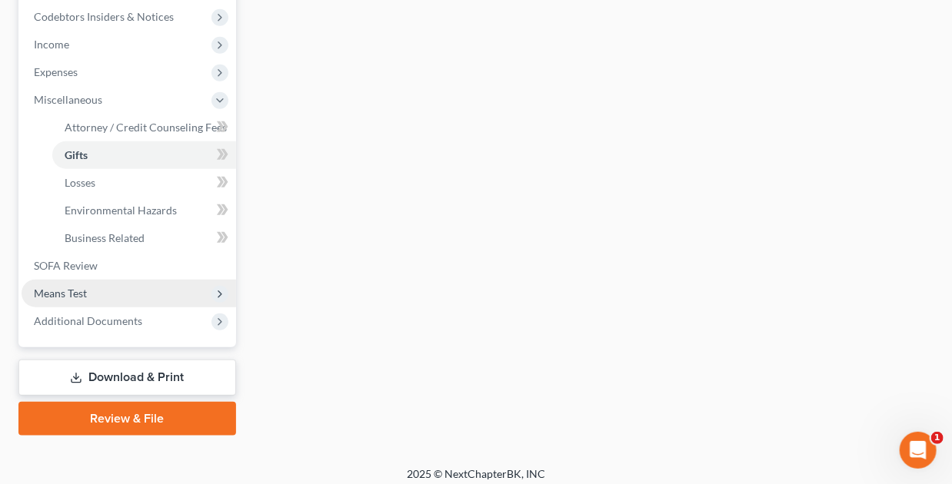
drag, startPoint x: 80, startPoint y: 286, endPoint x: 158, endPoint y: 285, distance: 78.4
click at [80, 287] on span "Means Test" at bounding box center [60, 293] width 53 height 13
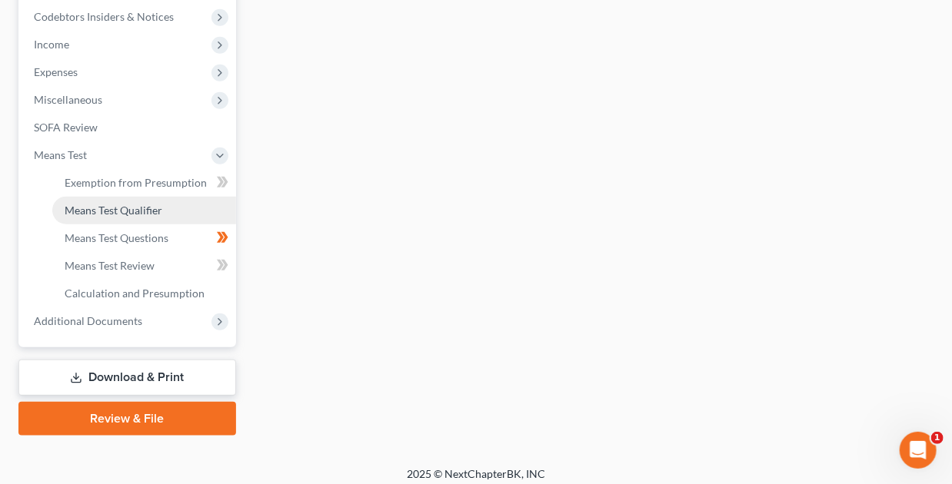
drag, startPoint x: 87, startPoint y: 215, endPoint x: 388, endPoint y: 215, distance: 300.7
click at [88, 215] on span "Means Test Qualifier" at bounding box center [114, 210] width 98 height 13
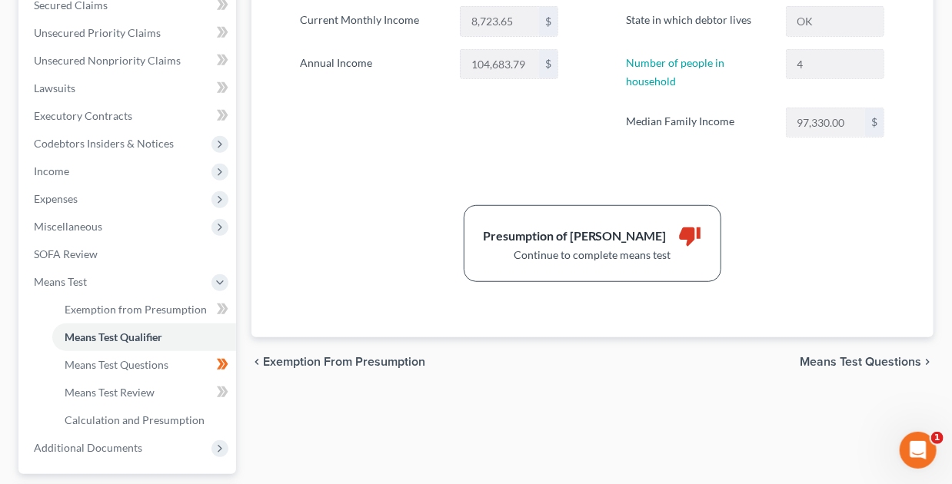
scroll to position [384, 0]
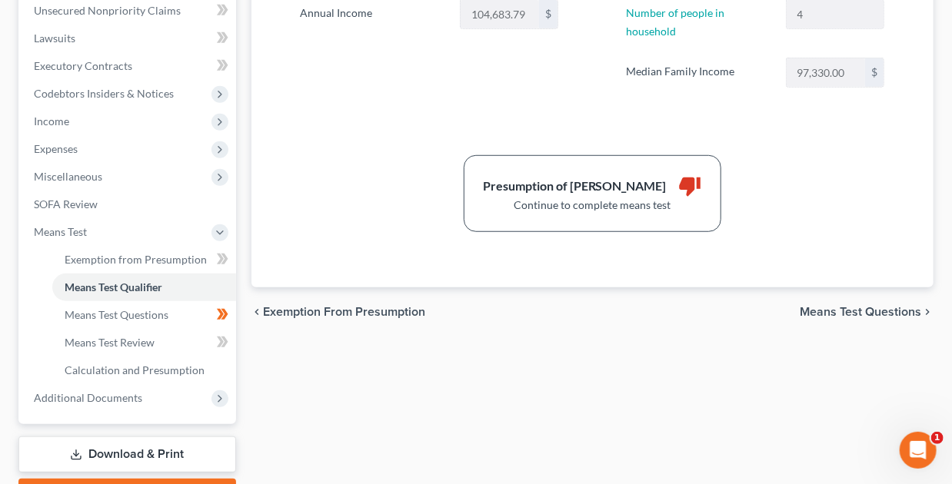
click at [819, 311] on span "Means Test Questions" at bounding box center [860, 312] width 121 height 12
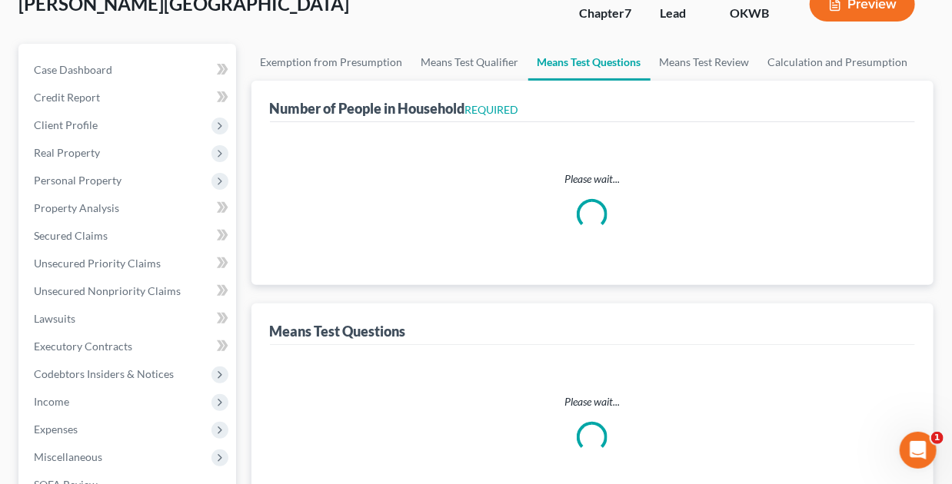
select select "3"
select select "1"
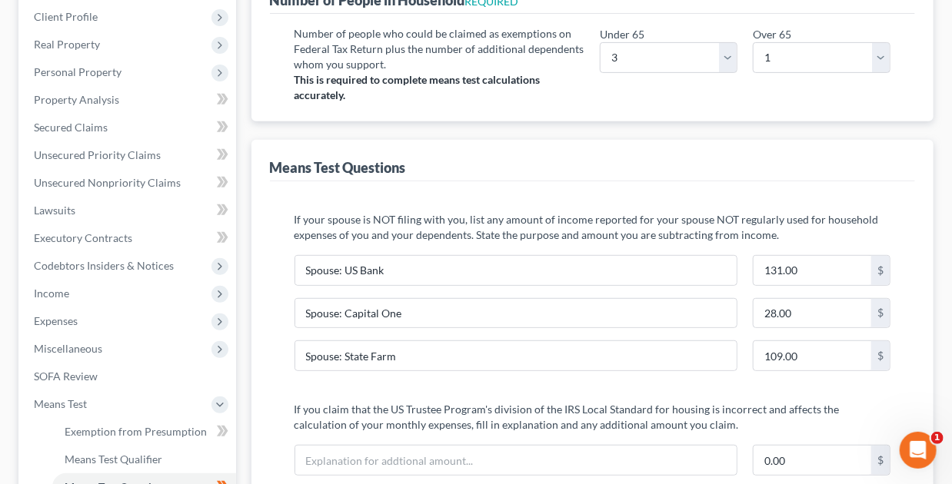
scroll to position [231, 0]
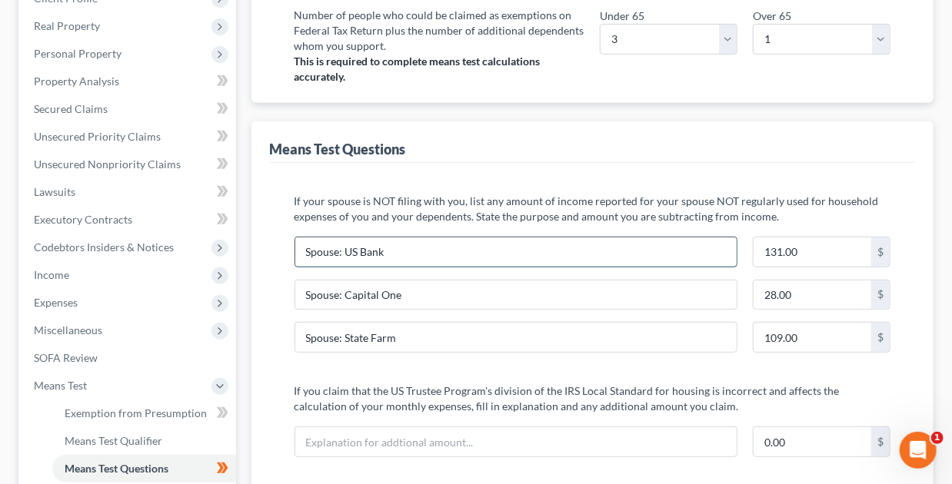
drag, startPoint x: 386, startPoint y: 250, endPoint x: 418, endPoint y: 254, distance: 32.5
click at [386, 249] on input "Spouse: US Bank" at bounding box center [516, 252] width 442 height 29
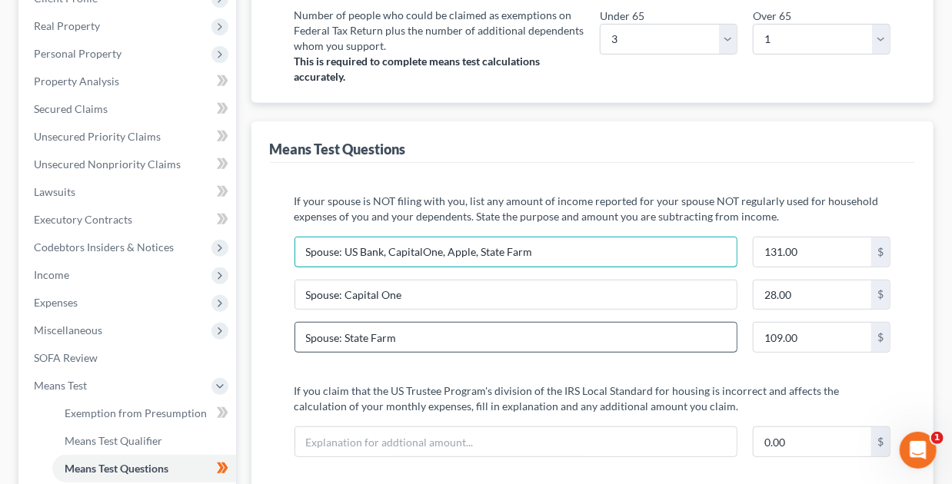
type input "Spouse: US Bank, CapitalOne, Apple, State Farm"
drag, startPoint x: 418, startPoint y: 335, endPoint x: 308, endPoint y: 334, distance: 110.7
click at [308, 334] on input "Spouse: State Farm" at bounding box center [516, 337] width 442 height 29
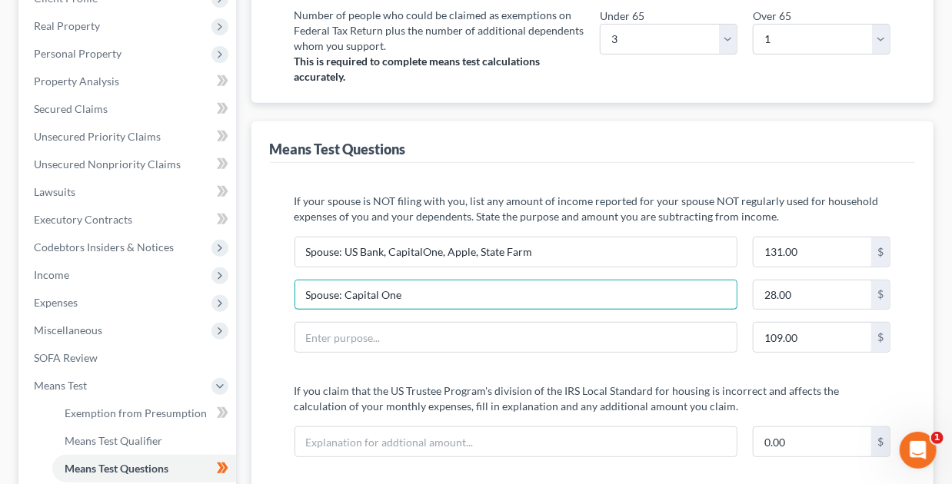
drag, startPoint x: 406, startPoint y: 294, endPoint x: 254, endPoint y: 290, distance: 152.3
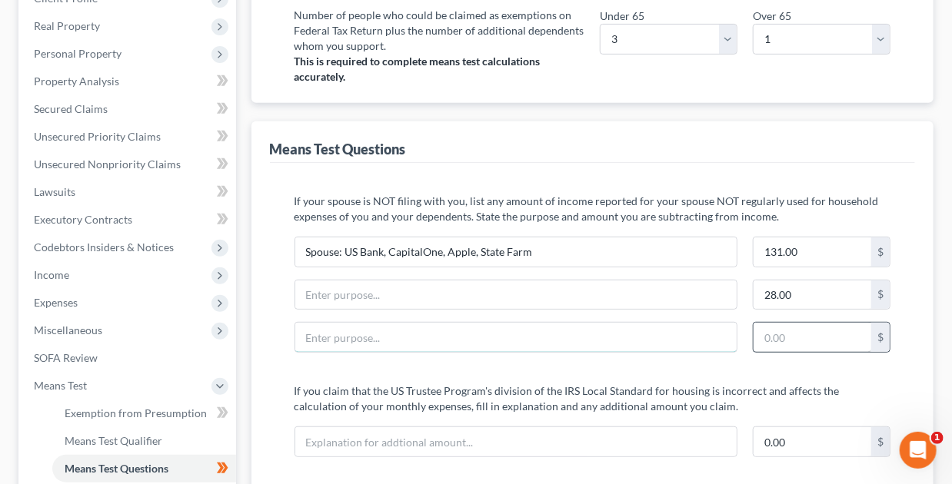
type input "109.00"
click at [850, 195] on p "If your spouse is NOT filing with you, list any amount of income reported for y…" at bounding box center [593, 209] width 597 height 31
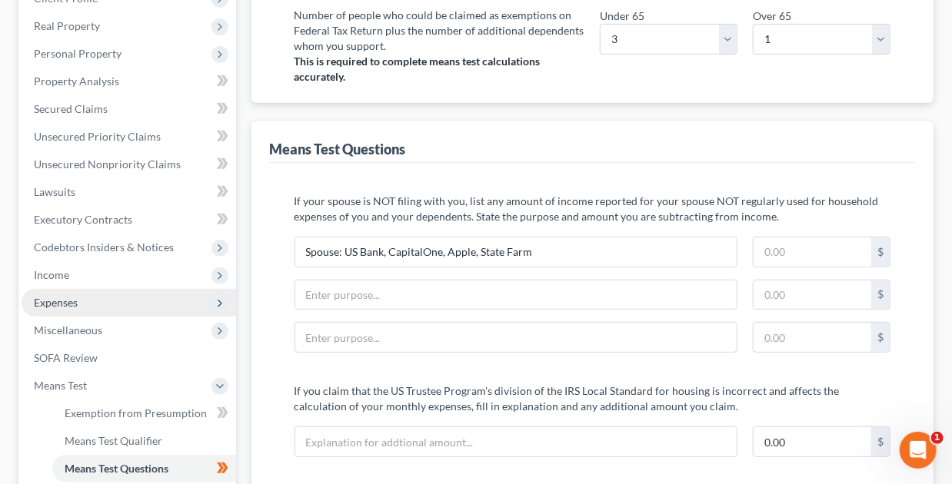
click at [71, 302] on span "Expenses" at bounding box center [56, 302] width 44 height 13
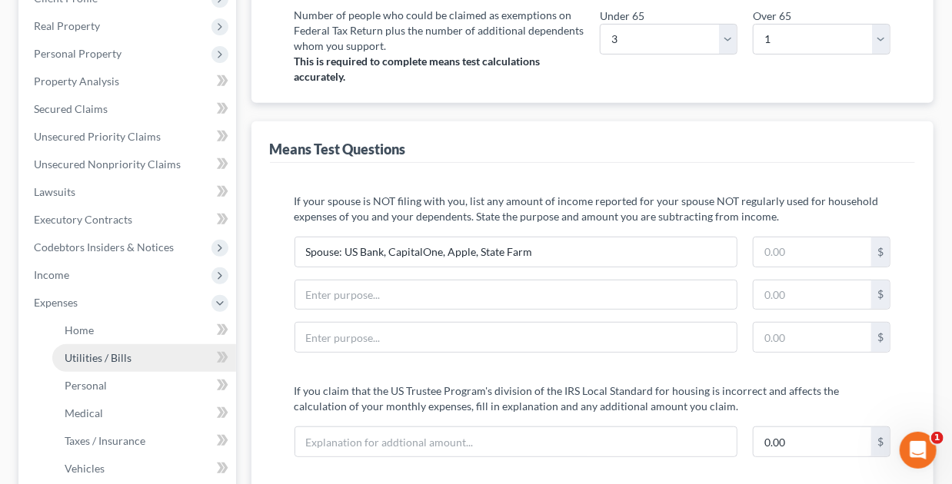
click at [88, 358] on span "Utilities / Bills" at bounding box center [98, 357] width 67 height 13
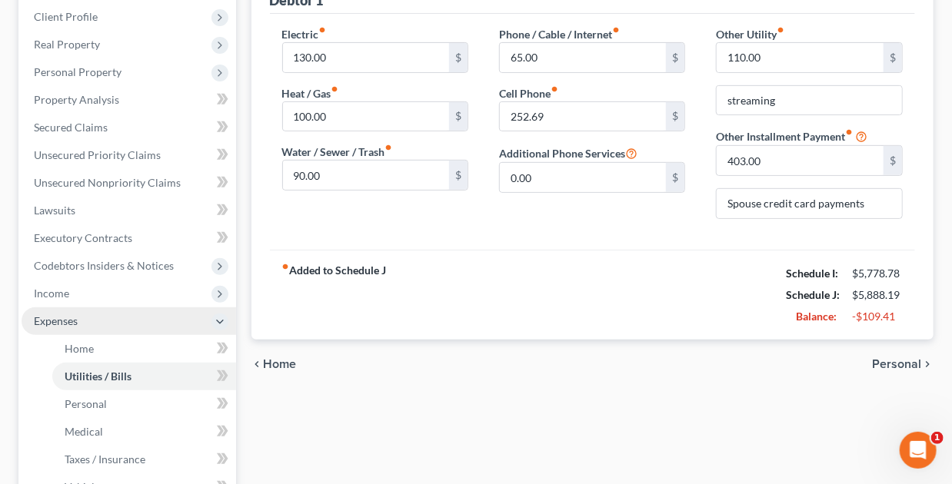
scroll to position [308, 0]
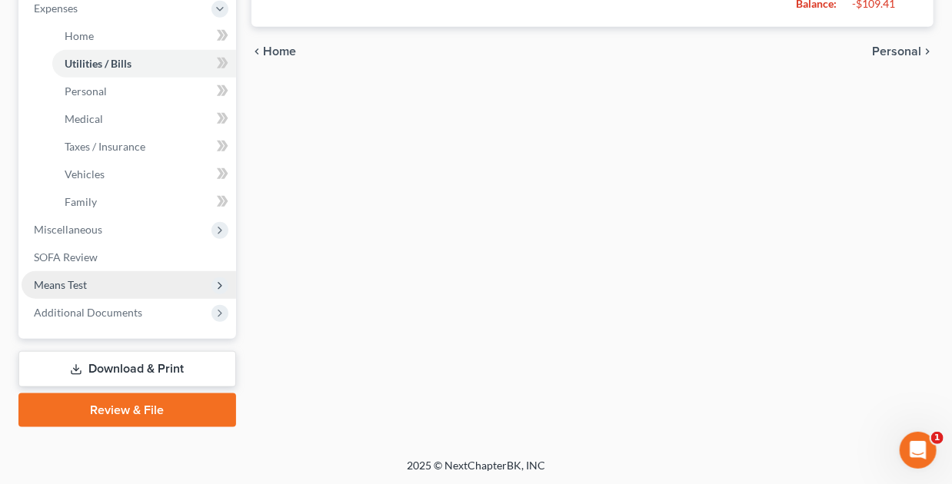
click at [69, 283] on span "Means Test" at bounding box center [60, 284] width 53 height 13
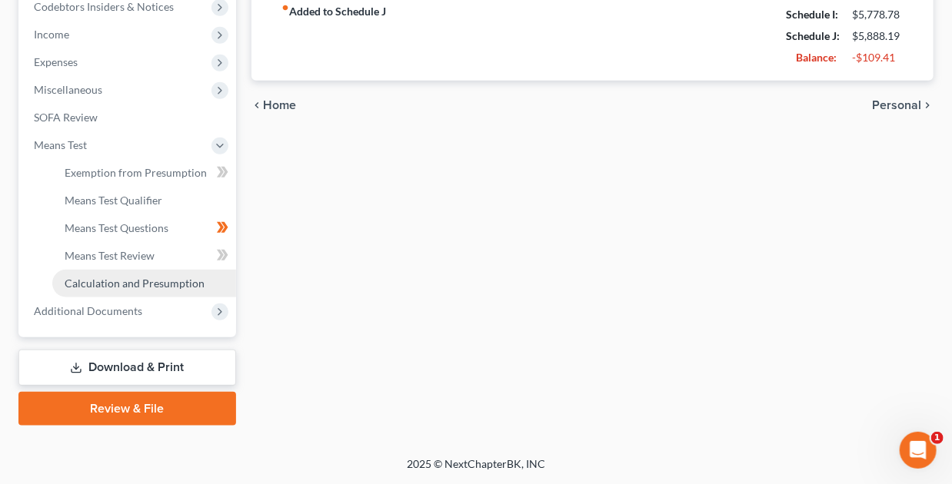
scroll to position [470, 0]
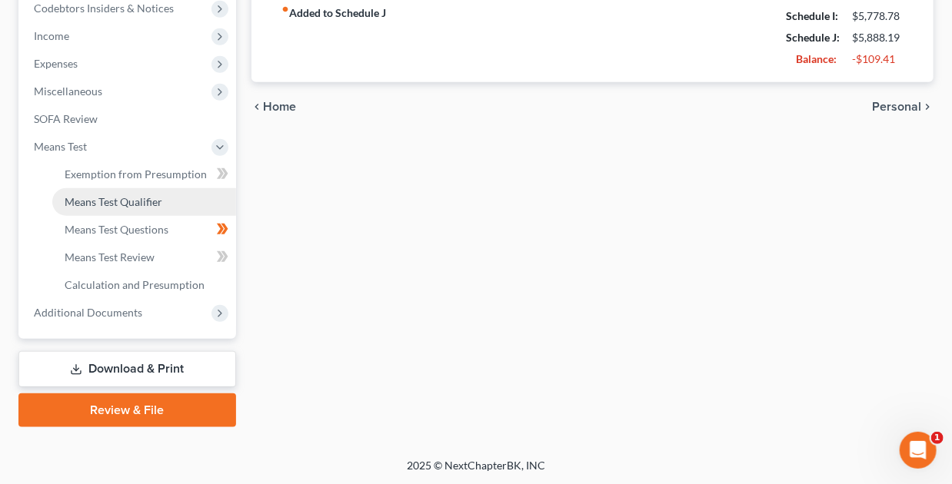
click at [98, 201] on span "Means Test Qualifier" at bounding box center [114, 201] width 98 height 13
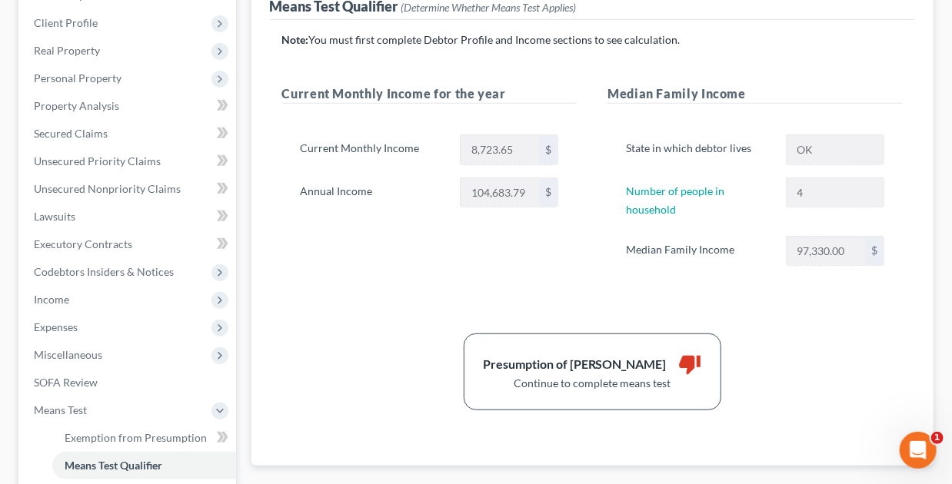
scroll to position [308, 0]
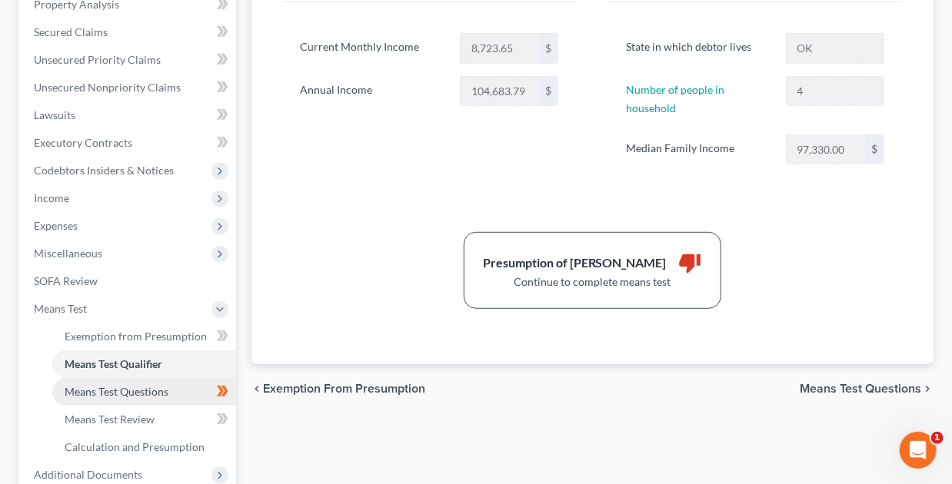
drag, startPoint x: 133, startPoint y: 392, endPoint x: 172, endPoint y: 395, distance: 39.3
click at [133, 391] on span "Means Test Questions" at bounding box center [117, 391] width 104 height 13
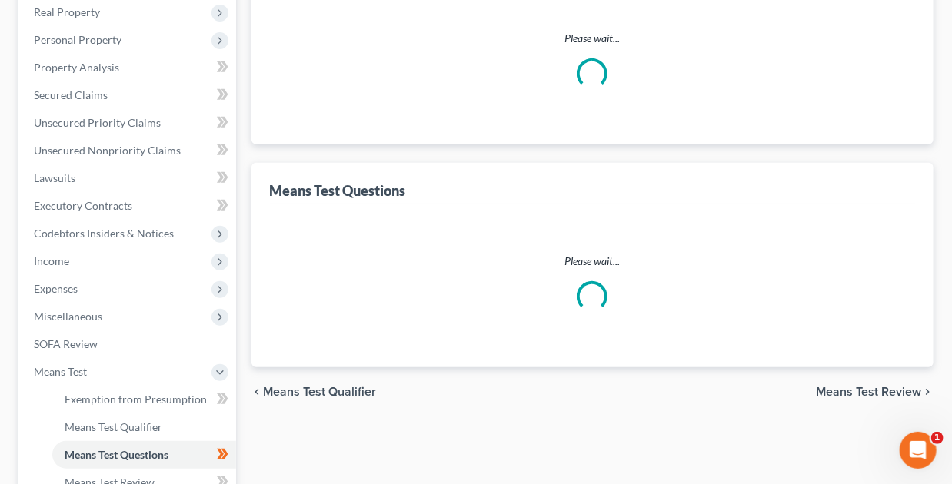
select select "3"
select select "1"
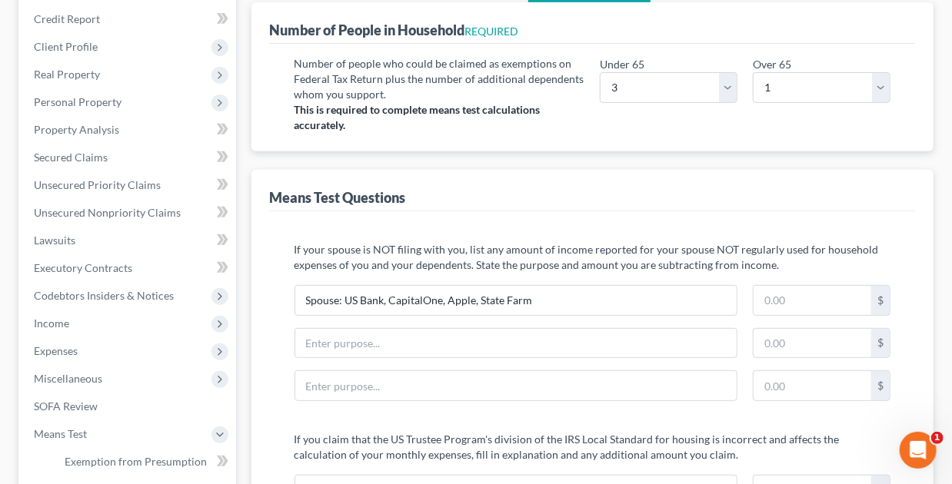
scroll to position [384, 0]
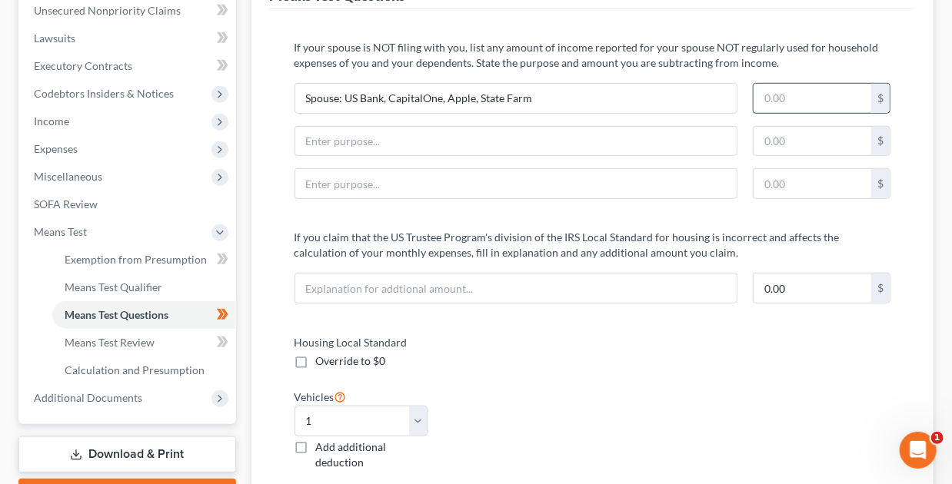
click at [812, 91] on input "text" at bounding box center [813, 98] width 118 height 29
type input "403.00"
click at [581, 347] on label "Housing Local Standard" at bounding box center [436, 342] width 298 height 16
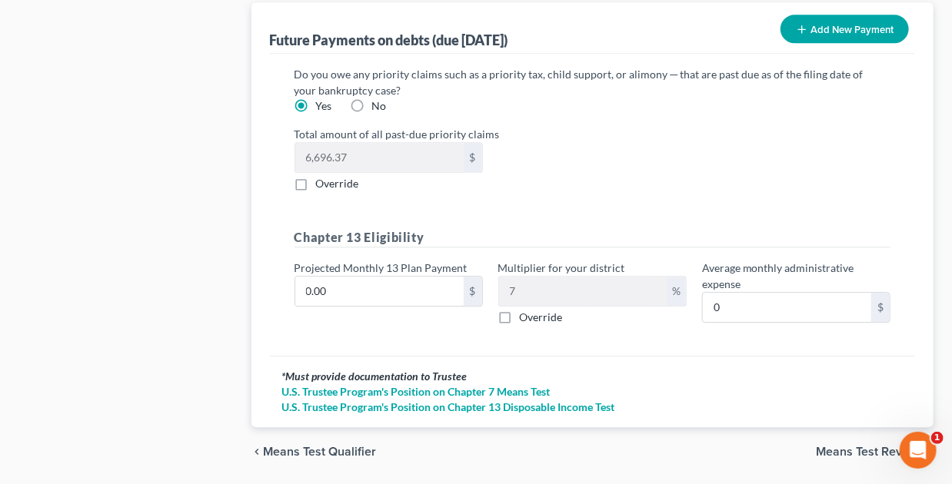
scroll to position [1692, 0]
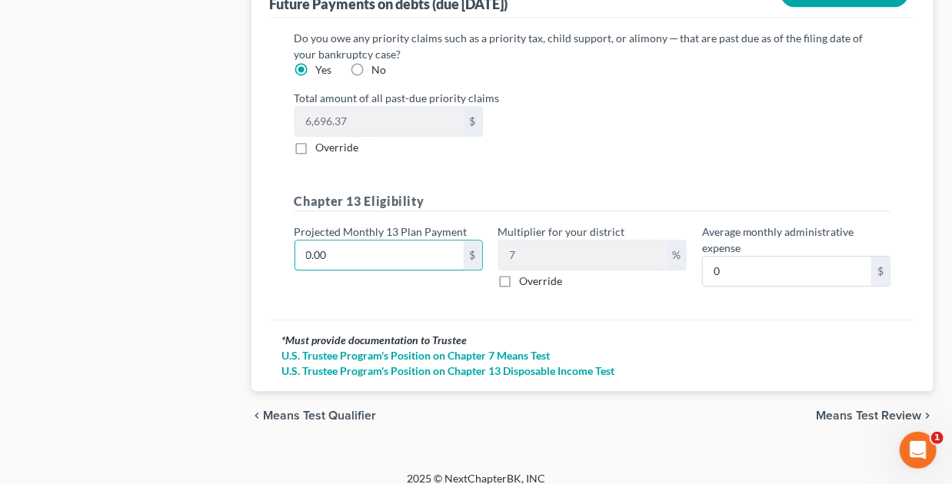
type input "1"
type input "0.07"
type input "13"
type input "0.91"
type input "131"
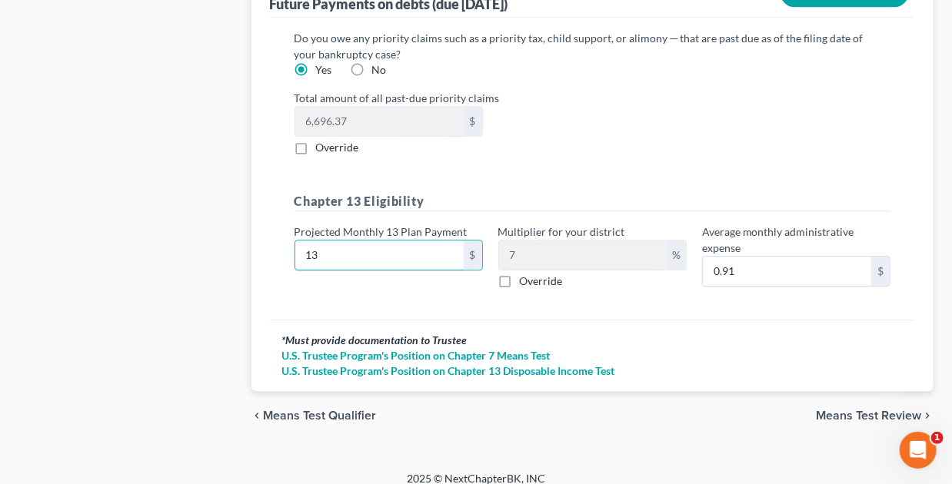
type input "9.17"
type input "131.7"
type input "9.21"
type input "131.70"
click at [661, 148] on div "Total amount of all past-due priority claims 6,696.37 $ Override" at bounding box center [593, 122] width 612 height 65
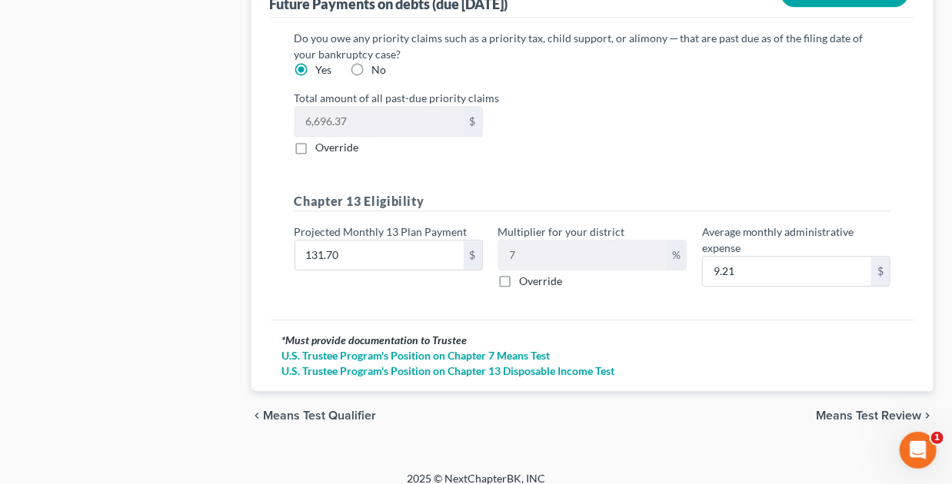
drag, startPoint x: 848, startPoint y: 406, endPoint x: 760, endPoint y: 380, distance: 92.2
click at [848, 410] on span "Means Test Review" at bounding box center [868, 416] width 105 height 12
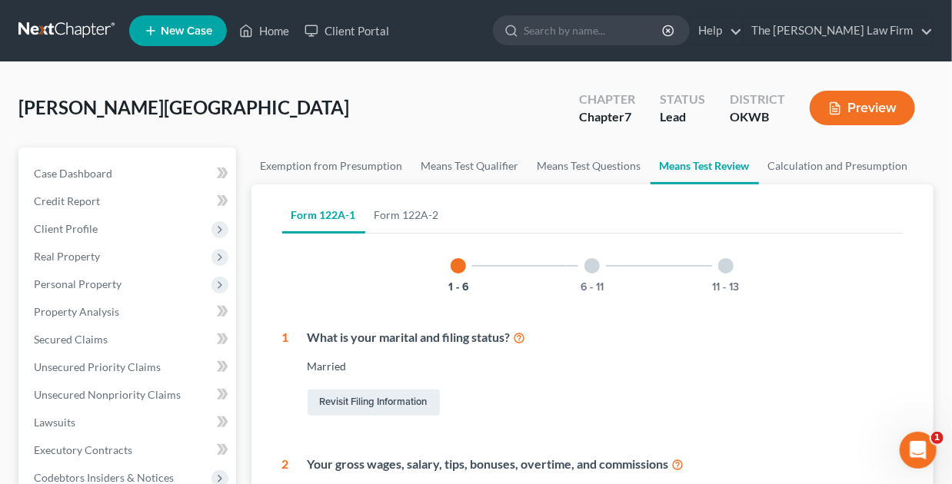
drag, startPoint x: 594, startPoint y: 267, endPoint x: 587, endPoint y: 304, distance: 37.6
click at [594, 267] on div at bounding box center [591, 265] width 15 height 15
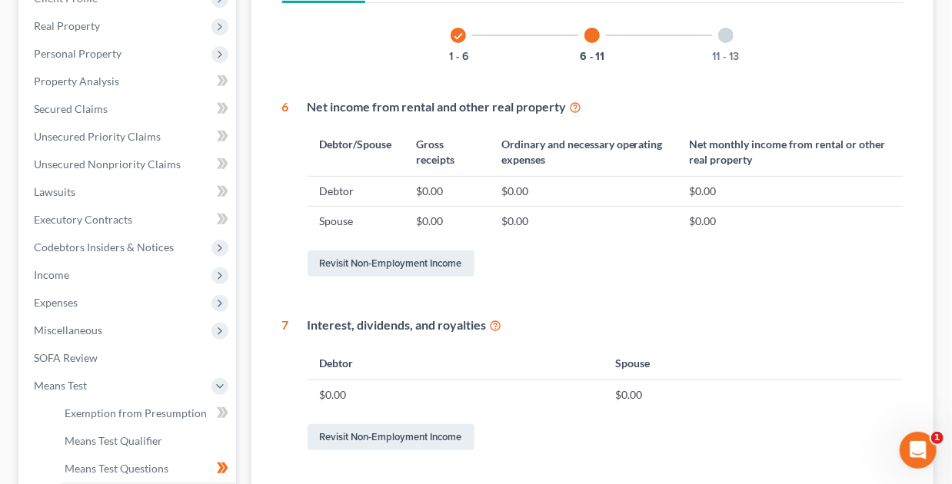
scroll to position [154, 0]
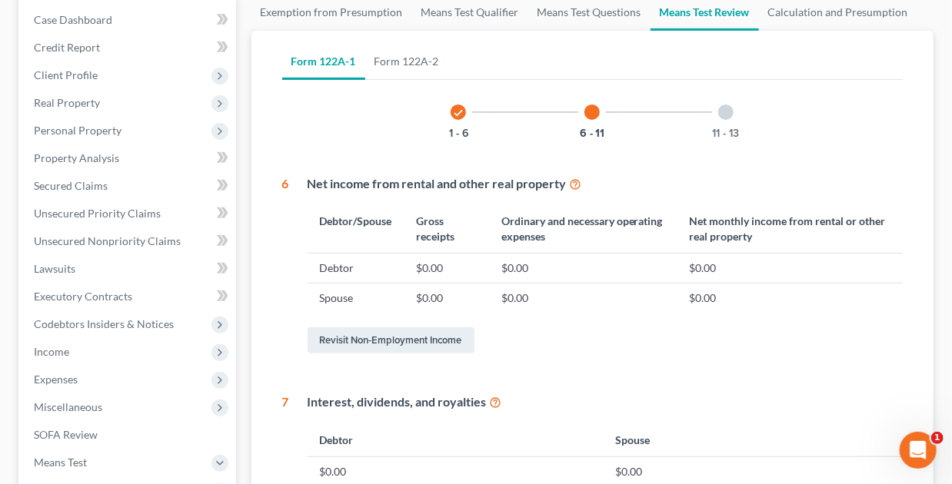
click at [716, 111] on div "11 - 13" at bounding box center [726, 112] width 52 height 52
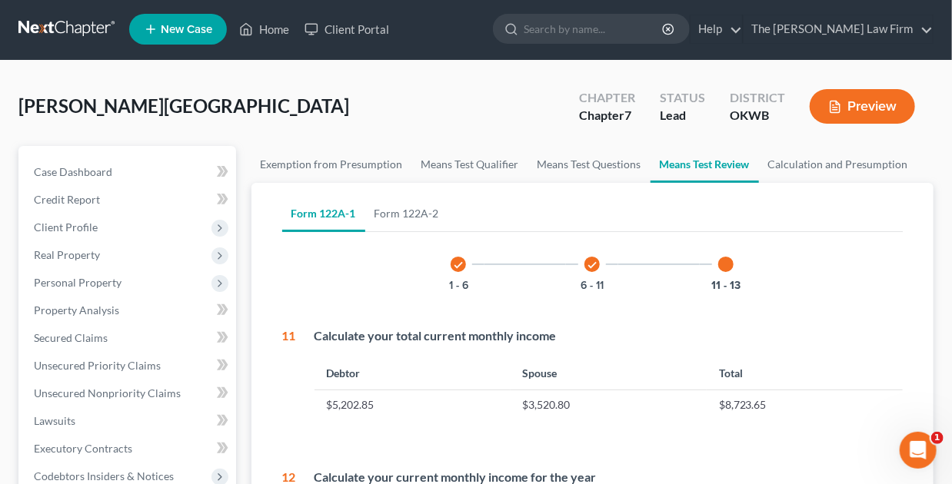
scroll to position [0, 0]
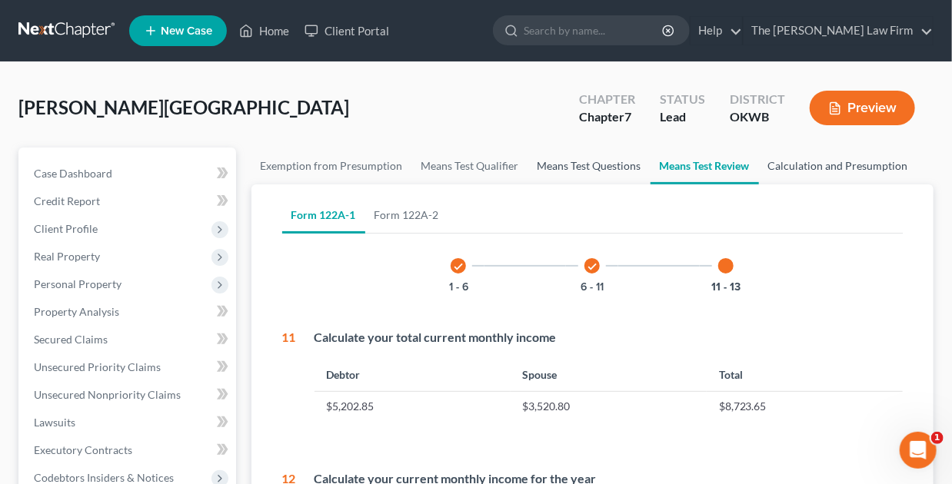
drag, startPoint x: 823, startPoint y: 164, endPoint x: 618, endPoint y: 172, distance: 204.7
click at [823, 164] on link "Calculation and Presumption" at bounding box center [838, 166] width 158 height 37
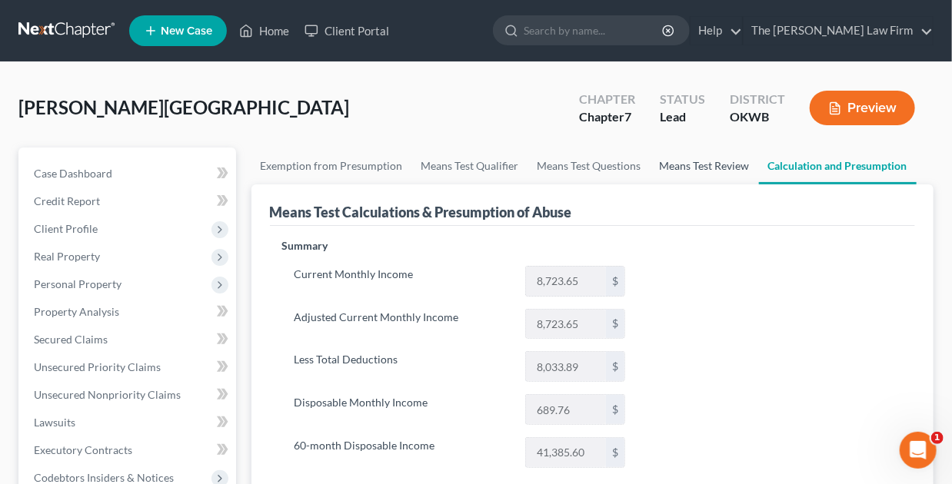
click at [687, 164] on link "Means Test Review" at bounding box center [705, 166] width 108 height 37
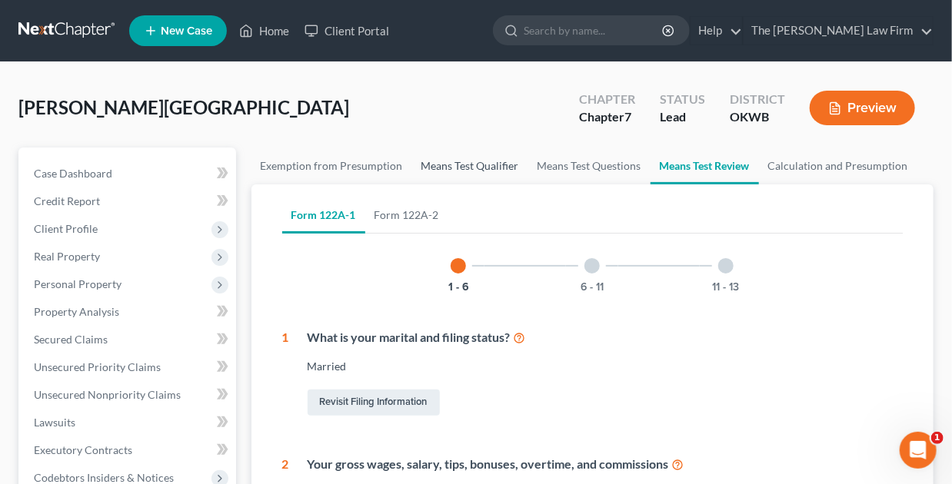
click at [452, 165] on link "Means Test Qualifier" at bounding box center [470, 166] width 116 height 37
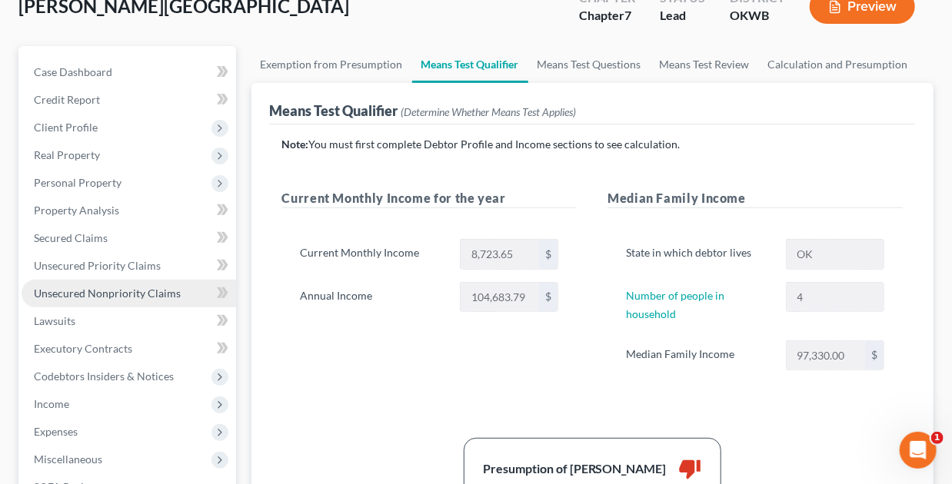
scroll to position [77, 0]
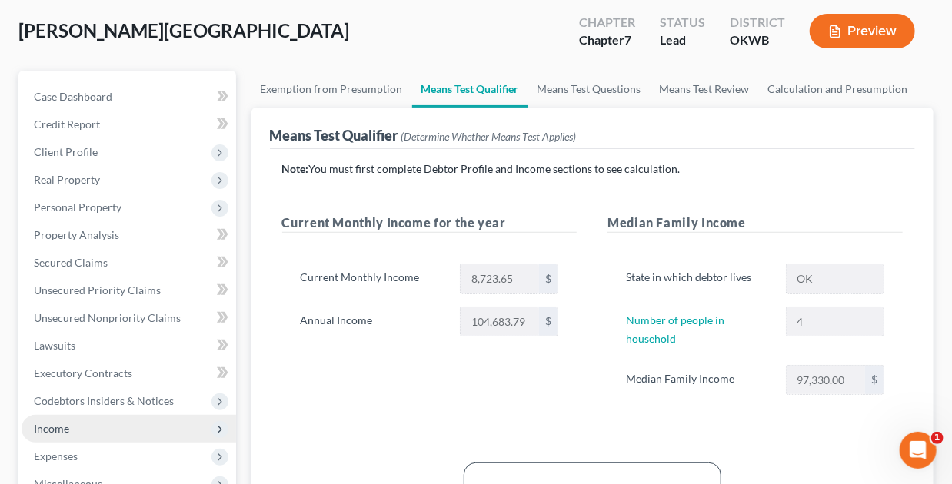
click at [66, 426] on span "Income" at bounding box center [51, 428] width 35 height 13
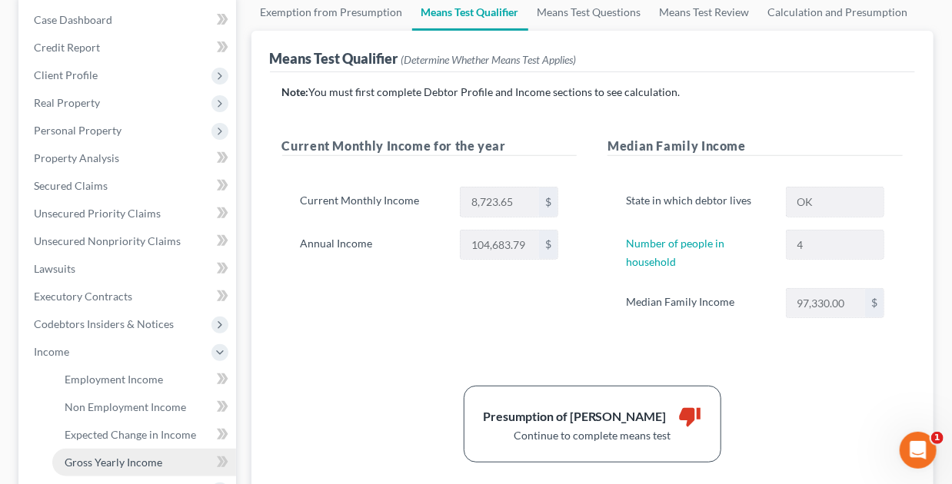
scroll to position [231, 0]
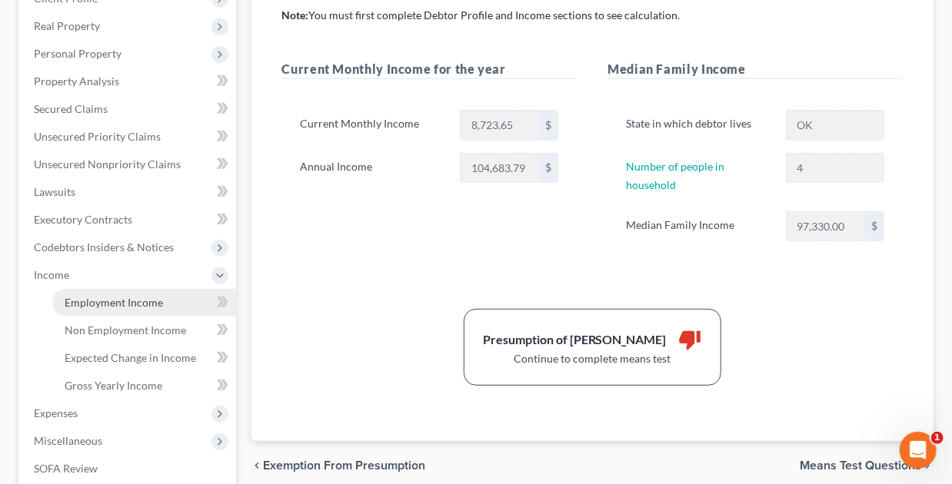
click at [105, 297] on span "Employment Income" at bounding box center [114, 302] width 98 height 13
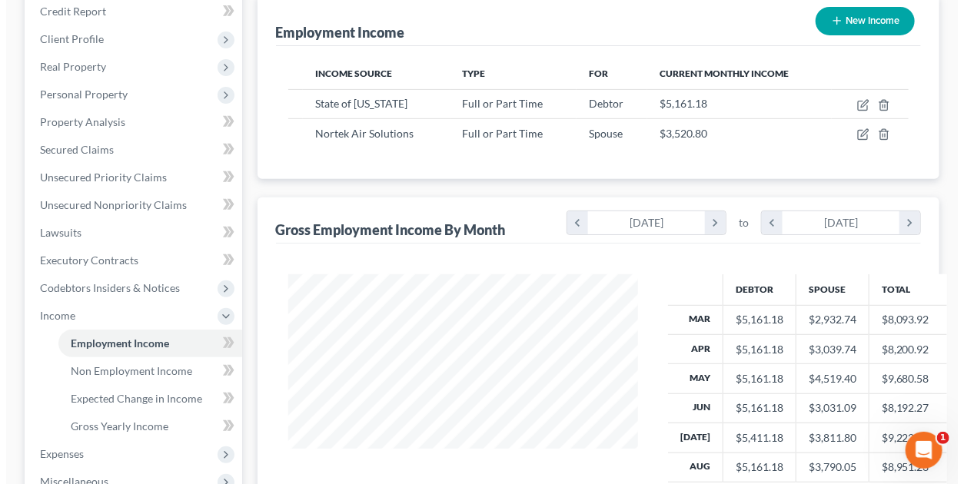
scroll to position [231, 0]
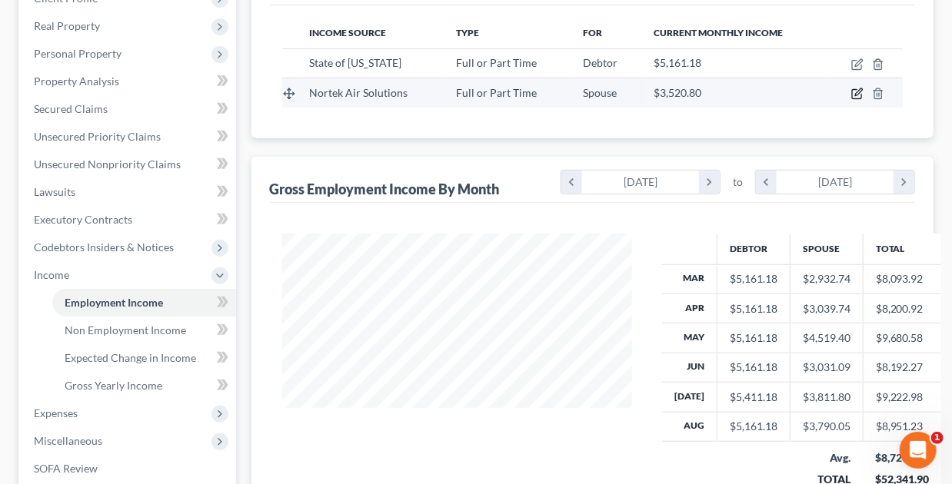
click at [858, 95] on icon "button" at bounding box center [857, 94] width 12 height 12
select select "0"
select select "37"
select select "2"
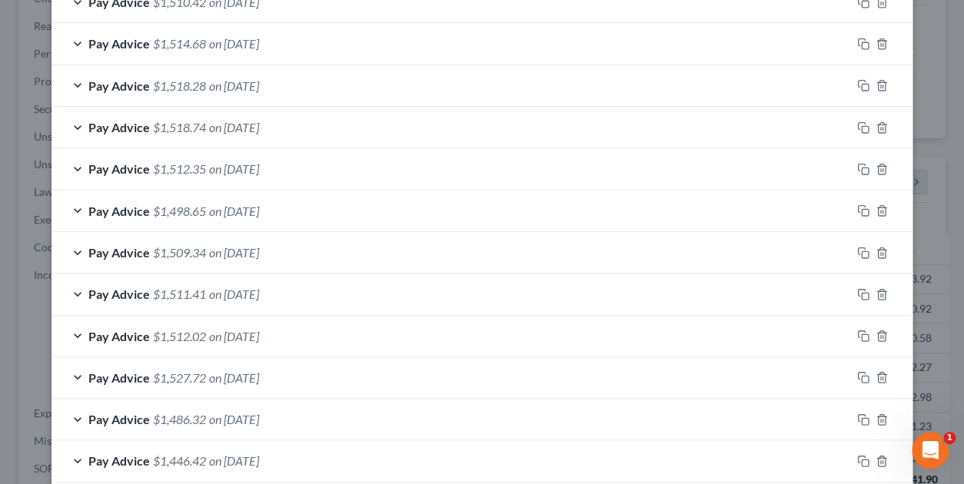
scroll to position [784, 0]
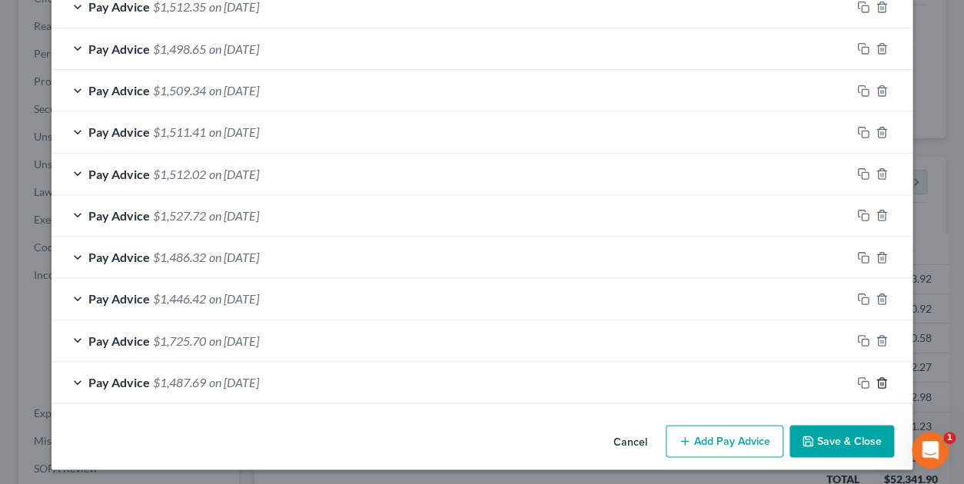
click at [880, 379] on icon "button" at bounding box center [881, 383] width 7 height 10
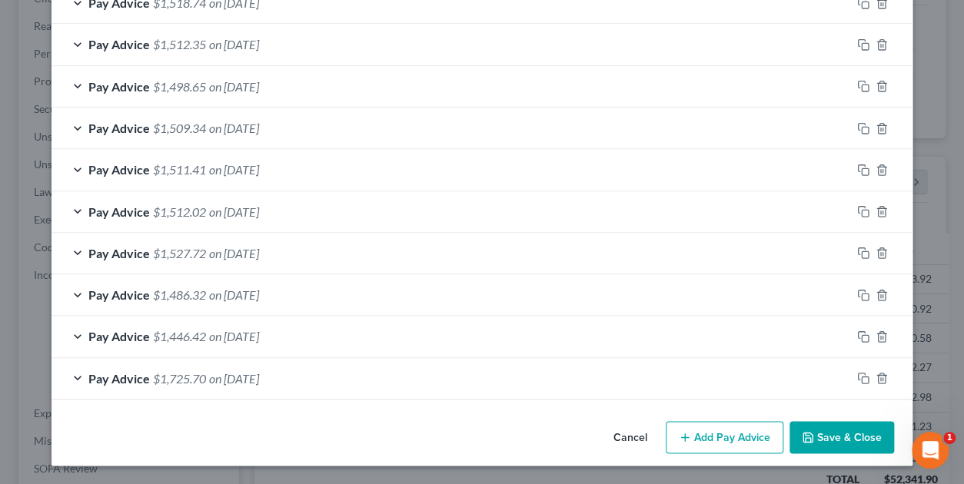
scroll to position [743, 0]
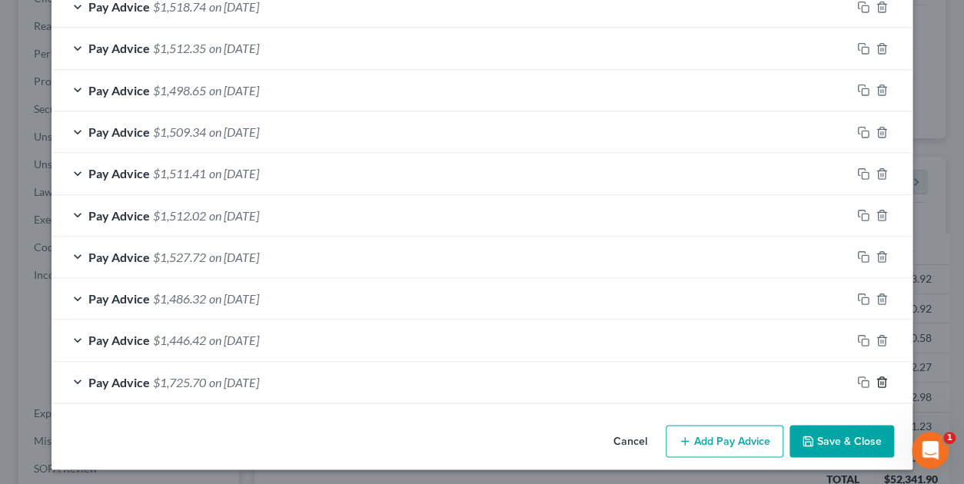
click at [876, 378] on icon "button" at bounding box center [882, 382] width 12 height 12
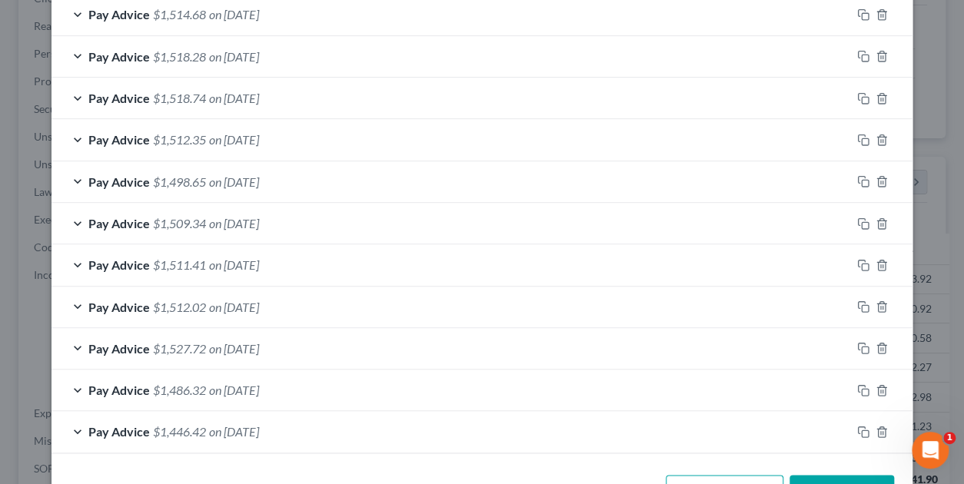
scroll to position [701, 0]
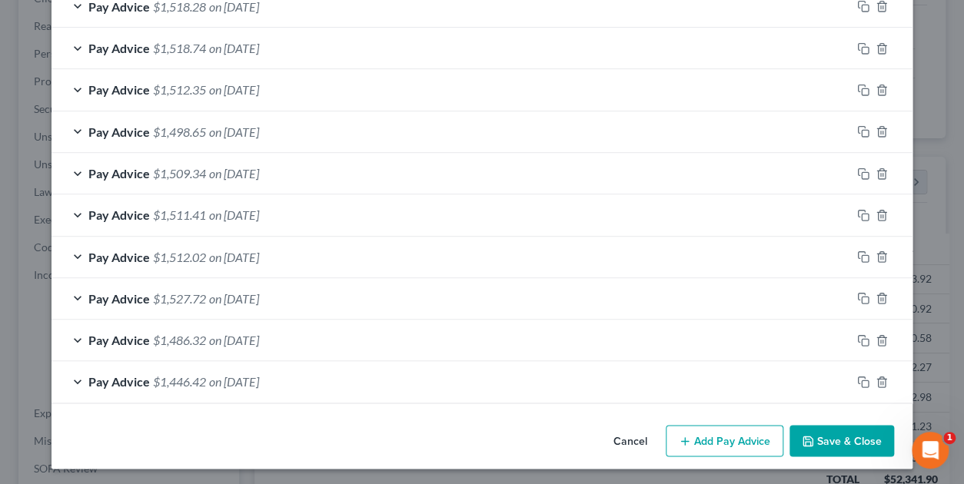
click at [218, 379] on span "on 03/07/2025" at bounding box center [234, 381] width 50 height 15
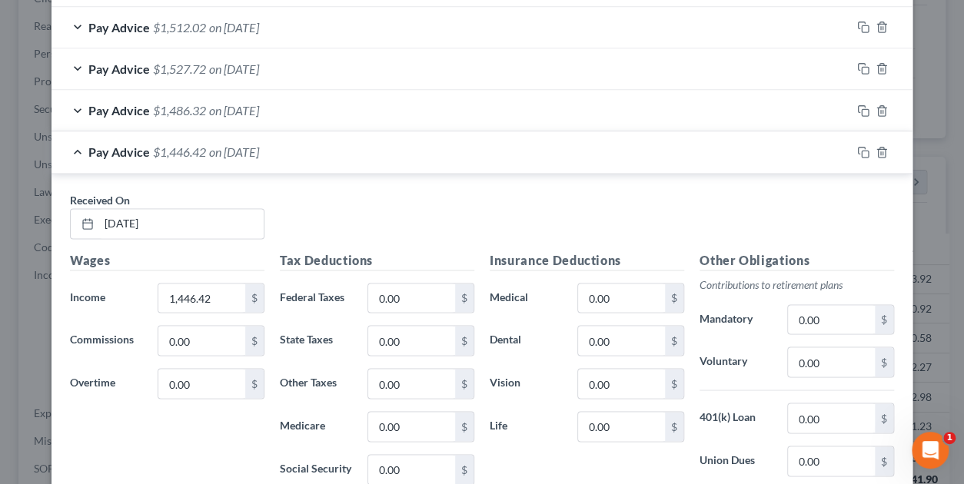
scroll to position [932, 0]
click at [876, 149] on icon "button" at bounding box center [882, 151] width 12 height 12
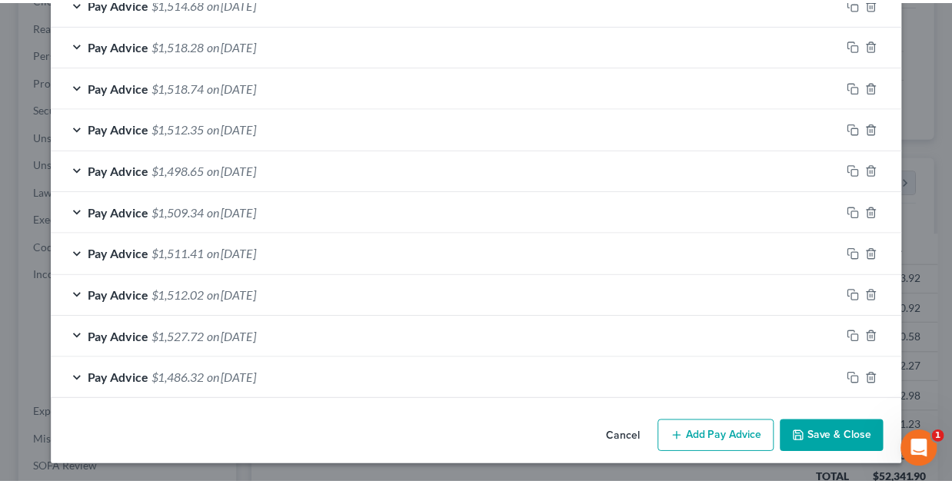
scroll to position [660, 0]
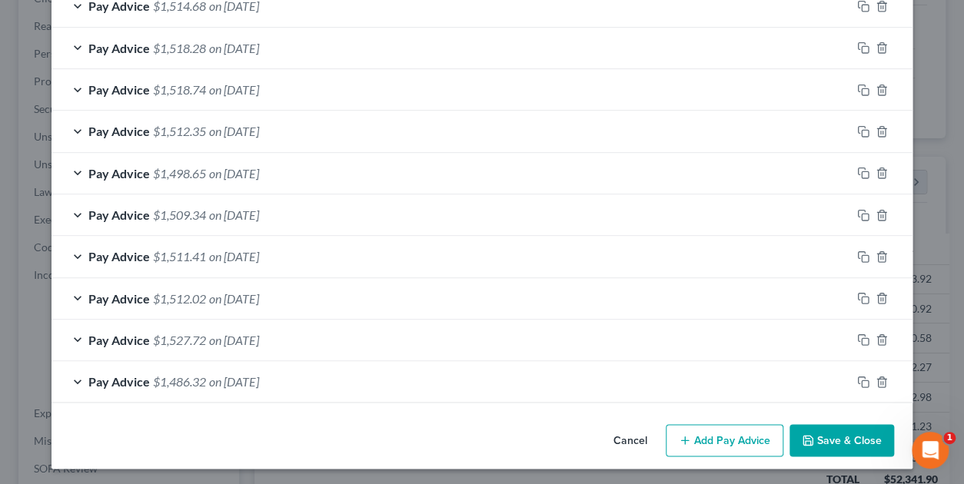
click at [857, 437] on button "Save & Close" at bounding box center [842, 440] width 105 height 32
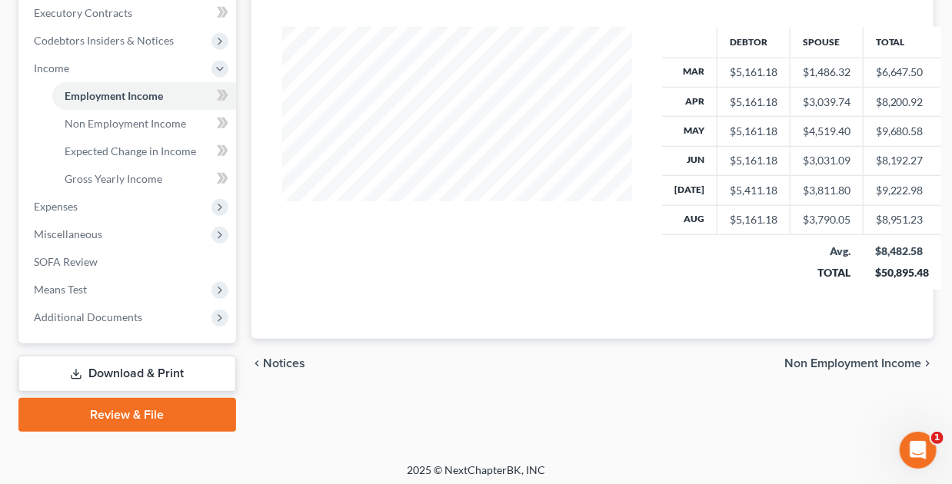
scroll to position [442, 0]
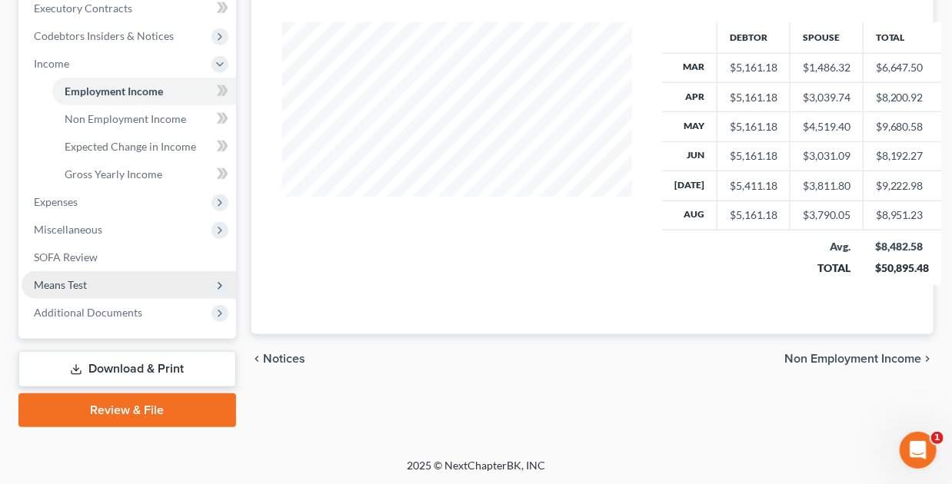
click at [58, 287] on span "Means Test" at bounding box center [60, 284] width 53 height 13
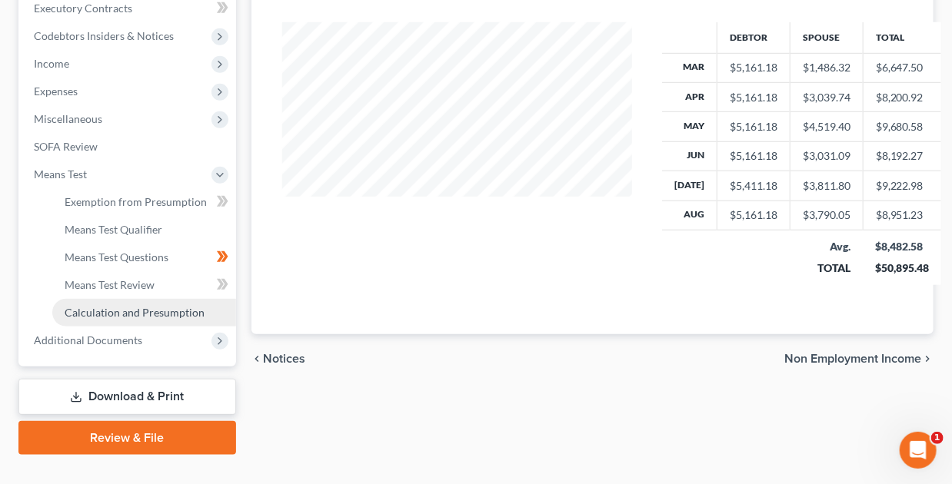
click at [92, 316] on span "Calculation and Presumption" at bounding box center [135, 312] width 140 height 13
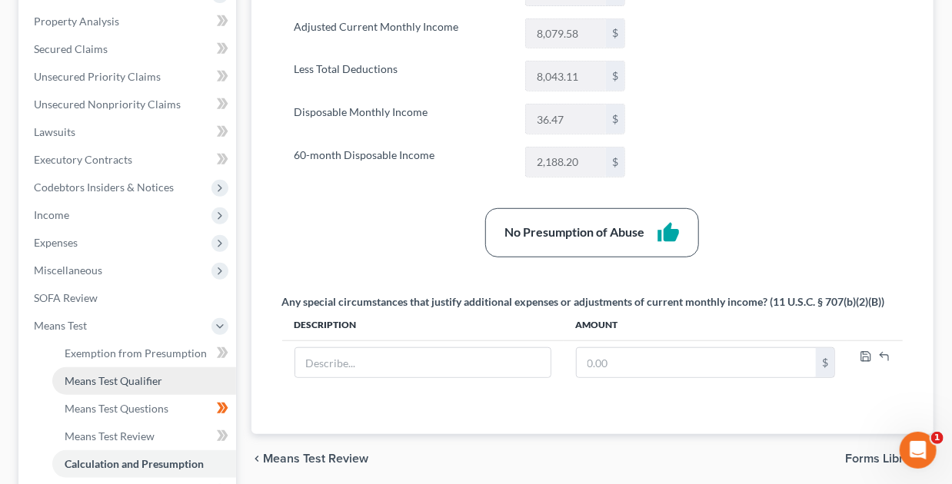
scroll to position [308, 0]
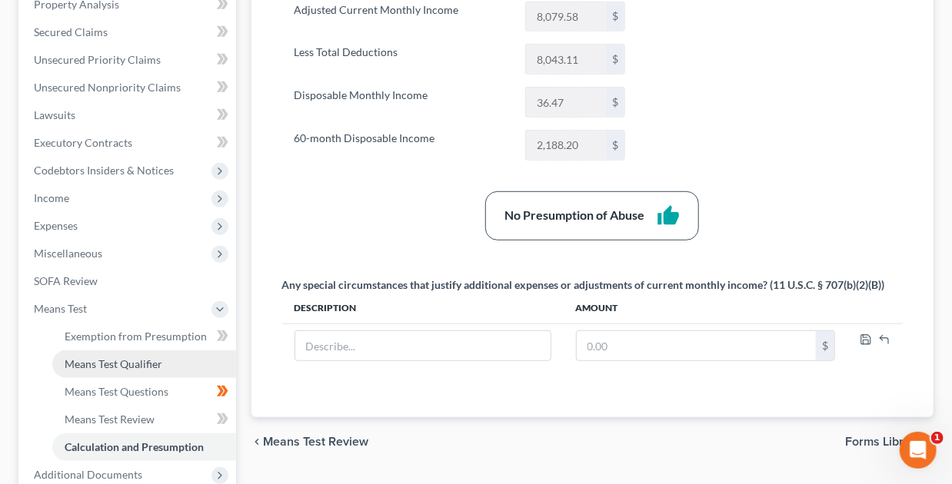
click at [124, 367] on span "Means Test Qualifier" at bounding box center [114, 364] width 98 height 13
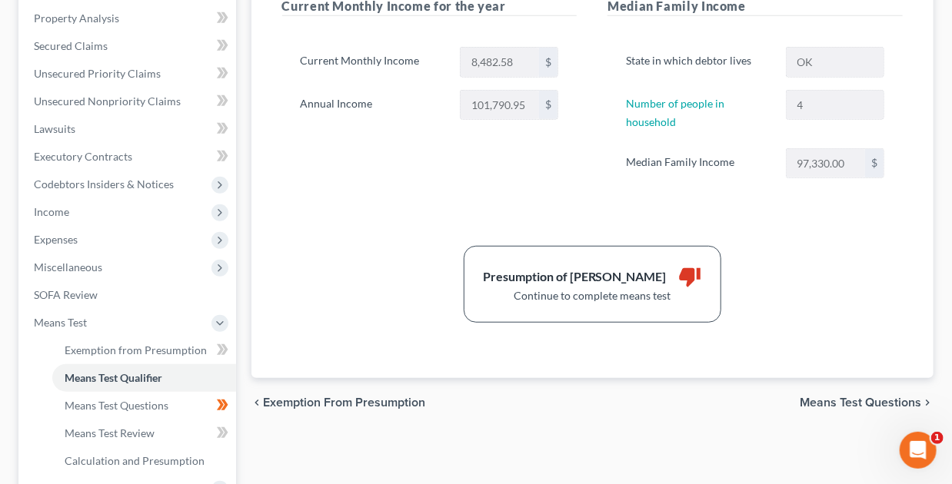
scroll to position [308, 0]
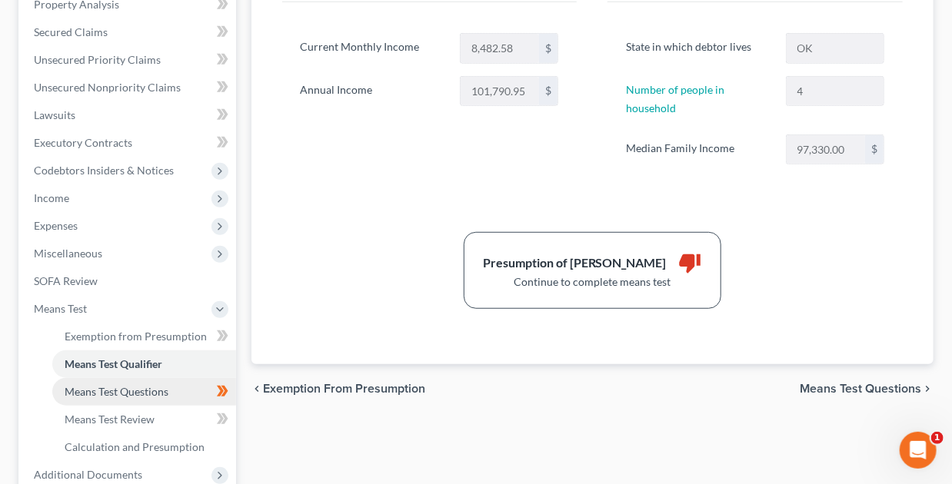
click at [95, 393] on span "Means Test Questions" at bounding box center [117, 391] width 104 height 13
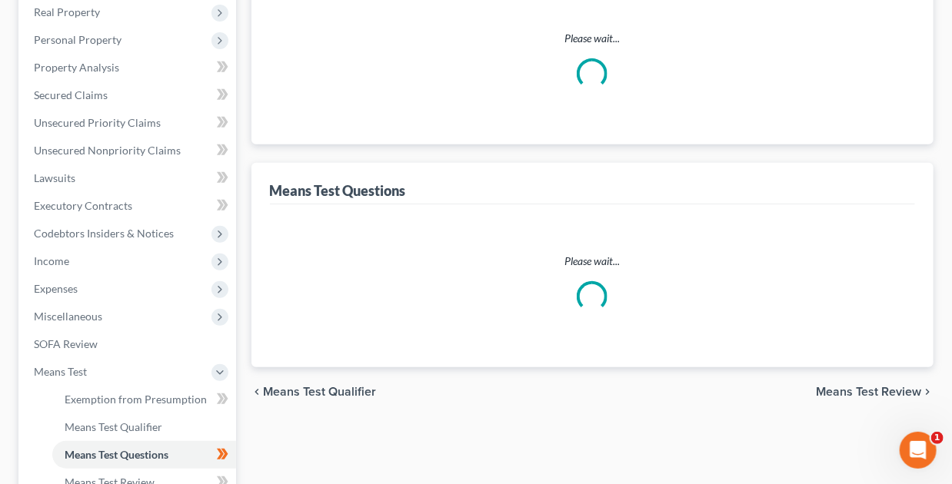
scroll to position [89, 0]
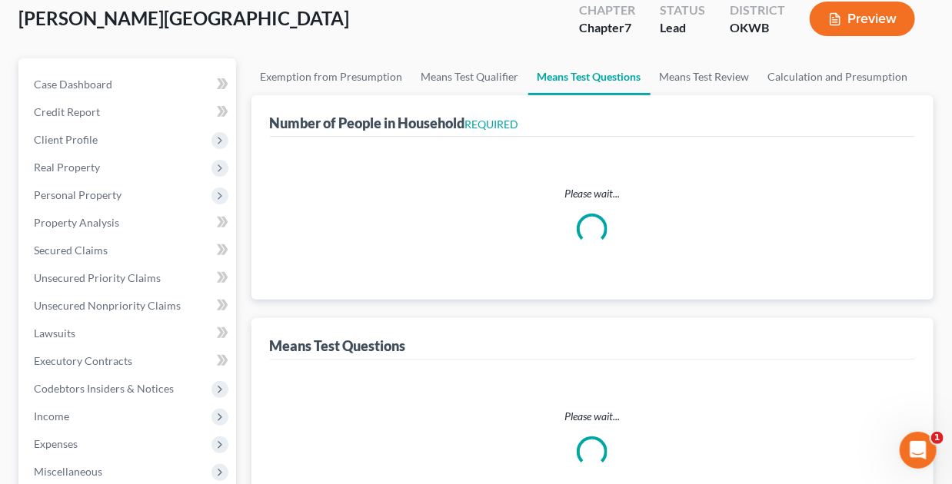
select select "3"
select select "1"
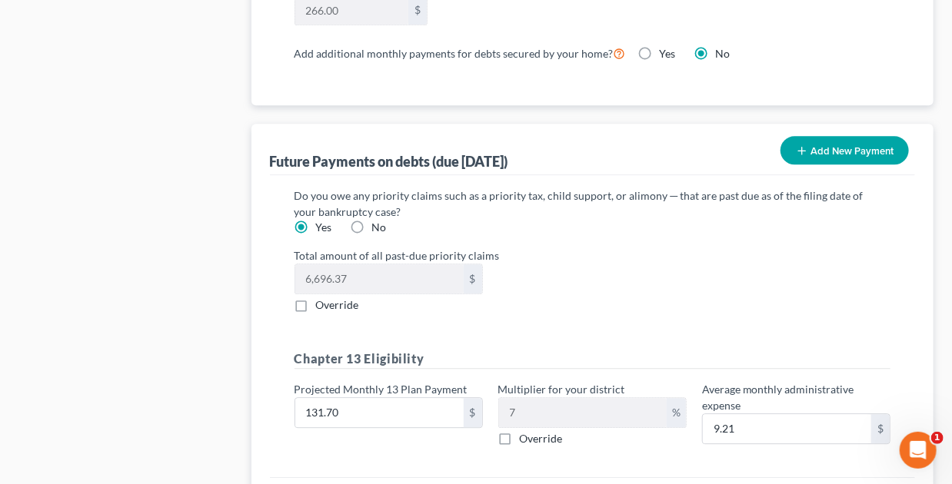
scroll to position [1700, 0]
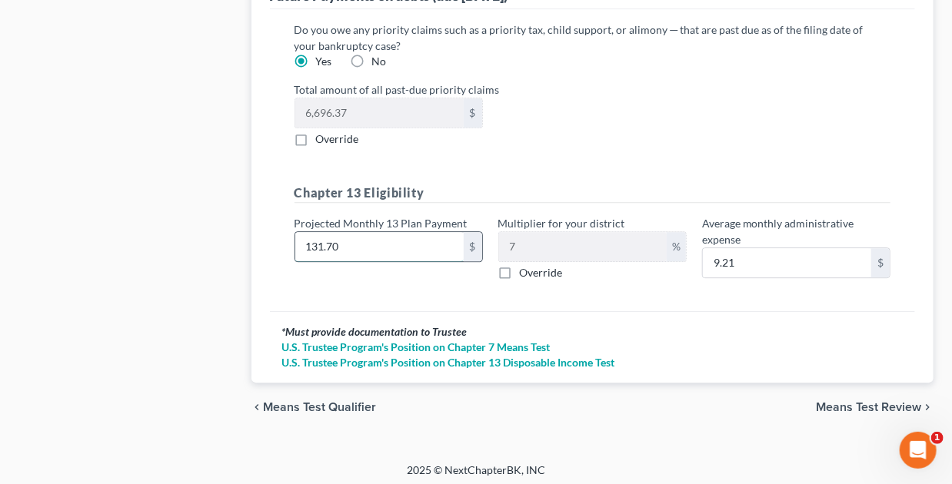
type input "2"
type input "0.14"
type input "23"
type input "1.61"
type input "231"
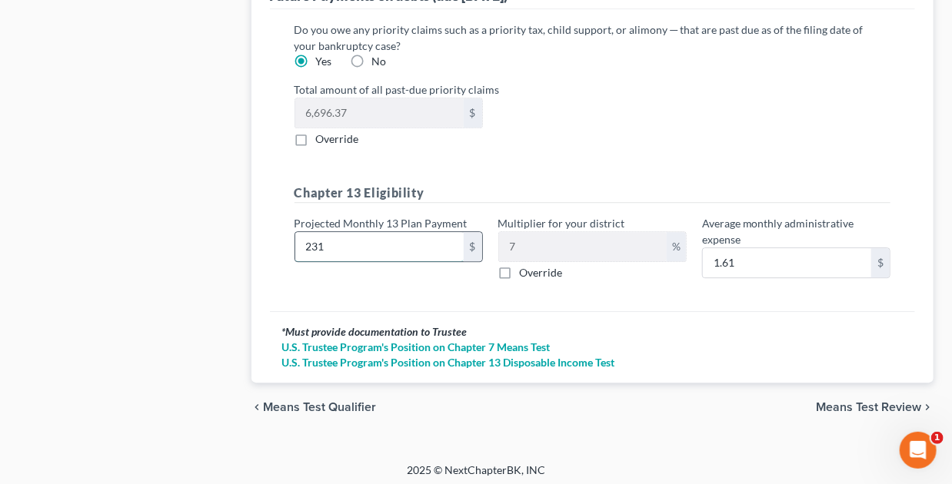
type input "16.17"
type input "231.7"
type input "16.21"
type input "231.70"
click at [618, 291] on div "Do you owe any priority claims such as a priority tax, child support, or alimon…" at bounding box center [593, 160] width 646 height 302
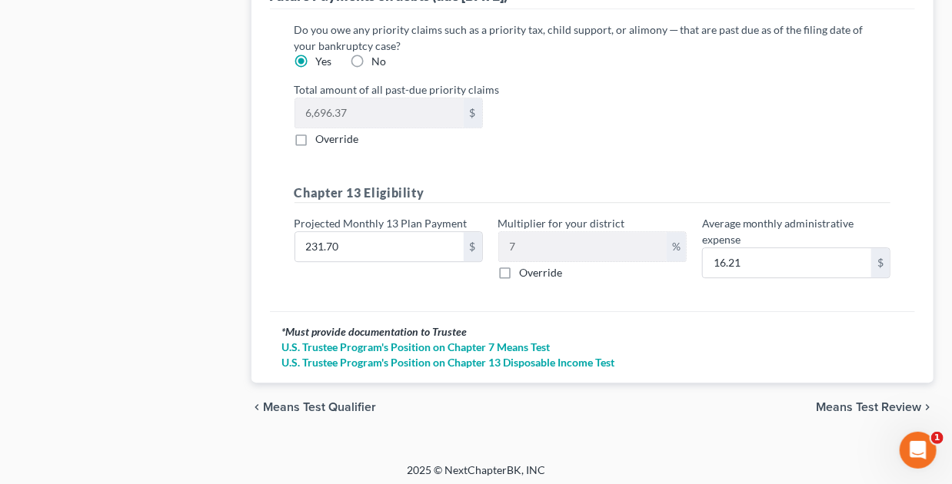
click at [852, 401] on span "Means Test Review" at bounding box center [868, 407] width 105 height 12
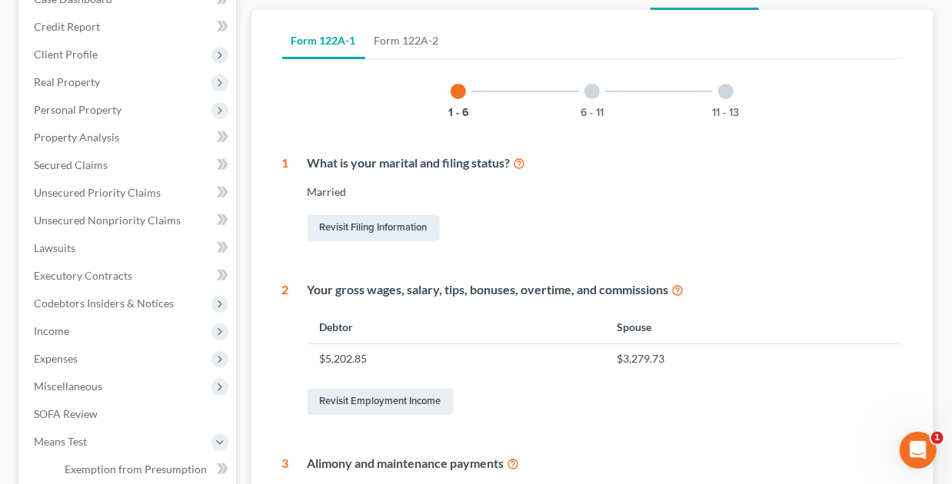
scroll to position [384, 0]
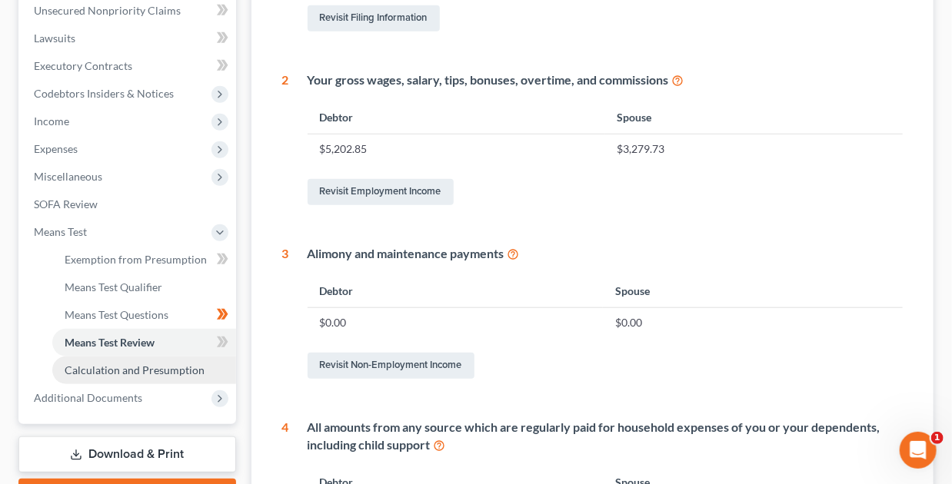
click at [105, 368] on span "Calculation and Presumption" at bounding box center [135, 370] width 140 height 13
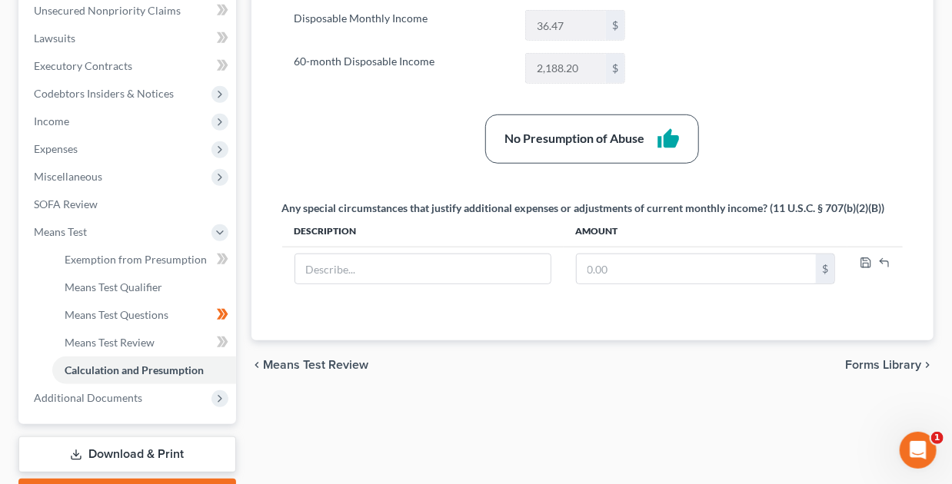
scroll to position [461, 0]
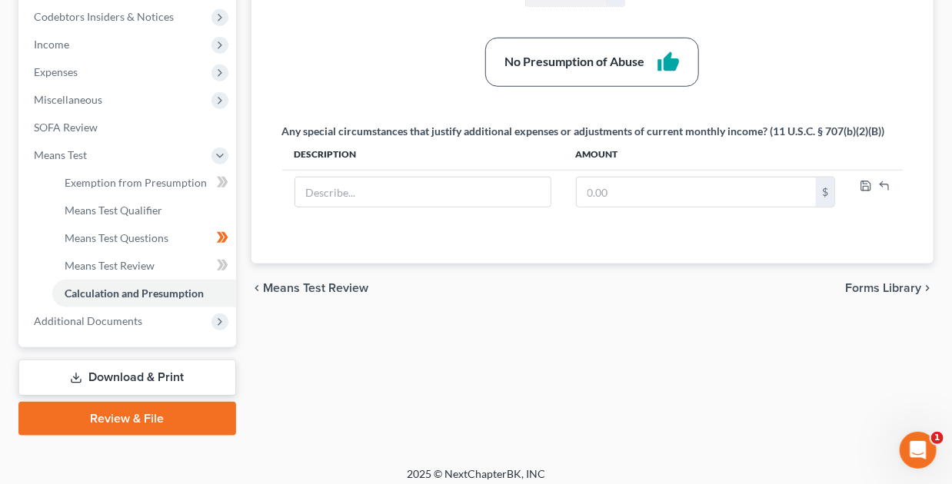
click at [133, 371] on link "Download & Print" at bounding box center [127, 378] width 218 height 36
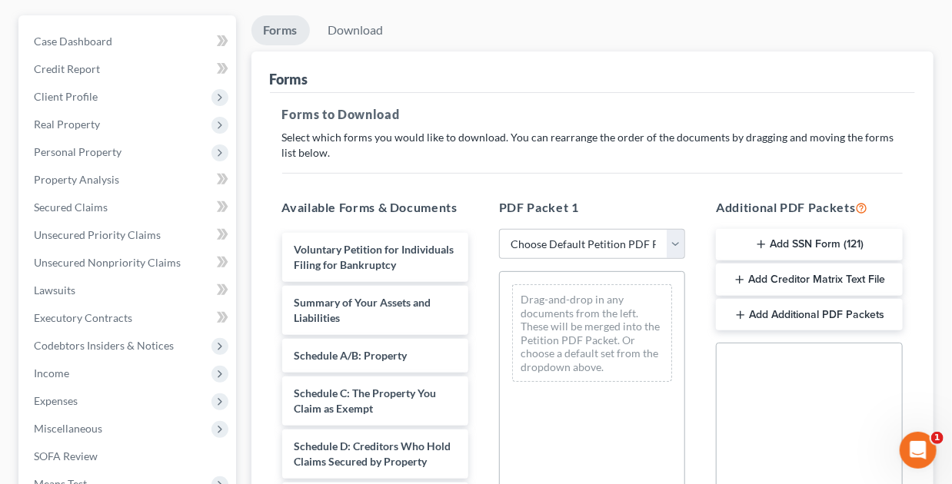
scroll to position [231, 0]
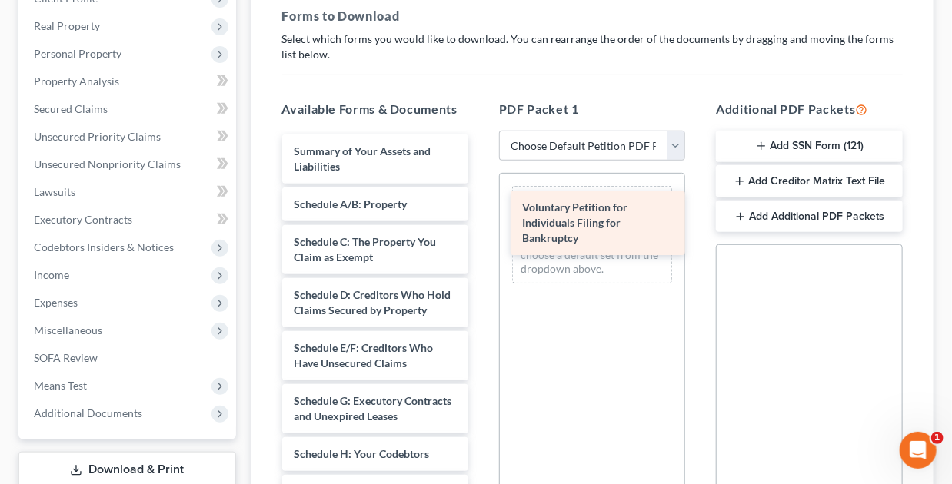
drag, startPoint x: 321, startPoint y: 161, endPoint x: 551, endPoint y: 218, distance: 236.9
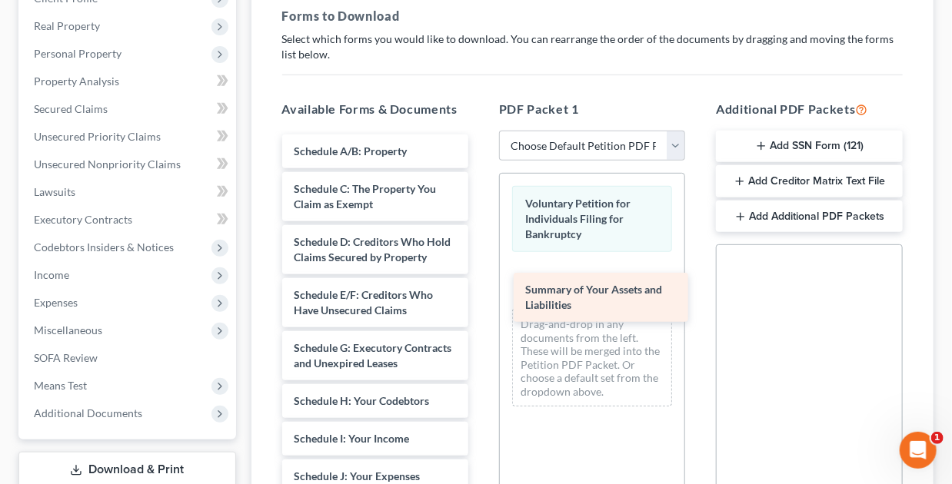
drag, startPoint x: 318, startPoint y: 153, endPoint x: 551, endPoint y: 293, distance: 271.1
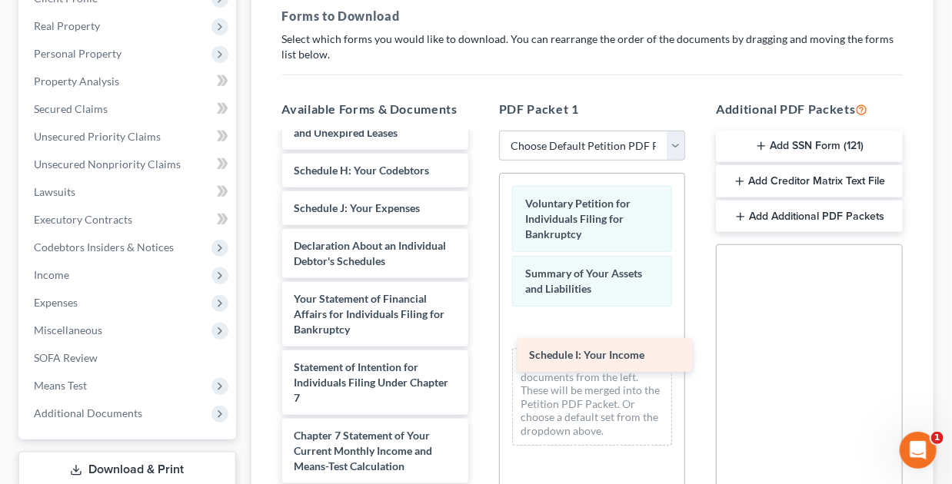
drag, startPoint x: 327, startPoint y: 233, endPoint x: 562, endPoint y: 351, distance: 263.4
click at [481, 351] on div "Schedule I: Your Income Schedule A/B: Property Schedule C: The Property You Cla…" at bounding box center [375, 311] width 211 height 814
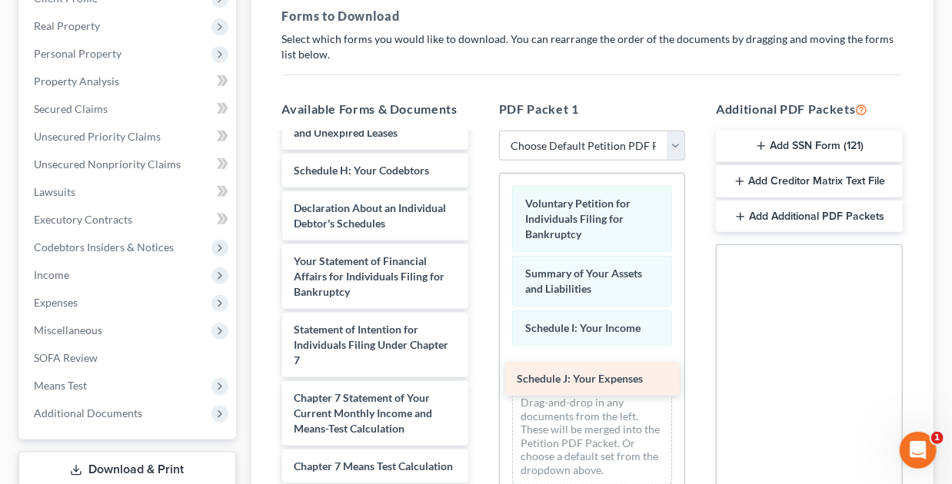
drag, startPoint x: 344, startPoint y: 237, endPoint x: 567, endPoint y: 378, distance: 264.1
click at [481, 378] on div "Schedule J: Your Expenses Schedule A/B: Property Schedule C: The Property You C…" at bounding box center [375, 292] width 211 height 777
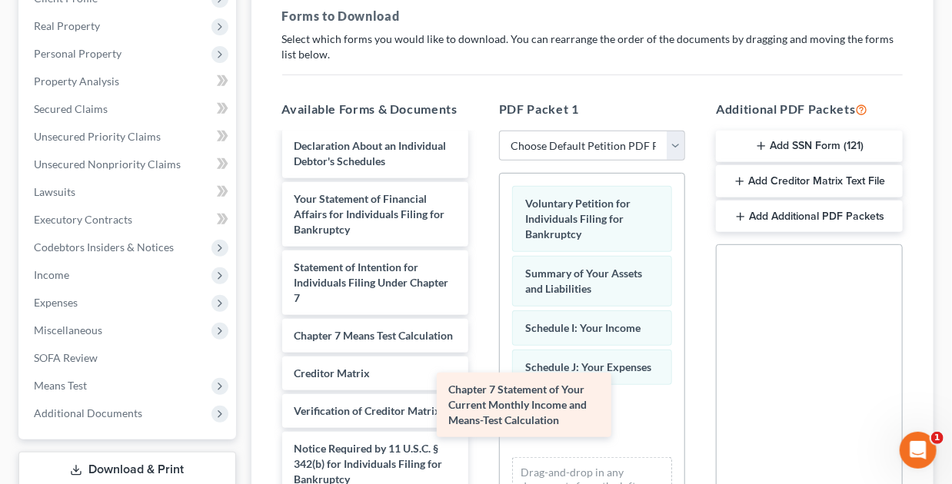
scroll to position [338, 0]
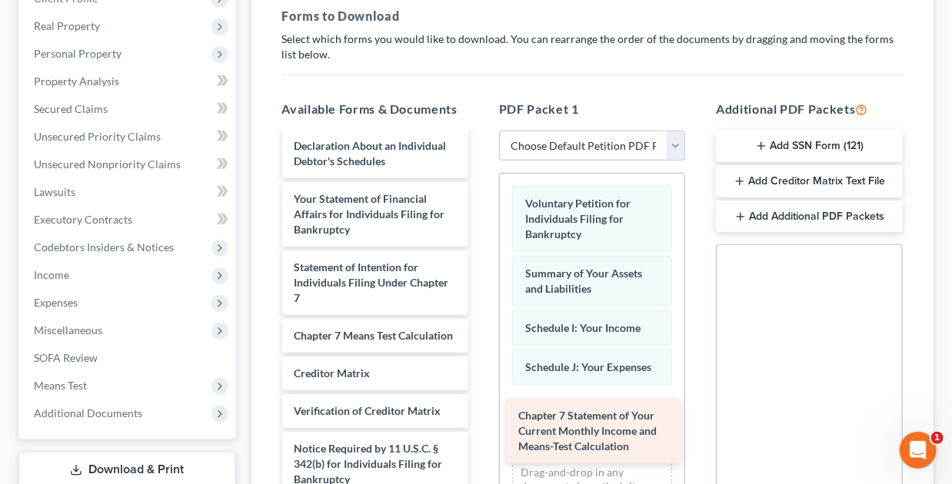
drag, startPoint x: 335, startPoint y: 258, endPoint x: 560, endPoint y: 422, distance: 278.4
click at [481, 422] on div "Chapter 7 Statement of Your Current Monthly Income and Means-Test Calculation S…" at bounding box center [375, 196] width 211 height 708
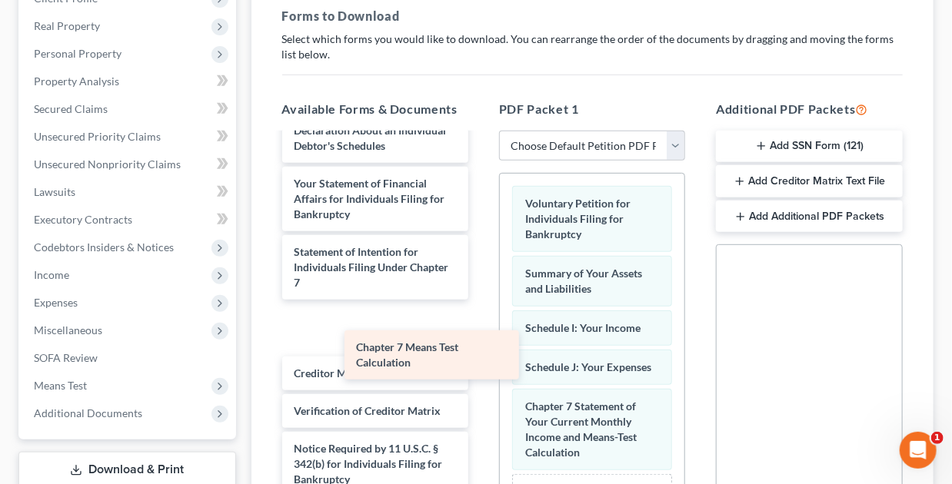
scroll to position [286, 0]
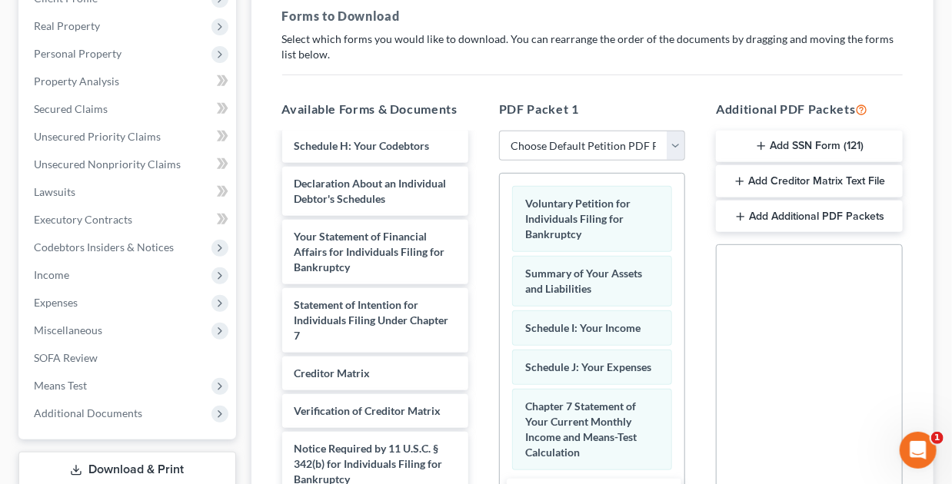
drag, startPoint x: 322, startPoint y: 321, endPoint x: 545, endPoint y: 497, distance: 284.1
click at [545, 484] on html "Home New Case Client Portal The Goodin Law Firm mgoodin@glfok.com My Account Se…" at bounding box center [476, 251] width 952 height 965
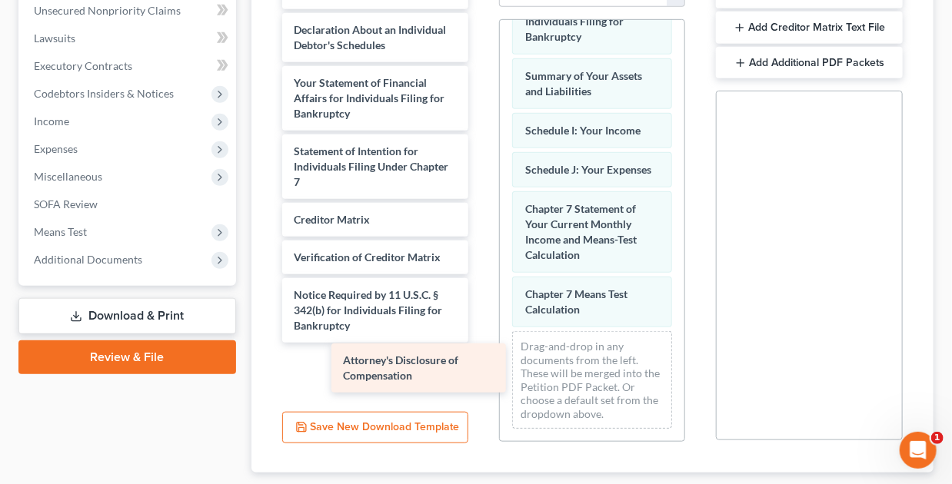
scroll to position [232, 0]
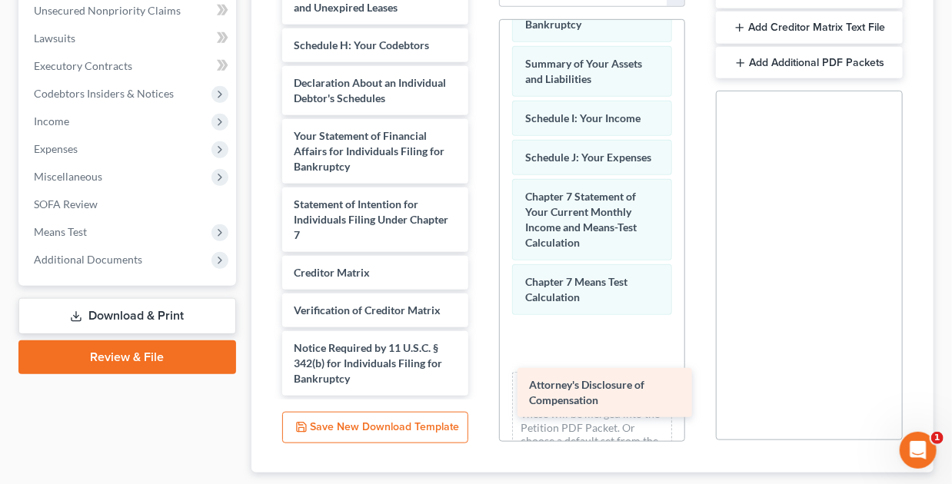
drag, startPoint x: 341, startPoint y: 372, endPoint x: 577, endPoint y: 395, distance: 236.4
click at [481, 395] on div "Attorney's Disclosure of Compensation Schedule A/B: Property Schedule C: The Pr…" at bounding box center [375, 87] width 211 height 617
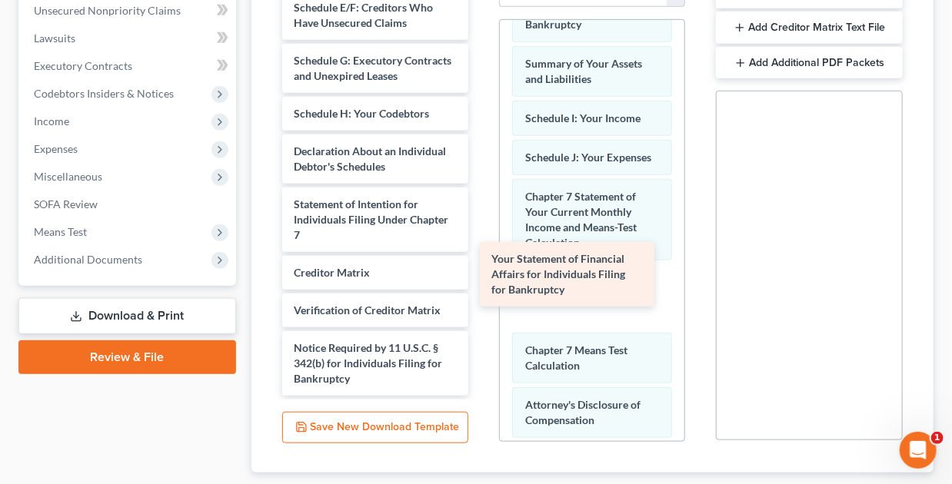
scroll to position [164, 0]
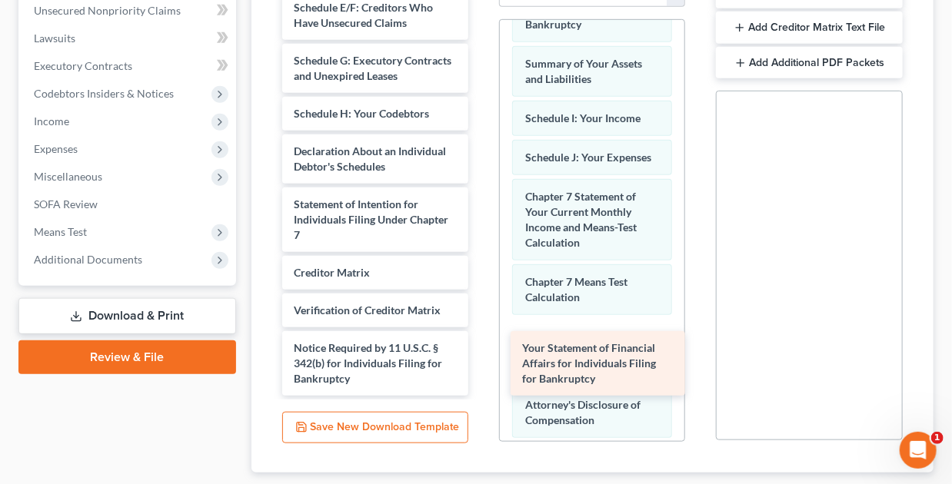
drag, startPoint x: 319, startPoint y: 148, endPoint x: 547, endPoint y: 361, distance: 312.3
click at [481, 361] on div "Your Statement of Financial Affairs for Individuals Filing for Bankruptcy Sched…" at bounding box center [375, 121] width 211 height 549
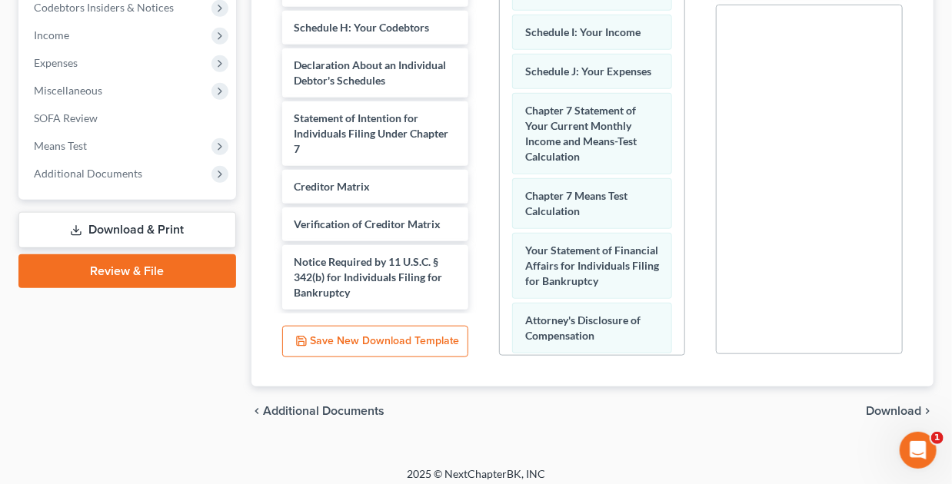
scroll to position [479, 0]
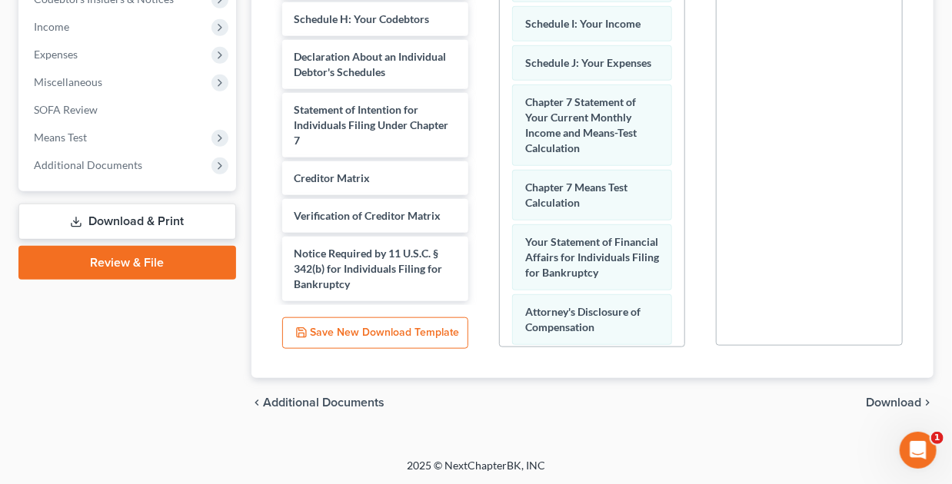
click at [883, 399] on span "Download" at bounding box center [893, 403] width 55 height 12
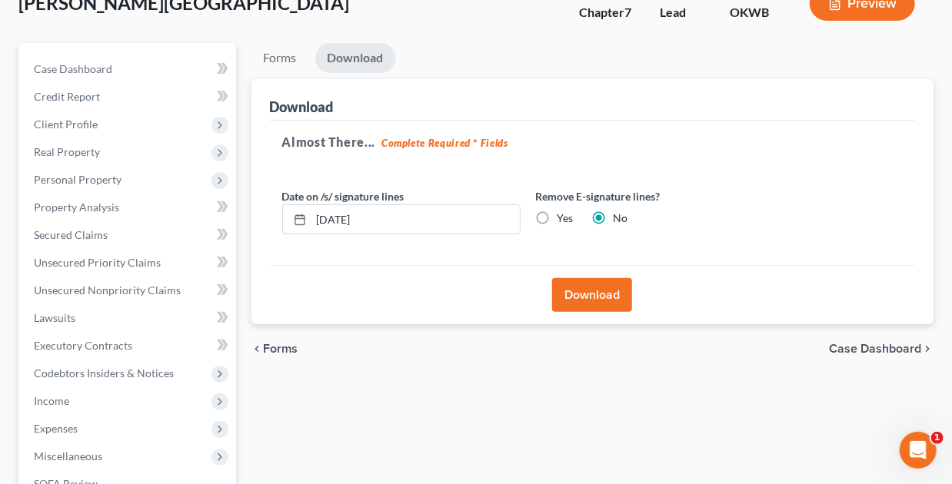
scroll to position [101, 0]
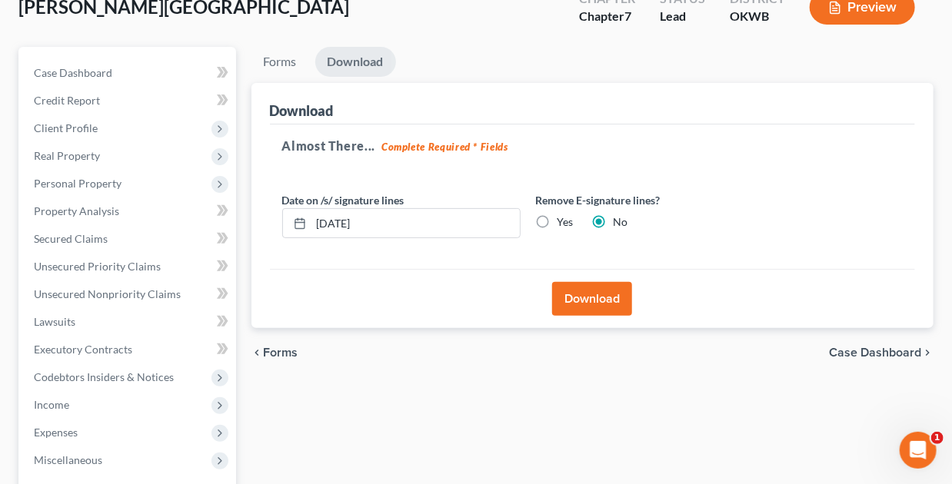
click at [557, 223] on label "Yes" at bounding box center [565, 222] width 16 height 15
click at [564, 223] on input "Yes" at bounding box center [569, 220] width 10 height 10
radio input "true"
radio input "false"
drag, startPoint x: 395, startPoint y: 225, endPoint x: 273, endPoint y: 218, distance: 122.5
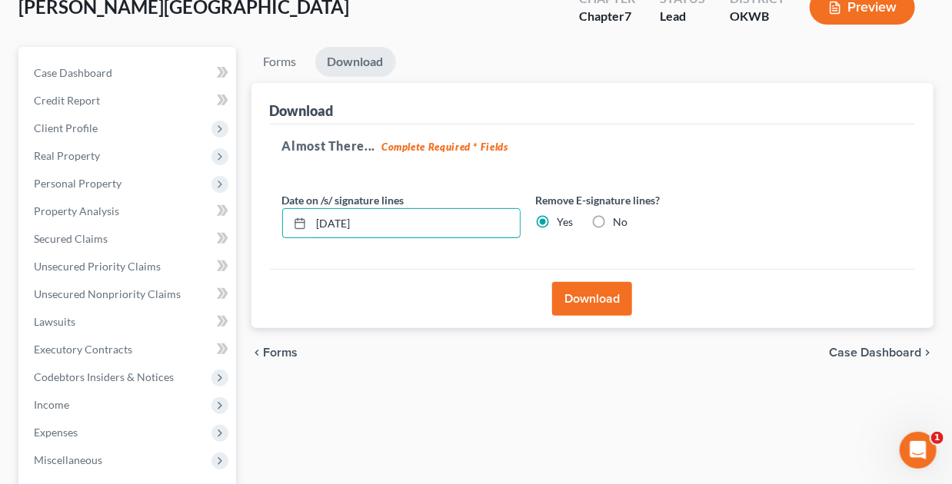
click at [273, 218] on div "Almost There... Complete Required * Fields Date on /s/ signature lines 09/11/20…" at bounding box center [593, 197] width 646 height 145
click at [618, 300] on button "Download" at bounding box center [592, 299] width 80 height 34
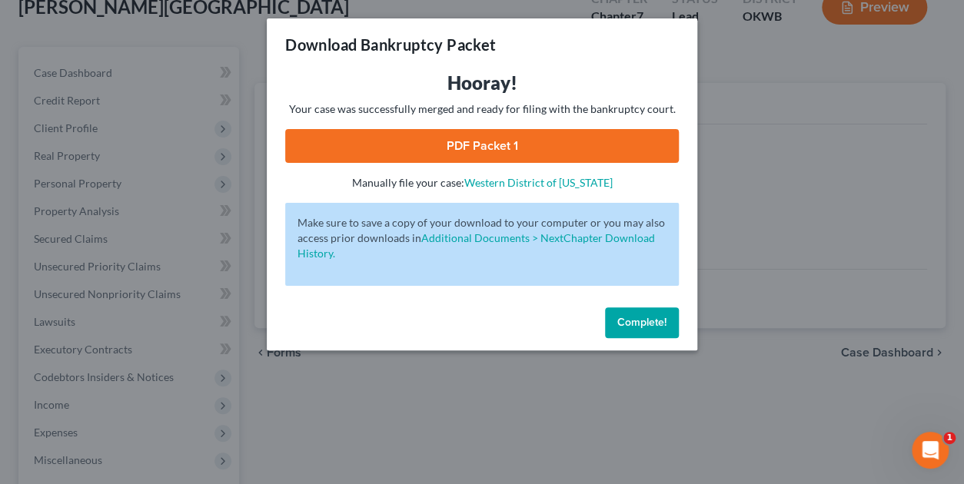
click at [529, 140] on link "PDF Packet 1" at bounding box center [482, 146] width 394 height 34
click at [656, 321] on span "Complete!" at bounding box center [641, 322] width 49 height 13
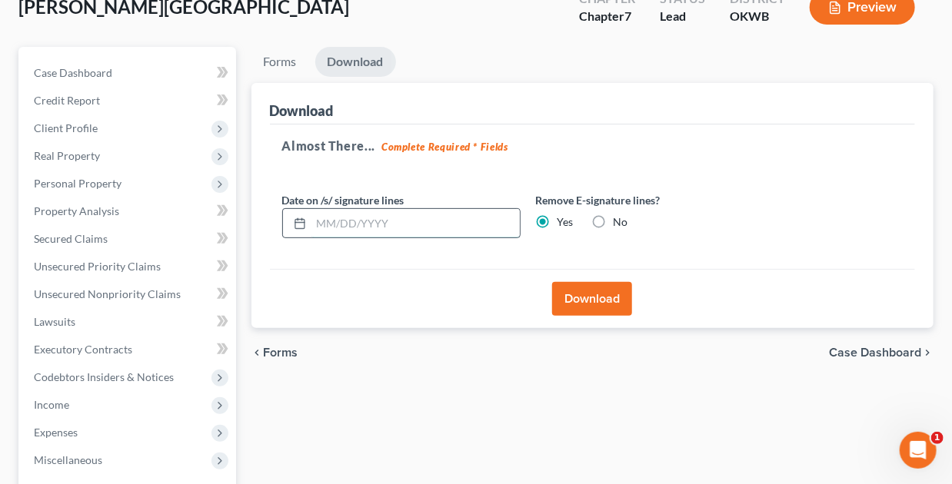
click at [441, 223] on input "text" at bounding box center [415, 223] width 208 height 29
click at [92, 68] on span "Case Dashboard" at bounding box center [73, 72] width 78 height 13
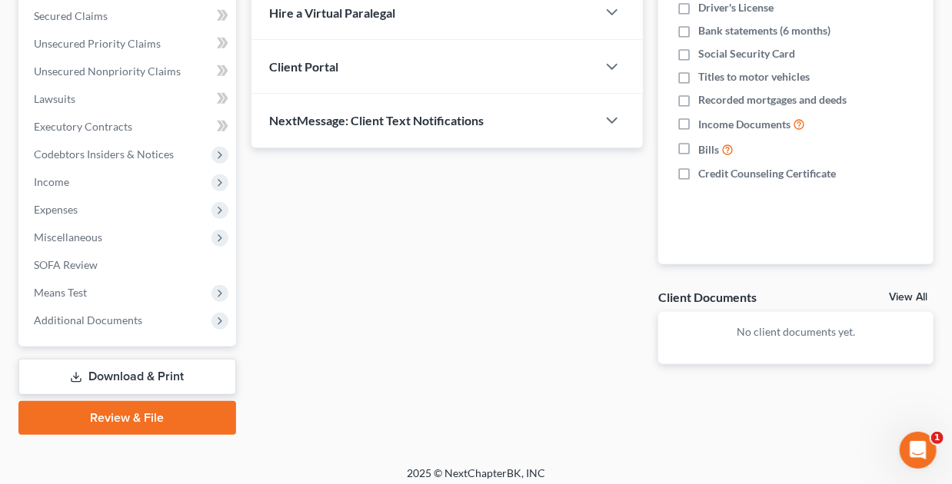
scroll to position [331, 0]
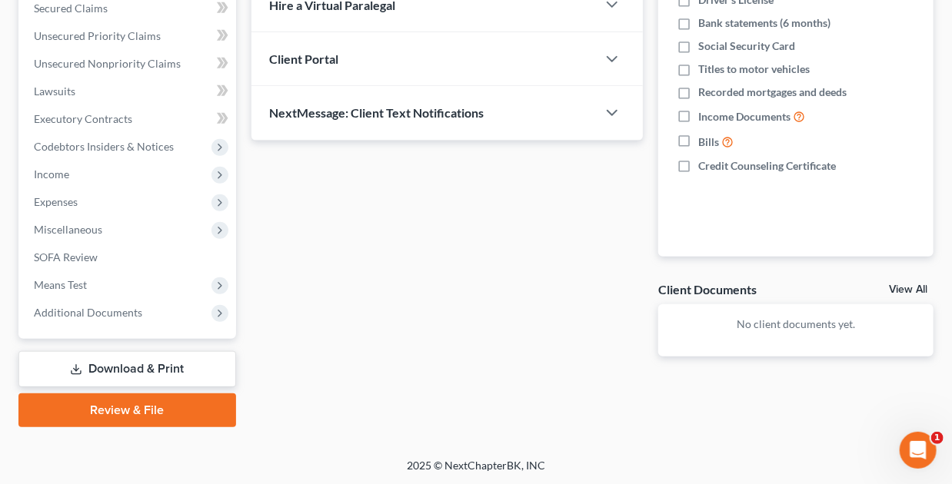
drag, startPoint x: 134, startPoint y: 410, endPoint x: 678, endPoint y: 228, distance: 573.9
click at [134, 410] on link "Review & File" at bounding box center [127, 411] width 218 height 34
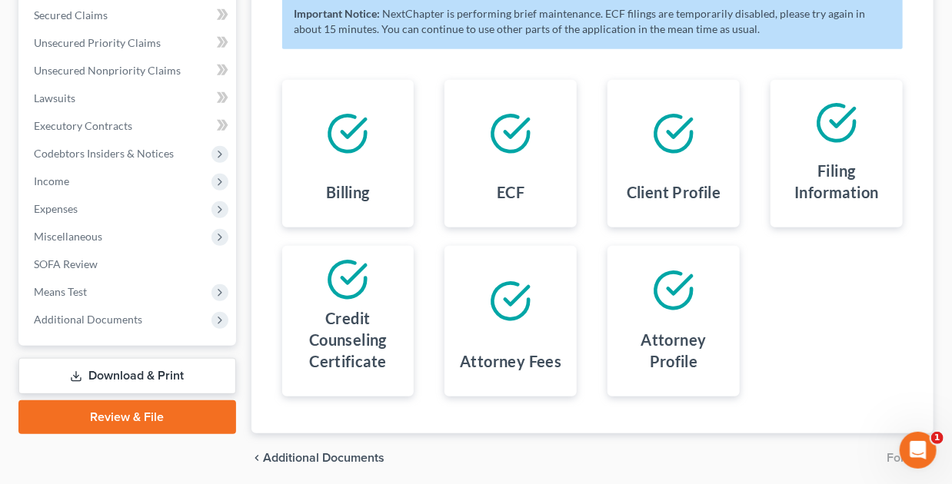
scroll to position [226, 0]
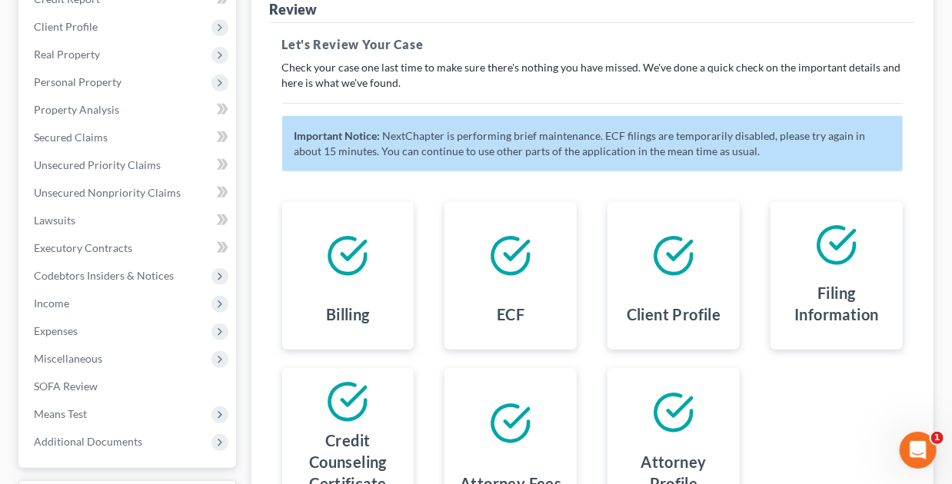
scroll to position [72, 0]
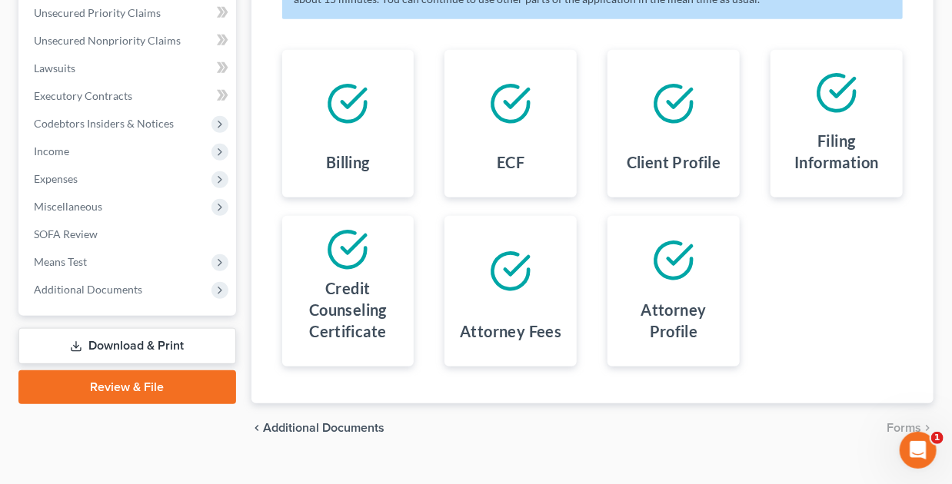
scroll to position [380, 0]
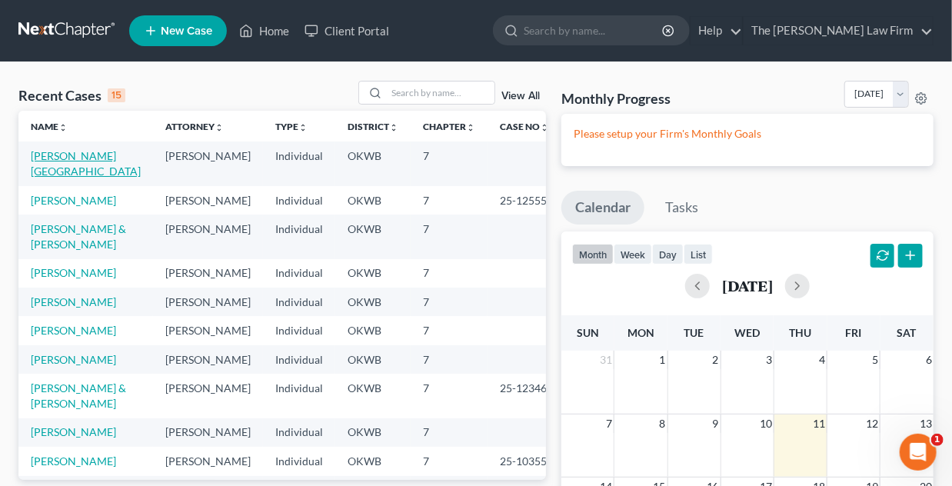
click at [84, 155] on link "[PERSON_NAME][GEOGRAPHIC_DATA]" at bounding box center [86, 163] width 110 height 28
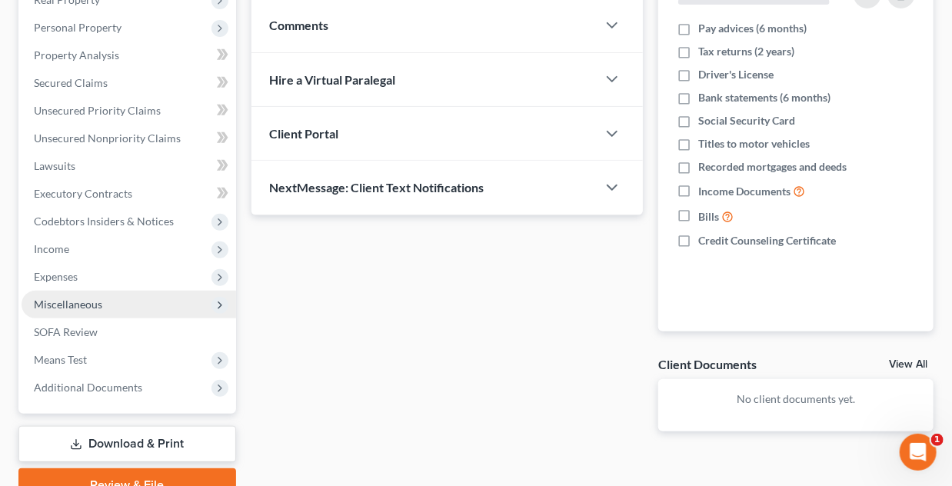
scroll to position [253, 0]
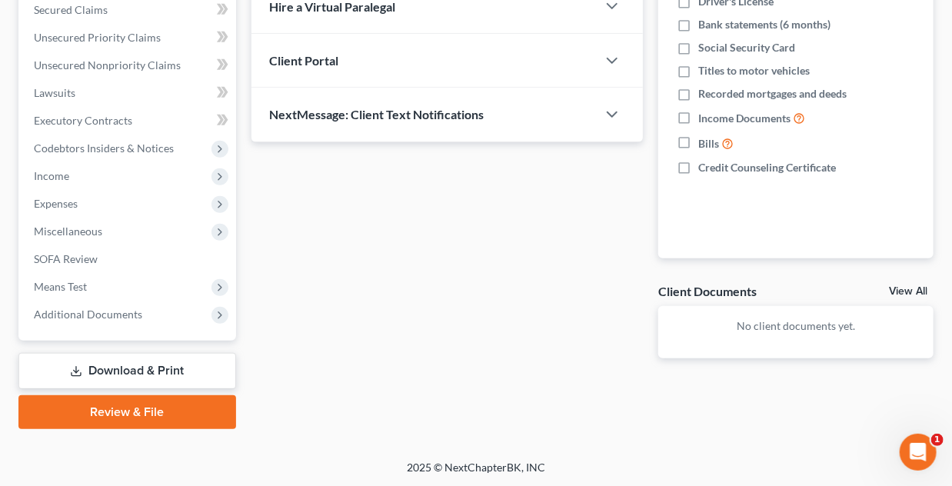
drag, startPoint x: 135, startPoint y: 416, endPoint x: 493, endPoint y: 361, distance: 362.6
click at [135, 416] on link "Review & File" at bounding box center [127, 412] width 218 height 34
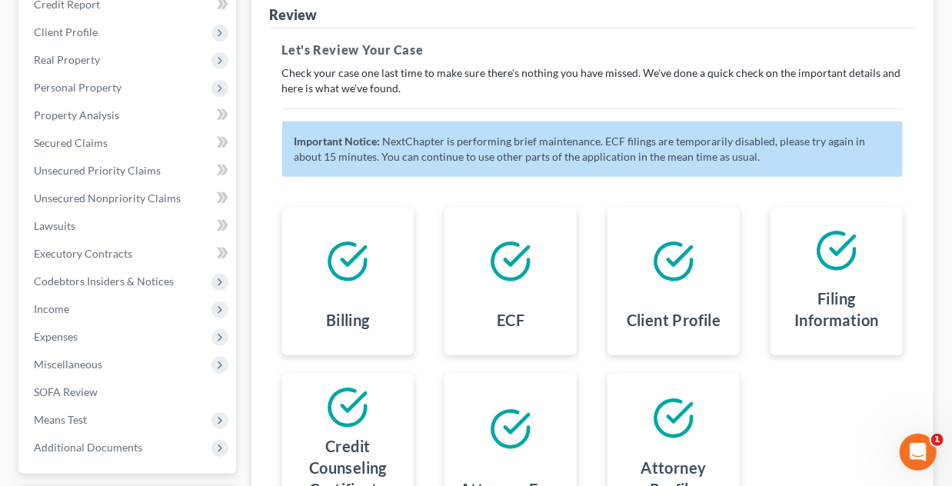
scroll to position [378, 0]
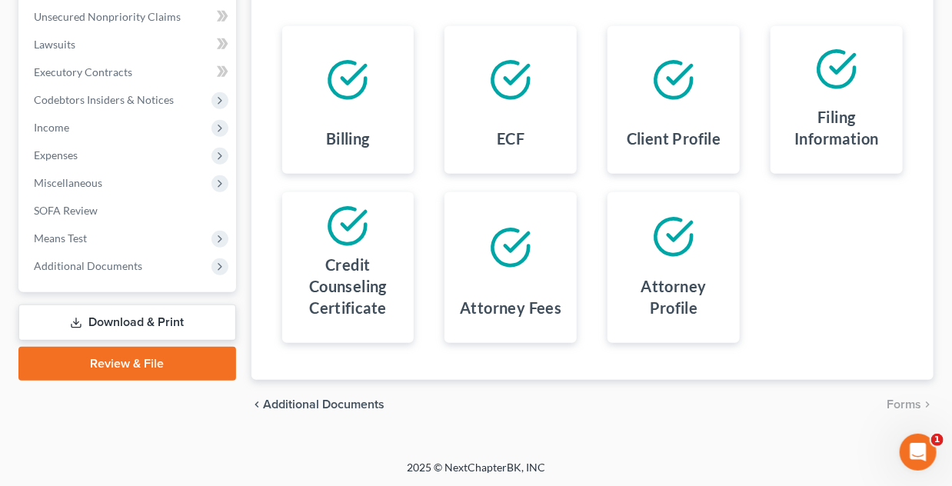
click at [134, 319] on link "Download & Print" at bounding box center [127, 323] width 218 height 36
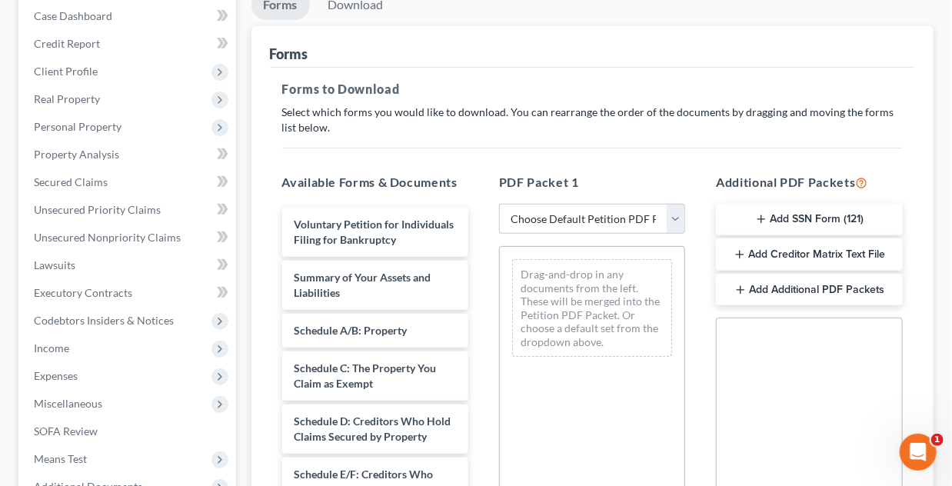
scroll to position [384, 0]
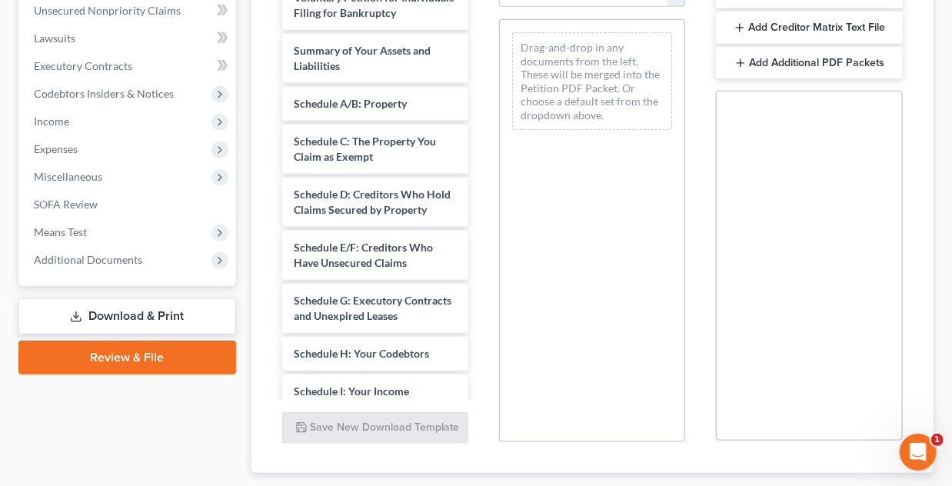
click at [136, 361] on link "Review & File" at bounding box center [127, 358] width 218 height 34
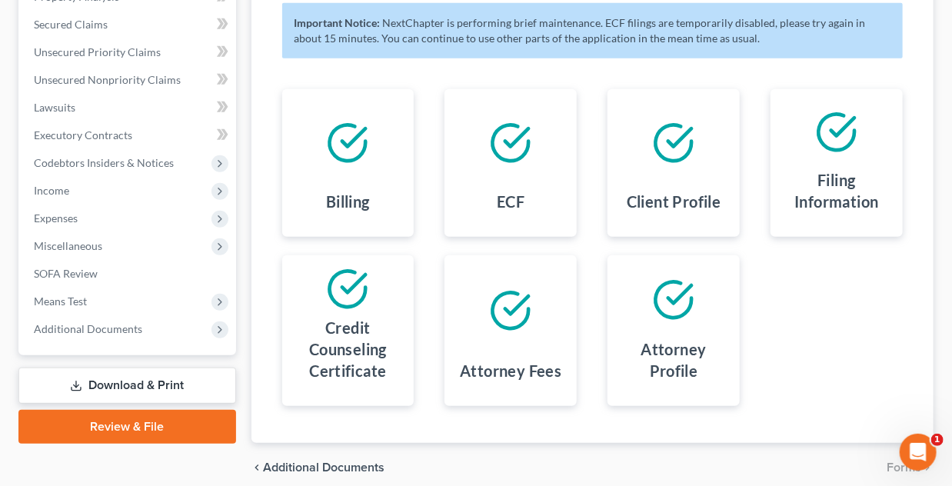
scroll to position [378, 0]
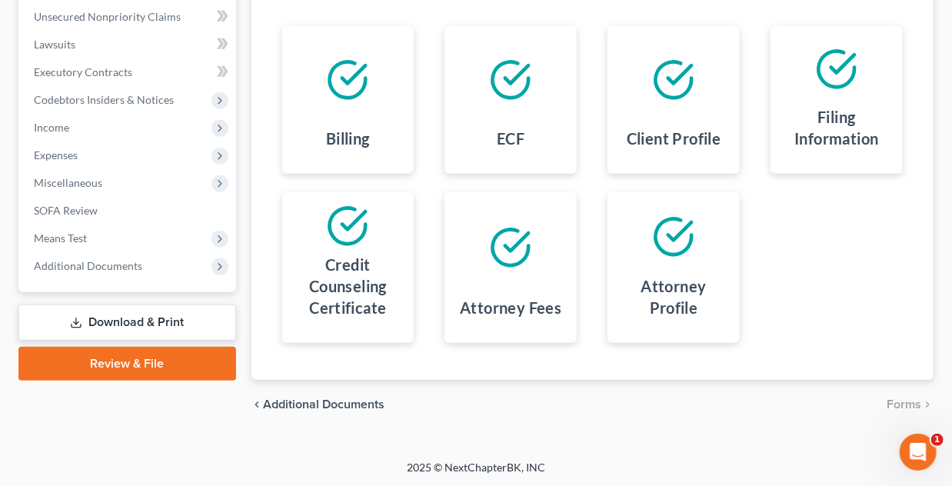
drag, startPoint x: 138, startPoint y: 328, endPoint x: 125, endPoint y: 328, distance: 13.1
click at [138, 328] on link "Download & Print" at bounding box center [127, 323] width 218 height 36
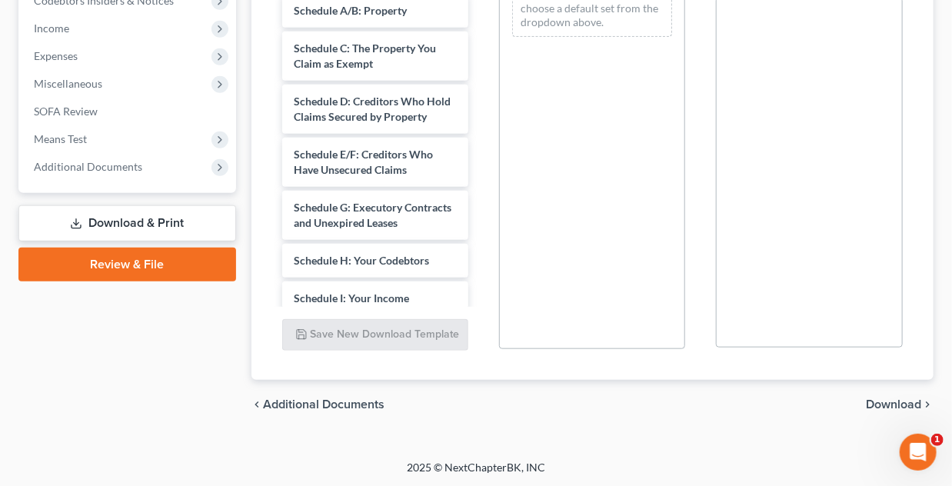
click at [135, 268] on link "Review & File" at bounding box center [127, 265] width 218 height 34
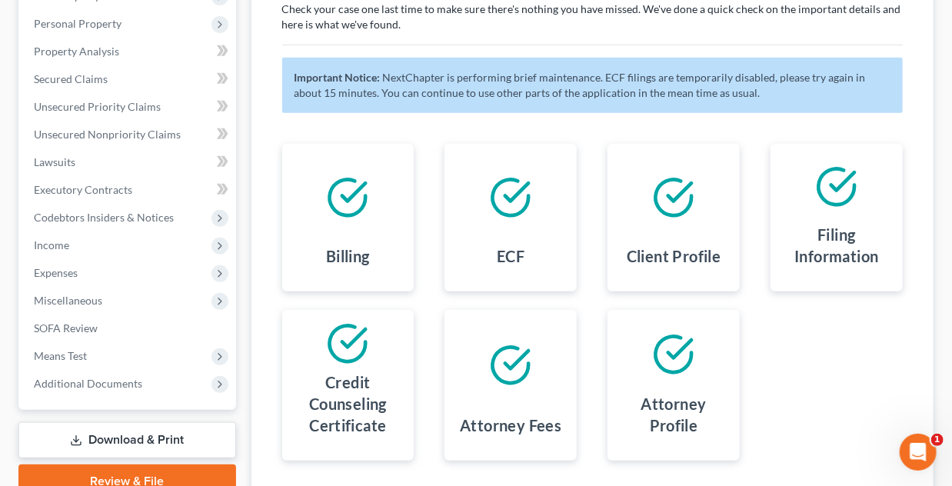
scroll to position [378, 0]
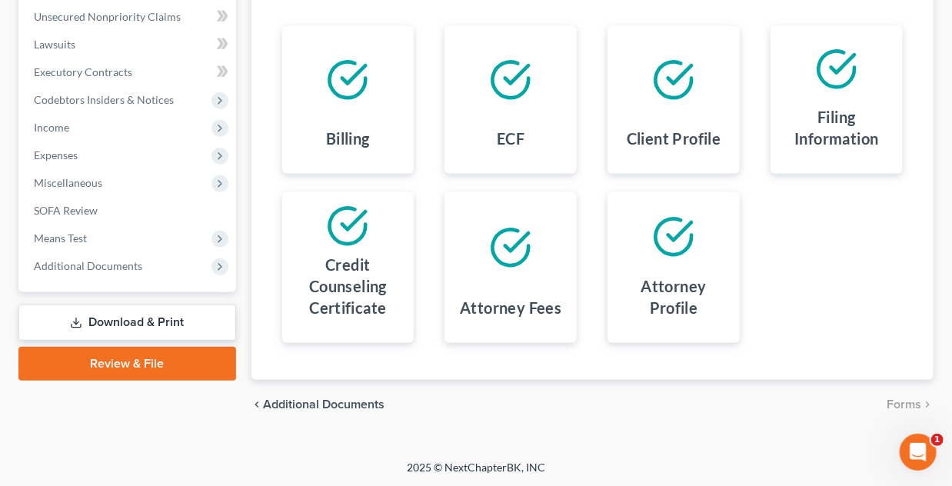
click at [117, 364] on link "Review & File" at bounding box center [127, 364] width 218 height 34
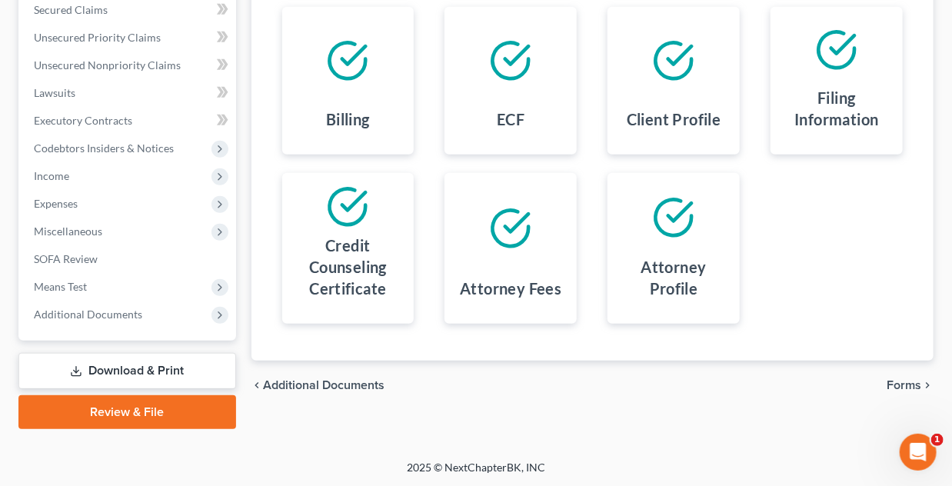
click at [910, 384] on span "Forms" at bounding box center [904, 385] width 35 height 12
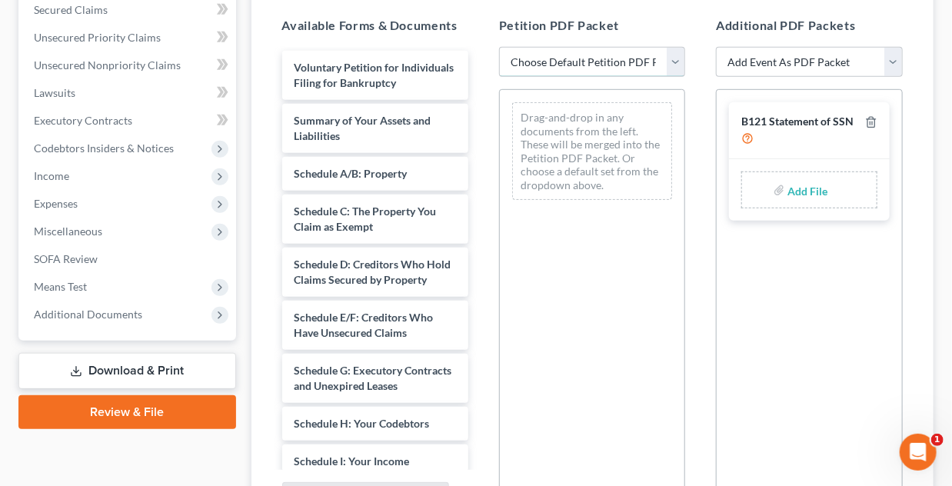
drag, startPoint x: 542, startPoint y: 60, endPoint x: 558, endPoint y: 72, distance: 19.8
click at [542, 60] on select "Choose Default Petition PDF Packet Complete Bankruptcy Petition (all forms and …" at bounding box center [592, 62] width 186 height 31
select select "0"
click at [499, 47] on select "Choose Default Petition PDF Packet Complete Bankruptcy Petition (all forms and …" at bounding box center [592, 62] width 186 height 31
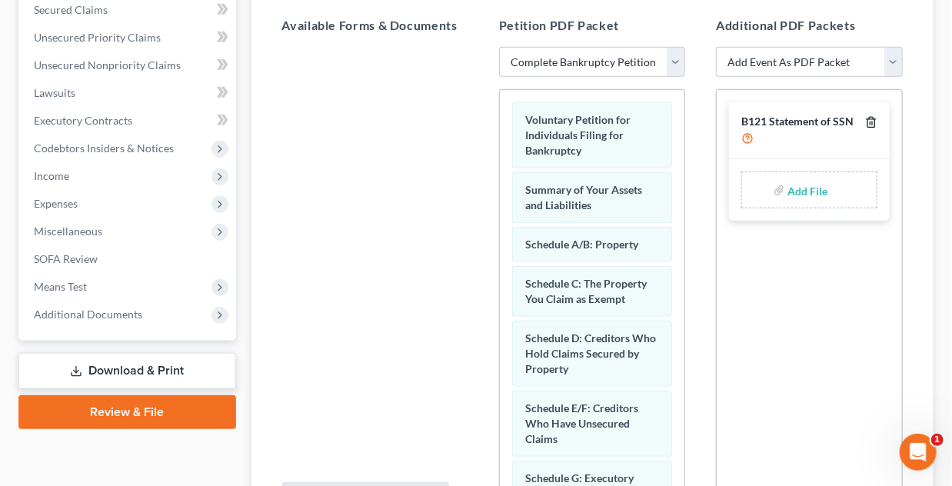
click at [870, 119] on icon "button" at bounding box center [871, 122] width 12 height 12
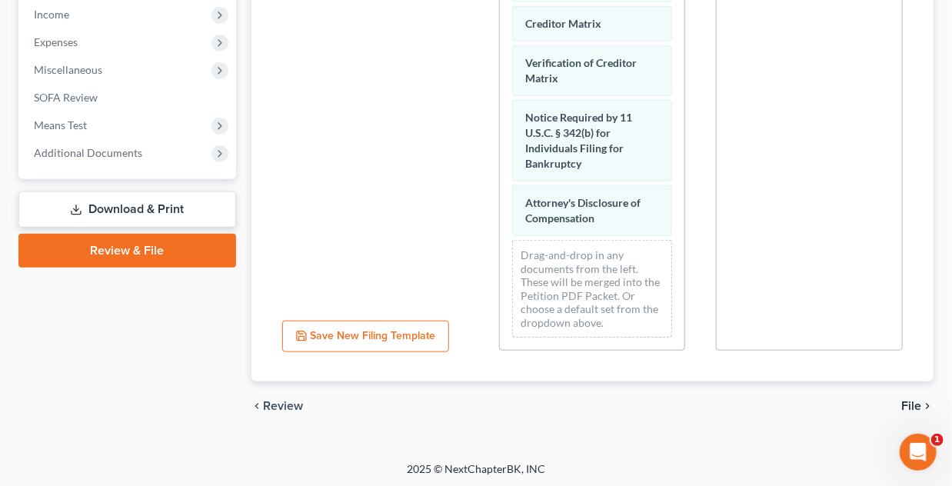
scroll to position [493, 0]
click at [908, 401] on span "File" at bounding box center [911, 404] width 20 height 12
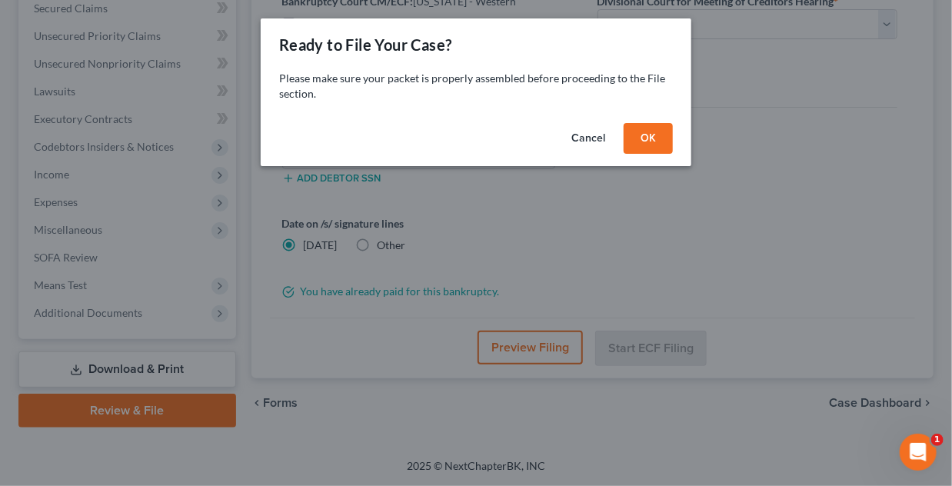
scroll to position [330, 0]
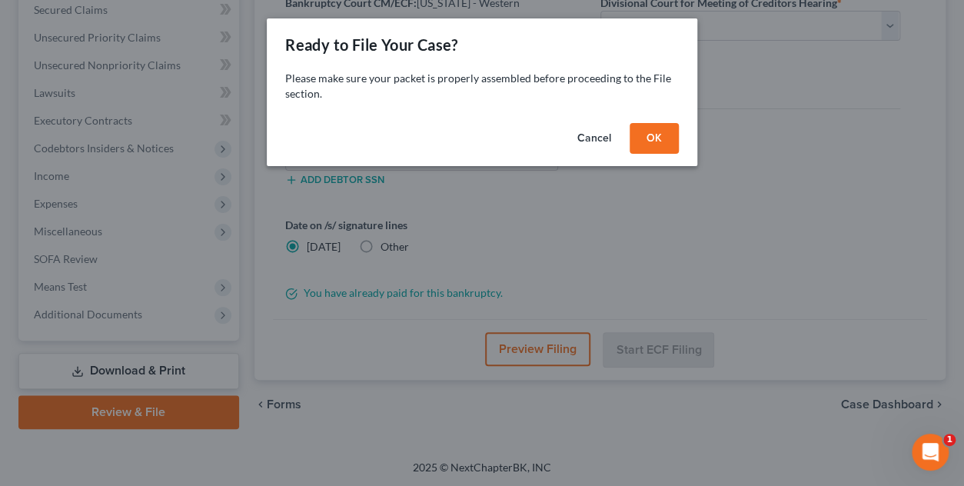
click at [649, 141] on button "OK" at bounding box center [654, 138] width 49 height 31
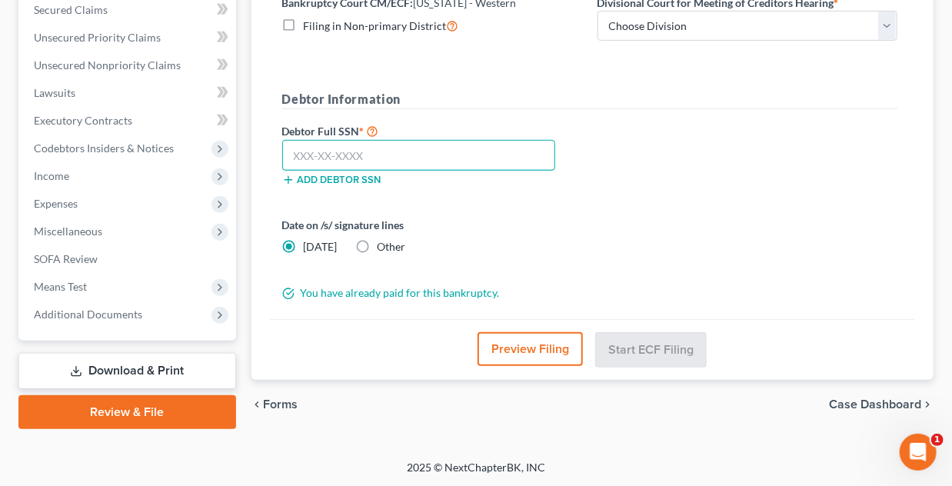
click at [351, 158] on input "text" at bounding box center [419, 155] width 274 height 31
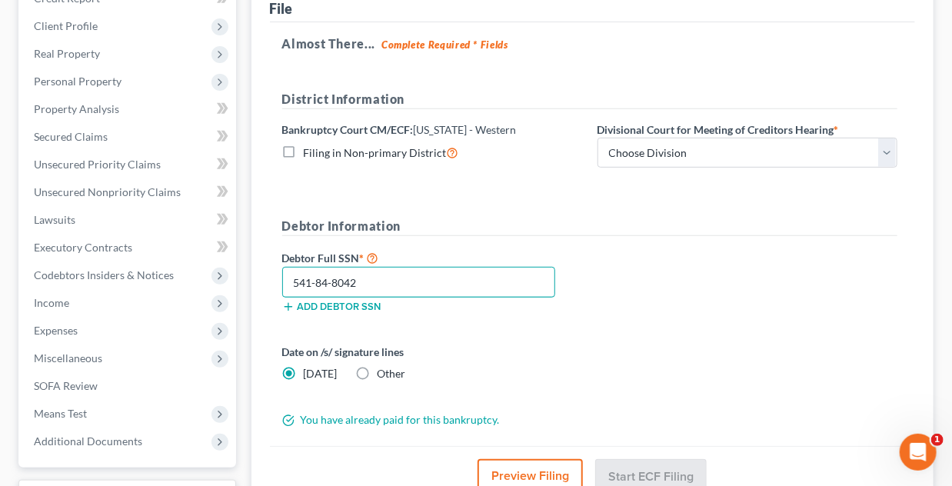
scroll to position [176, 0]
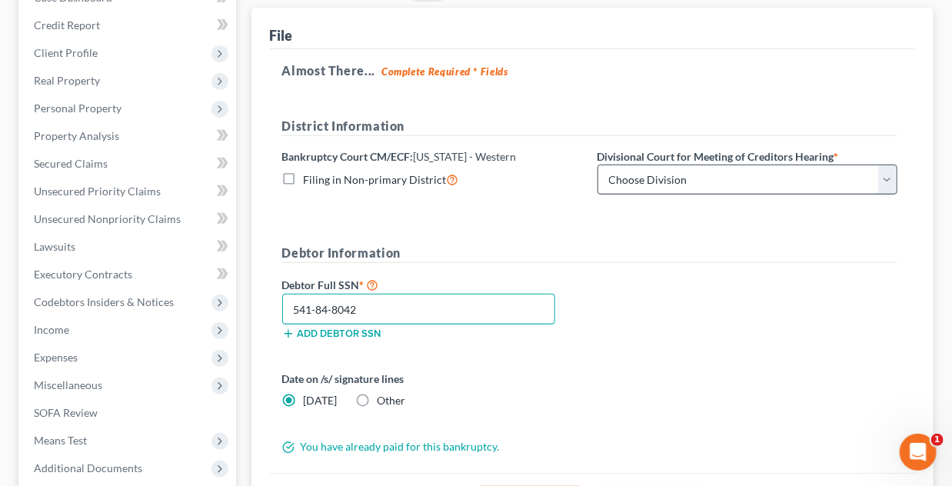
type input "541-84-8042"
click at [703, 176] on select "Choose Division Oklahoma City" at bounding box center [747, 180] width 300 height 31
select select "0"
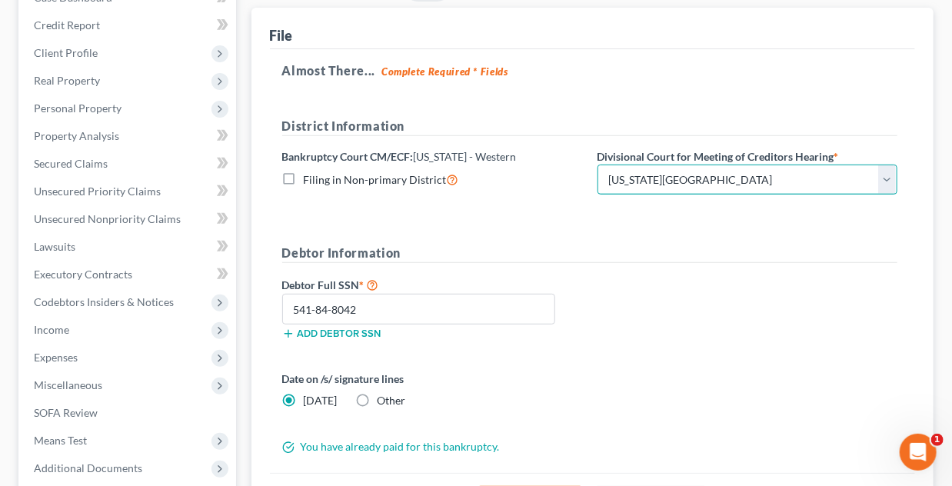
click at [597, 165] on select "Choose Division Oklahoma City" at bounding box center [747, 180] width 300 height 31
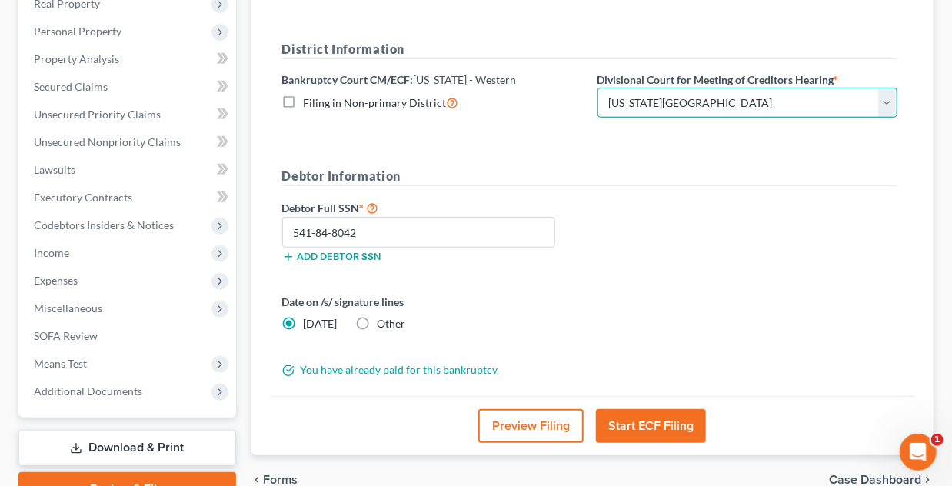
scroll to position [330, 0]
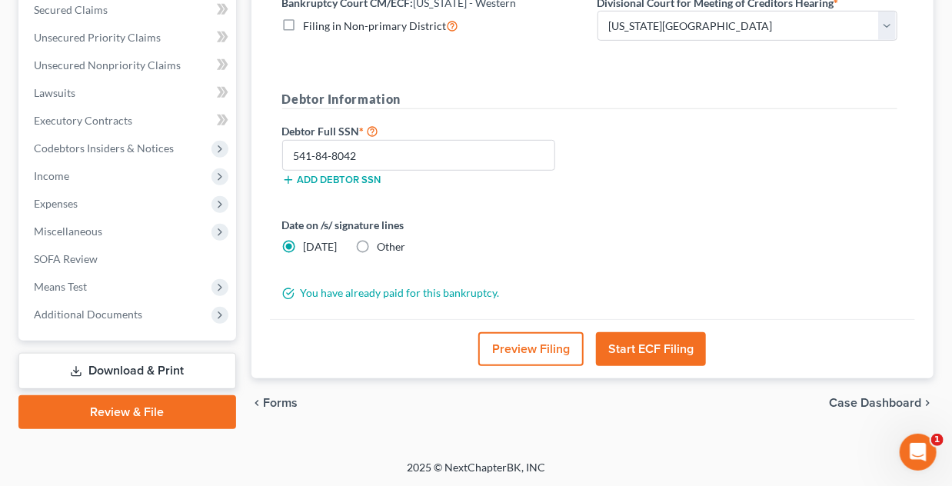
click at [644, 348] on button "Start ECF Filing" at bounding box center [651, 349] width 110 height 34
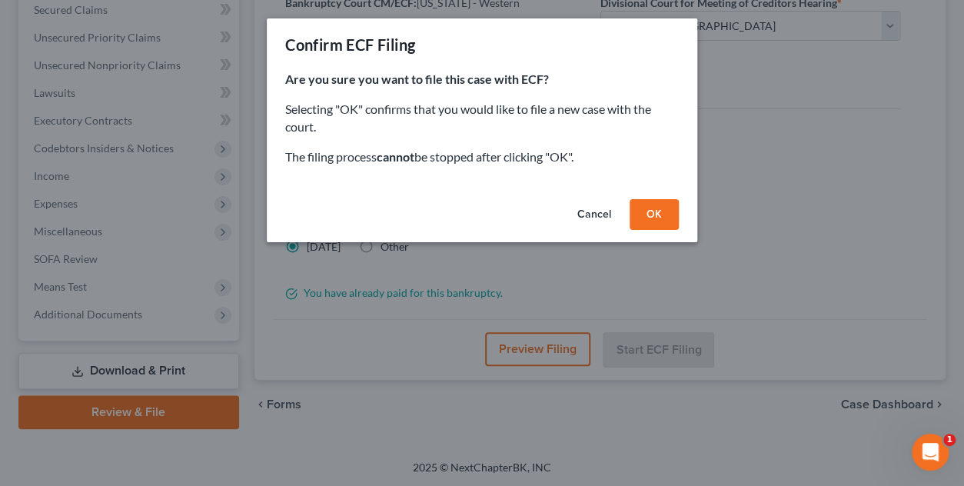
click at [649, 210] on button "OK" at bounding box center [654, 214] width 49 height 31
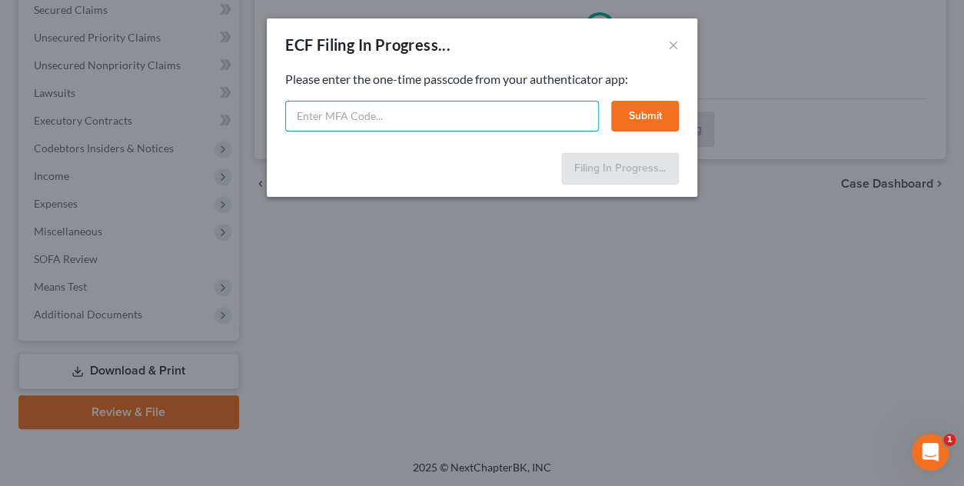
click at [421, 118] on input "text" at bounding box center [442, 116] width 314 height 31
type input "235900"
click at [637, 113] on button "Submit" at bounding box center [645, 116] width 68 height 31
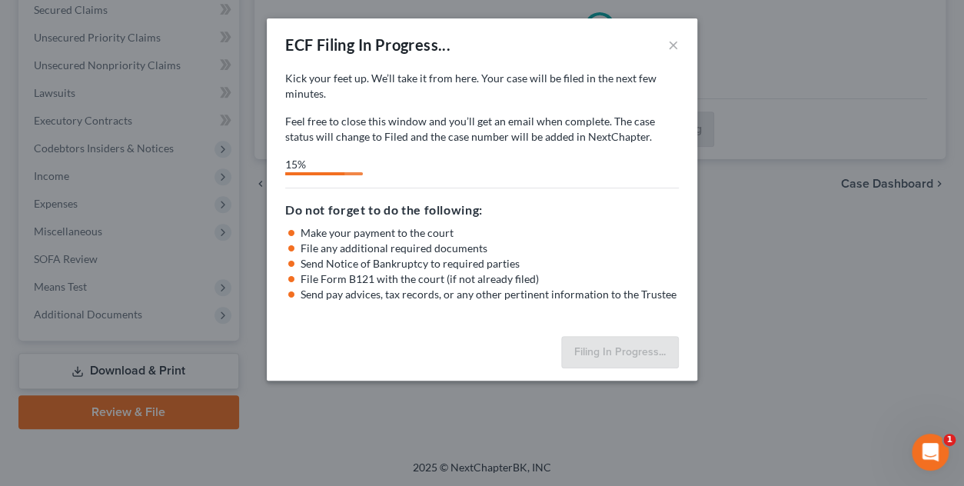
select select "0"
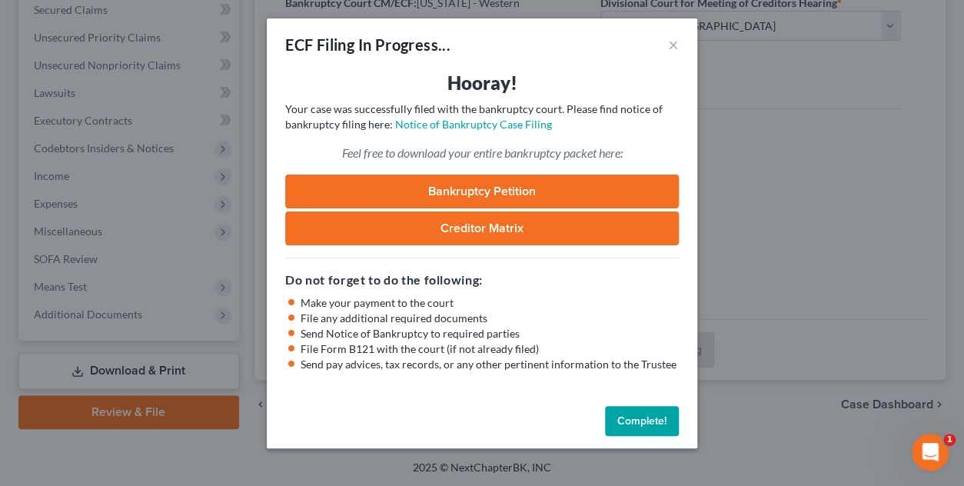
click at [646, 421] on button "Complete!" at bounding box center [642, 421] width 74 height 31
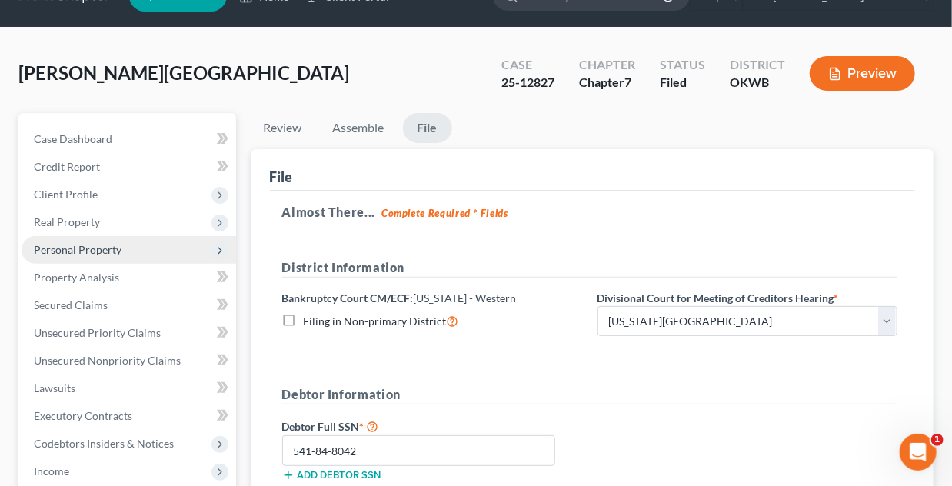
scroll to position [0, 0]
